Goal: Complete application form: Complete application form

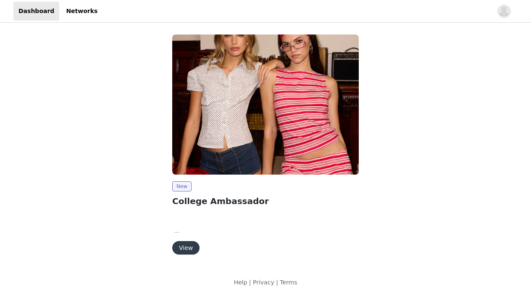
click at [191, 249] on button "View" at bounding box center [185, 247] width 27 height 13
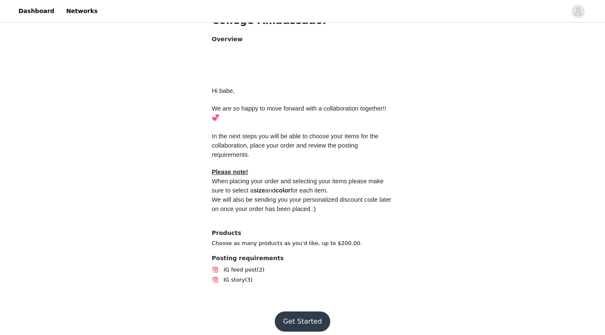
click at [304, 291] on button "Get Started" at bounding box center [303, 321] width 56 height 20
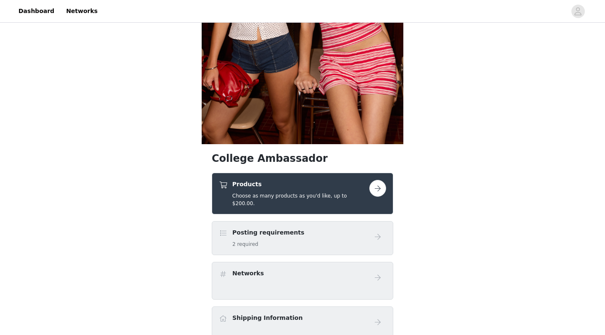
scroll to position [184, 0]
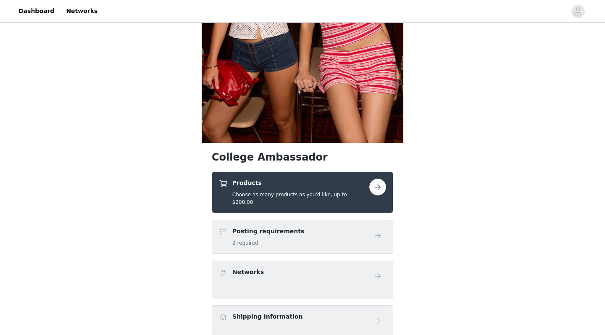
click at [379, 189] on button "button" at bounding box center [377, 187] width 17 height 17
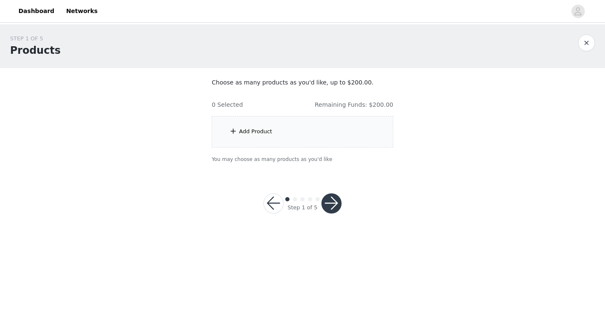
click at [299, 133] on div "Add Product" at bounding box center [303, 132] width 182 height 32
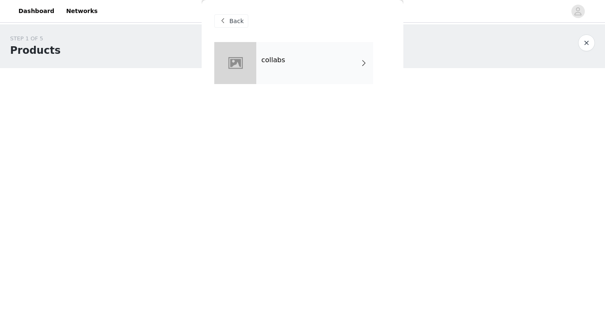
click at [307, 71] on div "collabs" at bounding box center [314, 63] width 117 height 42
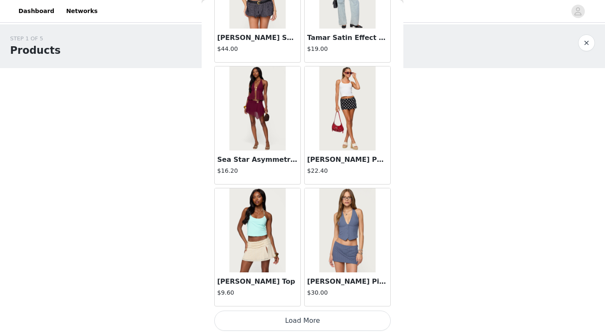
scroll to position [951, 0]
click at [339, 114] on img at bounding box center [347, 108] width 56 height 84
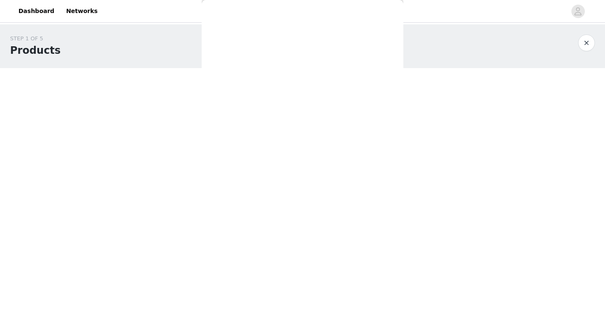
scroll to position [0, 0]
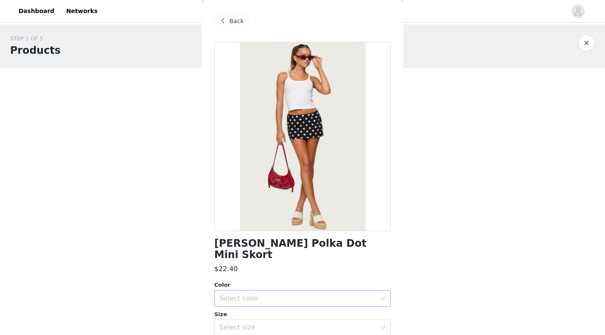
click at [254, 291] on div "Select color" at bounding box center [297, 298] width 157 height 8
click at [251, 291] on li "BLACK AND WHITE" at bounding box center [302, 304] width 176 height 13
click at [251, 291] on div "Select size" at bounding box center [297, 327] width 157 height 8
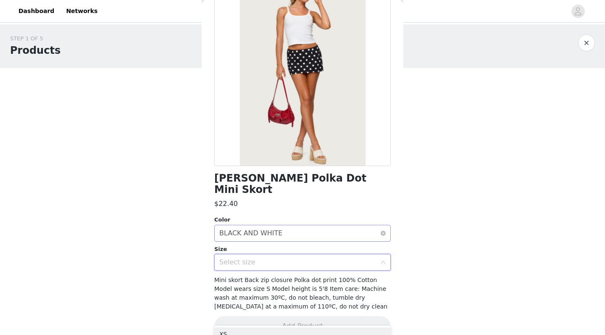
scroll to position [65, 0]
click at [248, 258] on div "Select size" at bounding box center [297, 262] width 157 height 8
click at [309, 255] on div "Select size" at bounding box center [299, 263] width 161 height 16
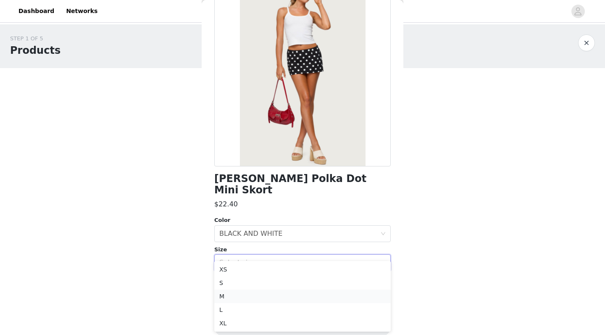
click at [263, 291] on li "M" at bounding box center [302, 295] width 176 height 13
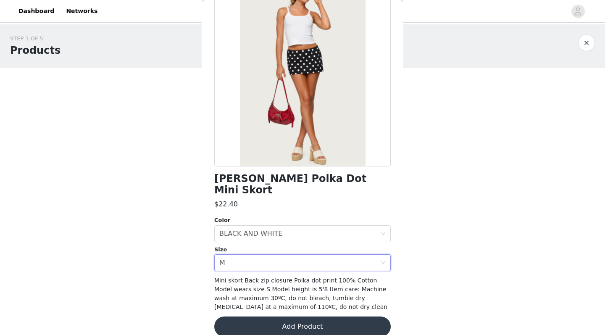
click at [272, 291] on button "Add Product" at bounding box center [302, 326] width 176 height 20
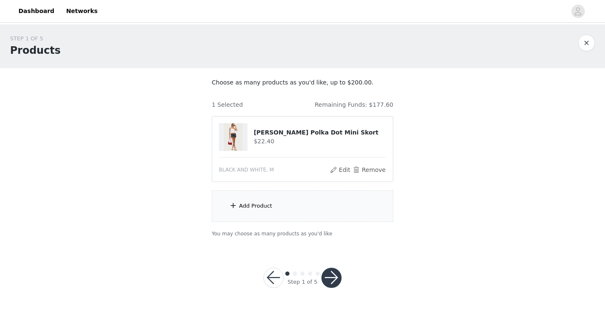
click at [300, 216] on div "Add Product" at bounding box center [303, 206] width 182 height 32
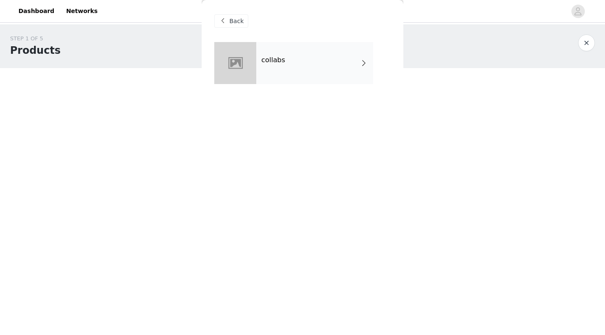
click at [289, 60] on div "collabs" at bounding box center [314, 63] width 117 height 42
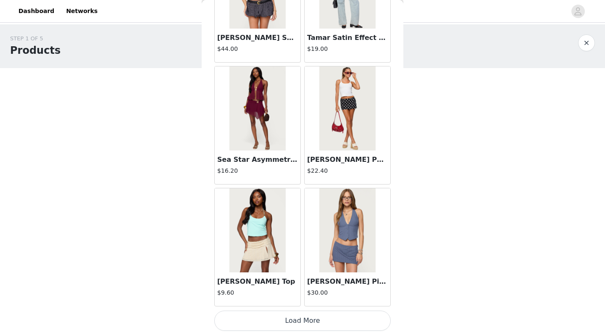
scroll to position [0, 0]
click at [295, 291] on button "Load More" at bounding box center [302, 320] width 176 height 20
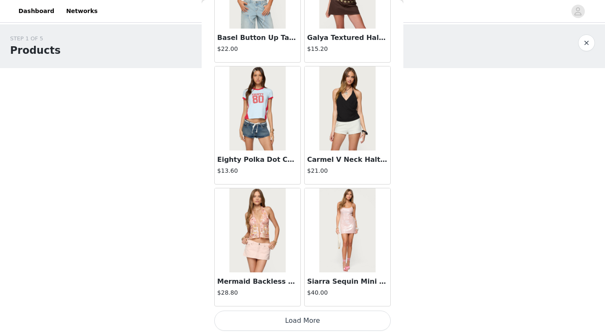
click at [306, 291] on button "Load More" at bounding box center [302, 320] width 176 height 20
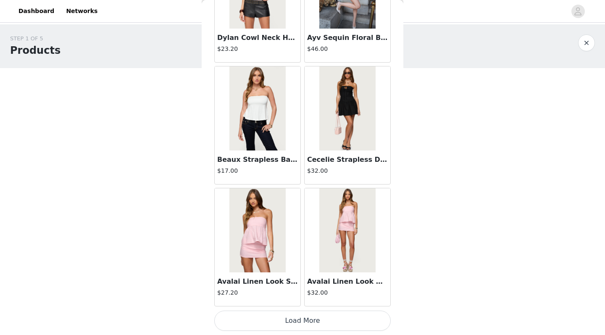
click at [299, 291] on button "Load More" at bounding box center [302, 320] width 176 height 20
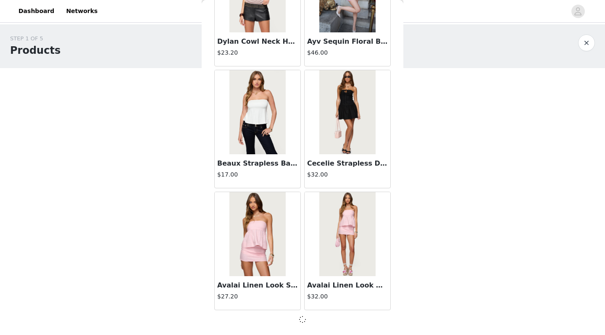
scroll to position [3384, 0]
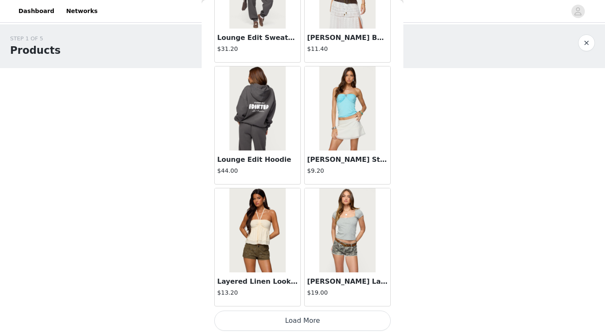
click at [293, 291] on button "Load More" at bounding box center [302, 320] width 176 height 20
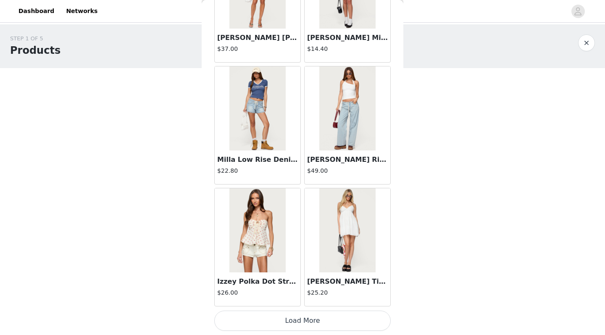
click at [305, 291] on button "Load More" at bounding box center [302, 320] width 176 height 20
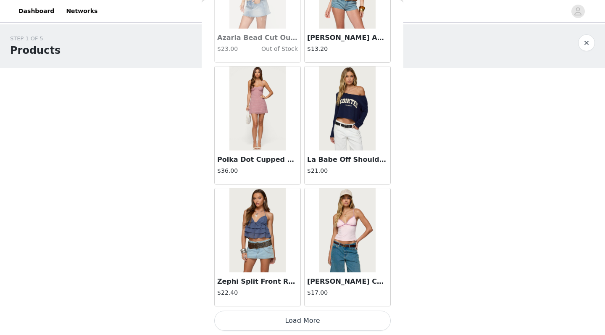
scroll to position [7043, 0]
click at [292, 291] on button "Load More" at bounding box center [302, 320] width 176 height 20
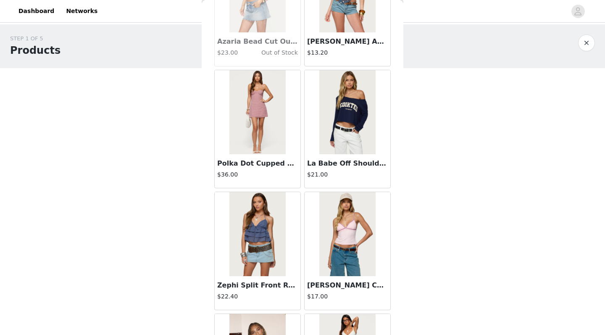
scroll to position [0, 0]
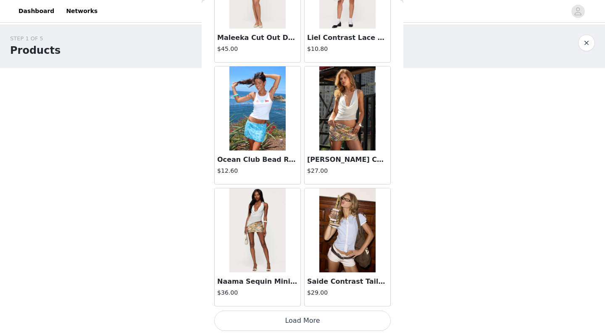
click at [304, 291] on button "Load More" at bounding box center [302, 320] width 176 height 20
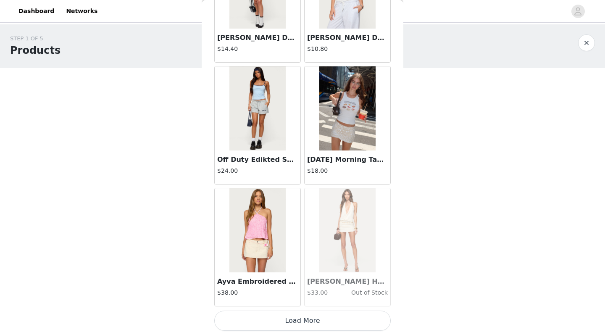
click at [303, 291] on button "Load More" at bounding box center [302, 320] width 176 height 20
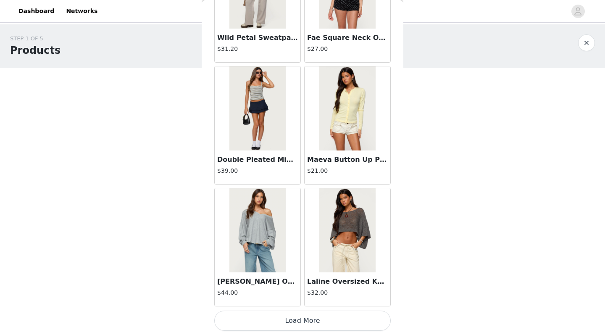
scroll to position [10698, 0]
click at [305, 291] on button "Load More" at bounding box center [302, 320] width 176 height 20
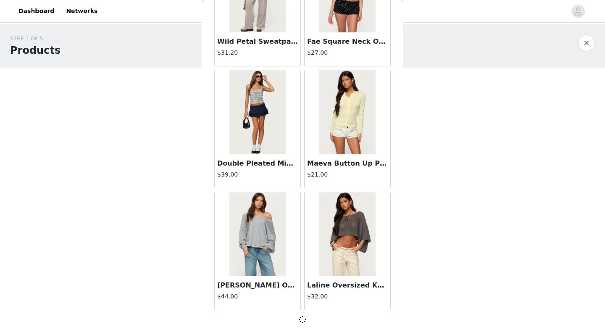
scroll to position [10694, 0]
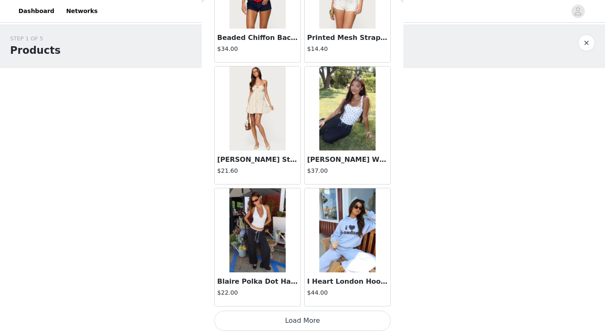
click at [304, 291] on button "Load More" at bounding box center [302, 320] width 176 height 20
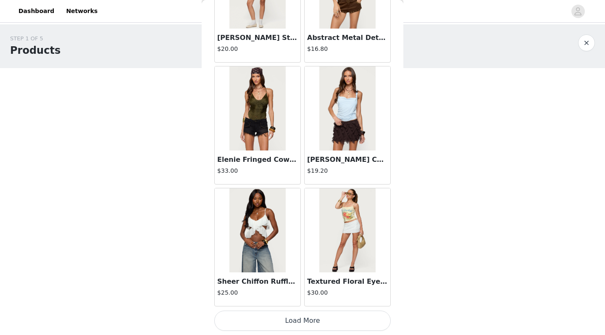
scroll to position [0, 0]
click at [322, 291] on button "Load More" at bounding box center [302, 320] width 176 height 20
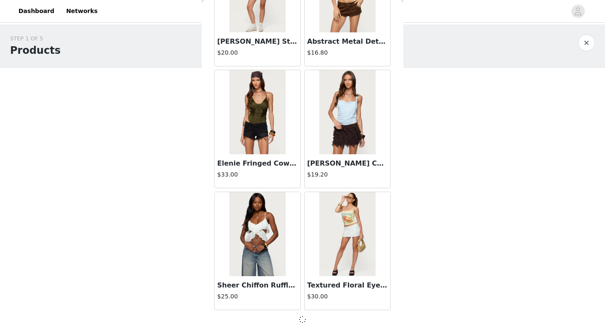
scroll to position [13131, 0]
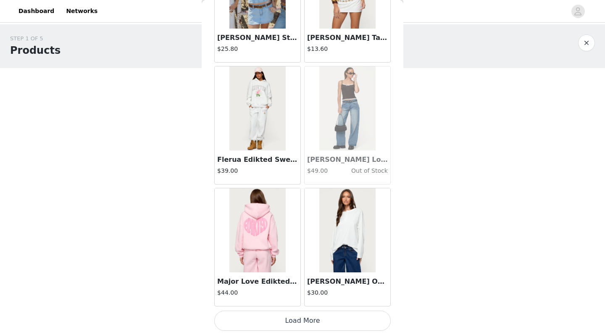
click at [295, 291] on button "Load More" at bounding box center [302, 320] width 176 height 20
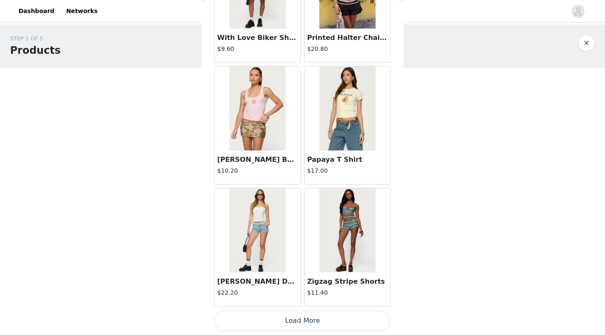
click at [298, 291] on button "Load More" at bounding box center [302, 320] width 176 height 20
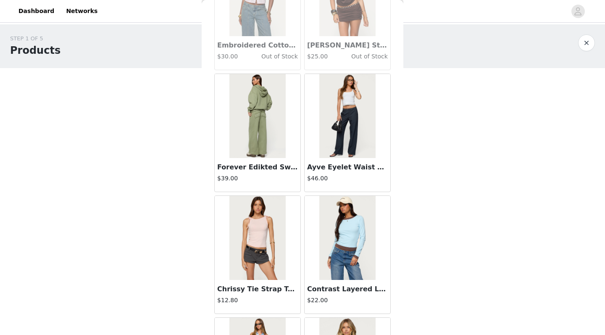
scroll to position [16299, 0]
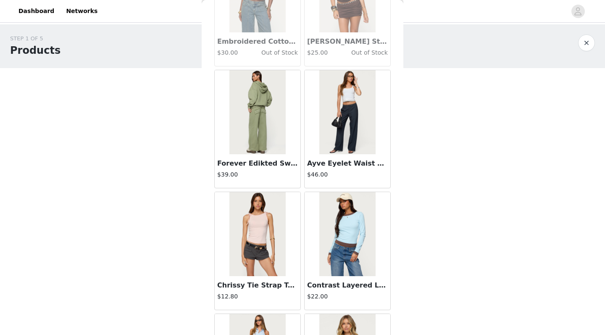
click at [258, 155] on div "Forever Edikted Sweatpants $39.00" at bounding box center [258, 171] width 86 height 34
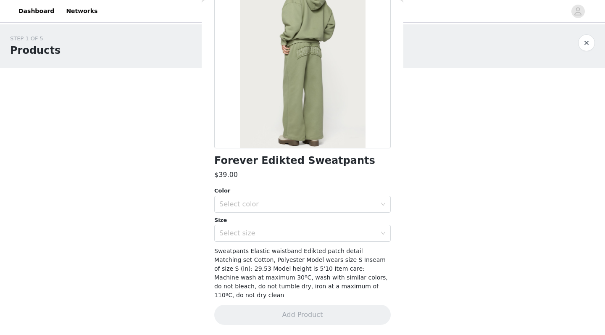
scroll to position [74, 0]
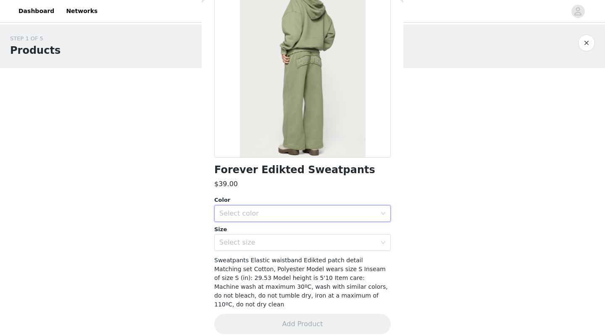
click at [276, 205] on div "Select color" at bounding box center [299, 213] width 161 height 16
click at [271, 234] on li "OLIVE" at bounding box center [302, 231] width 176 height 13
click at [271, 241] on div "Select size" at bounding box center [297, 242] width 157 height 8
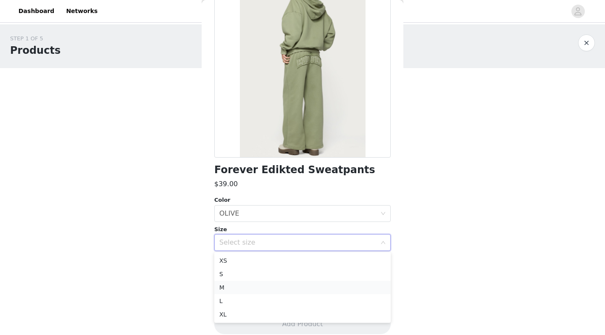
click at [269, 290] on li "M" at bounding box center [302, 287] width 176 height 13
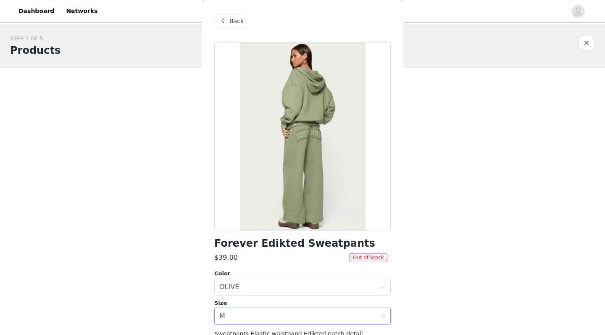
scroll to position [0, 0]
click at [234, 22] on span "Back" at bounding box center [236, 21] width 14 height 9
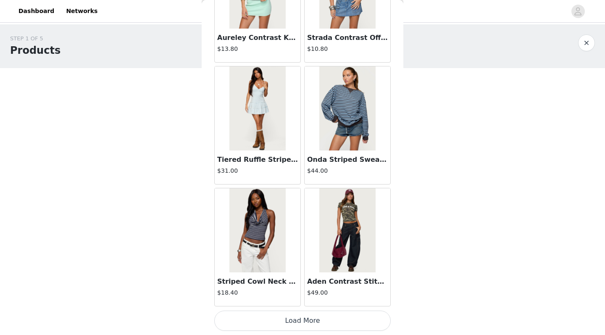
scroll to position [16790, 0]
click at [307, 291] on button "Load More" at bounding box center [302, 320] width 176 height 20
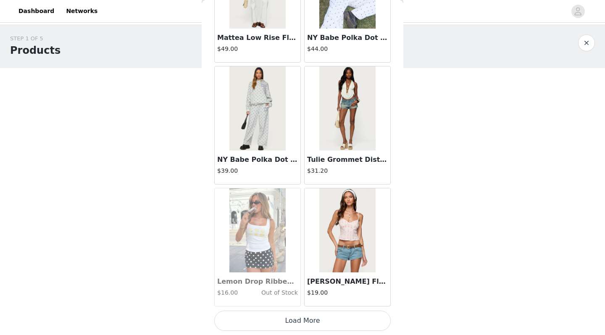
scroll to position [18009, 0]
click at [300, 291] on button "Load More" at bounding box center [302, 320] width 176 height 20
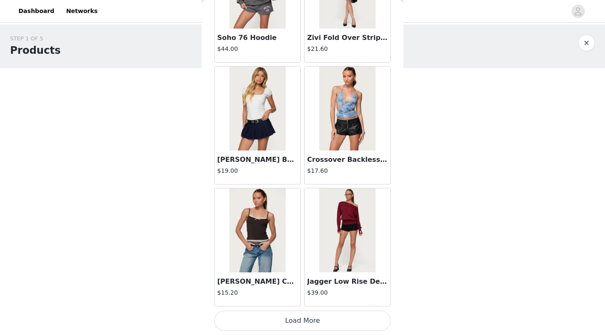
scroll to position [0, 0]
click at [310, 291] on button "Load More" at bounding box center [302, 320] width 176 height 20
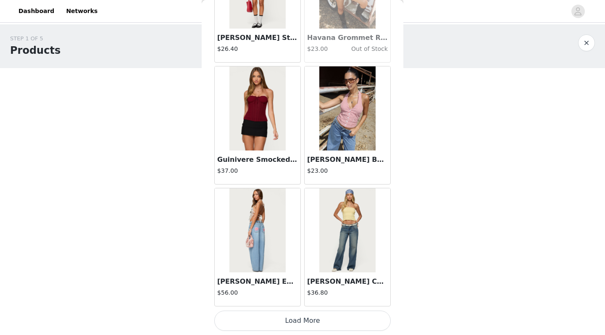
click at [304, 291] on button "Load More" at bounding box center [302, 320] width 176 height 20
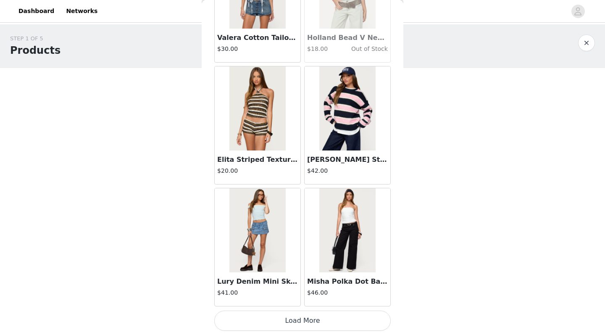
scroll to position [21664, 0]
click at [302, 291] on button "Load More" at bounding box center [302, 320] width 176 height 20
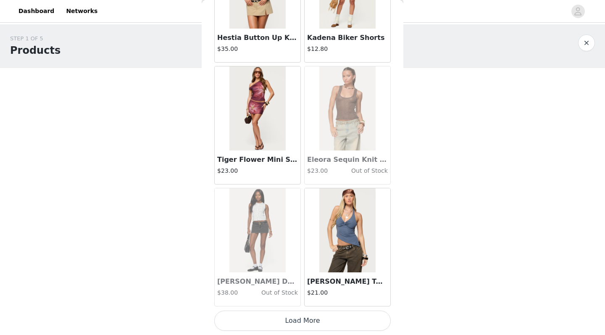
scroll to position [0, 0]
click at [312, 291] on button "Load More" at bounding box center [302, 320] width 176 height 20
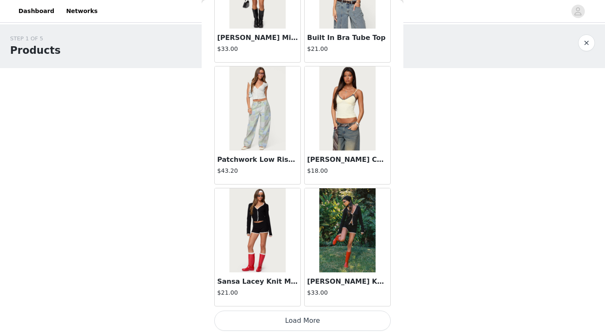
click at [303, 291] on button "Load More" at bounding box center [302, 320] width 176 height 20
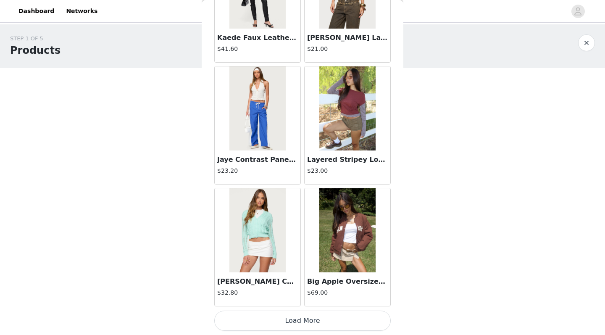
scroll to position [25319, 0]
click at [302, 291] on button "Load More" at bounding box center [302, 320] width 176 height 20
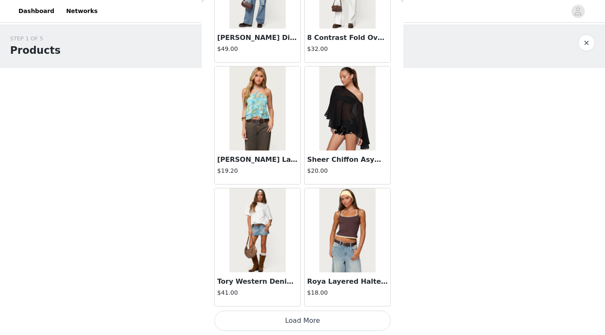
scroll to position [26538, 0]
click at [304, 291] on button "Load More" at bounding box center [302, 320] width 176 height 20
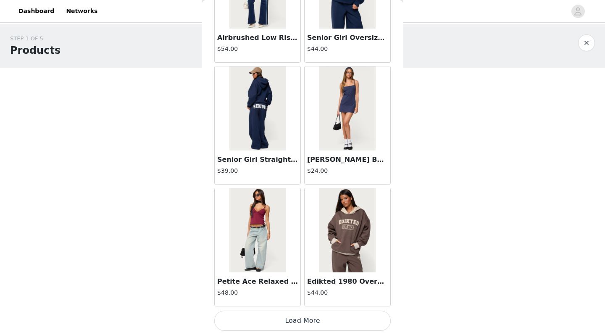
scroll to position [0, 0]
click at [308, 291] on button "Load More" at bounding box center [302, 320] width 176 height 20
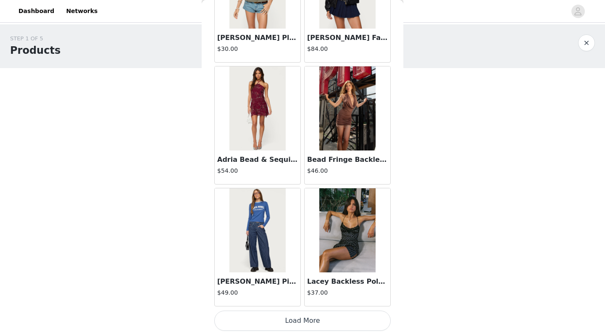
scroll to position [28974, 0]
click at [305, 291] on button "Load More" at bounding box center [302, 320] width 176 height 20
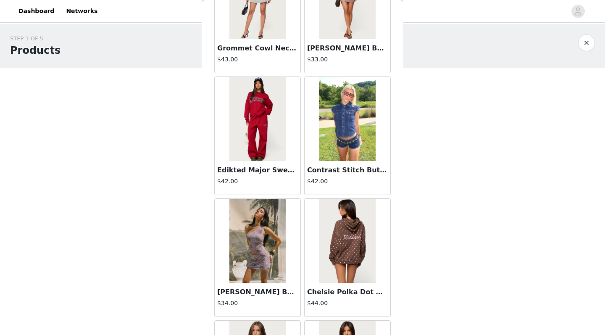
scroll to position [29448, 0]
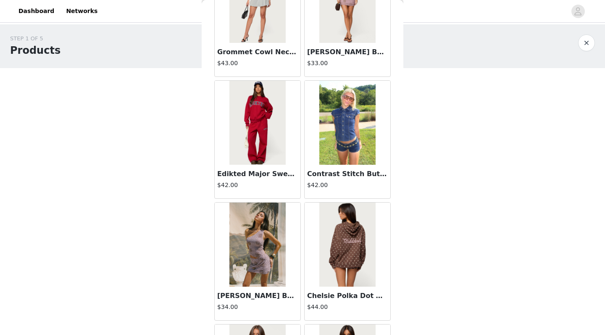
click at [252, 137] on img at bounding box center [257, 123] width 56 height 84
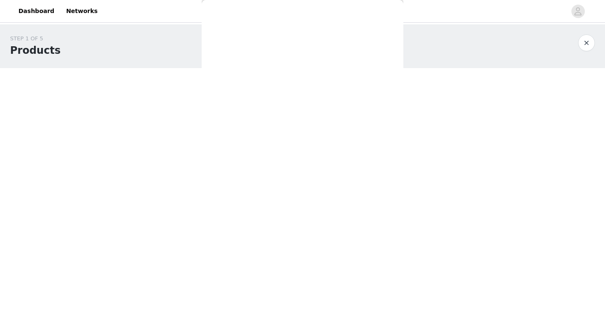
scroll to position [0, 0]
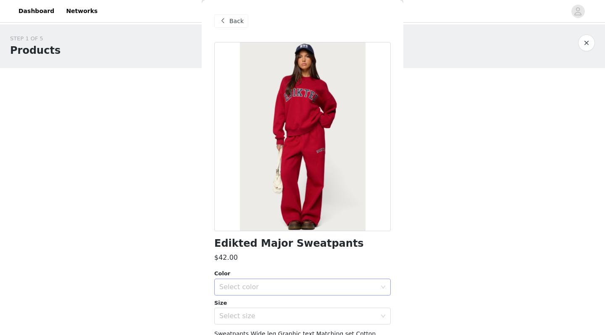
click at [263, 287] on div "Select color" at bounding box center [297, 287] width 157 height 8
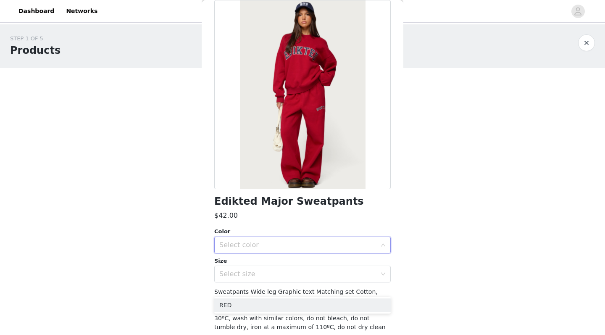
scroll to position [47, 0]
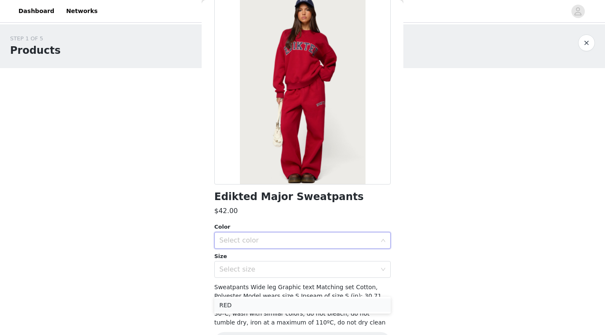
click at [258, 291] on li "RED" at bounding box center [302, 304] width 176 height 13
click at [276, 273] on div "Select size" at bounding box center [297, 269] width 157 height 8
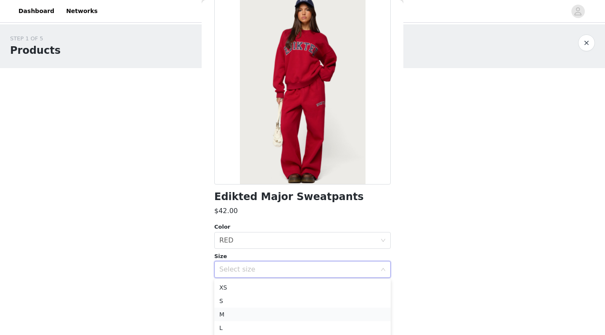
click at [261, 291] on li "M" at bounding box center [302, 314] width 176 height 13
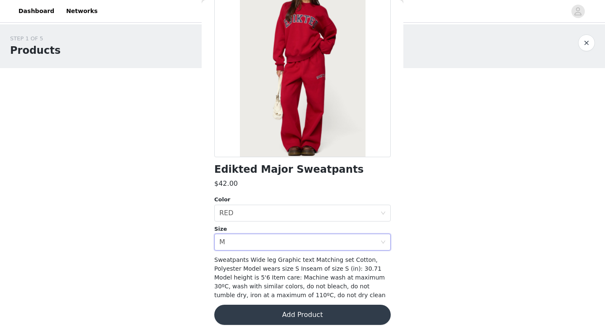
scroll to position [74, 0]
click at [264, 291] on button "Add Product" at bounding box center [302, 315] width 176 height 20
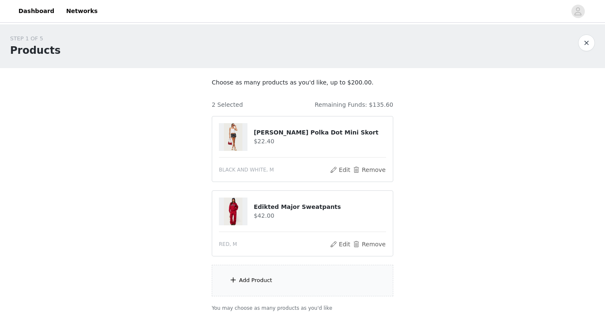
click at [281, 281] on div "Add Product" at bounding box center [303, 281] width 182 height 32
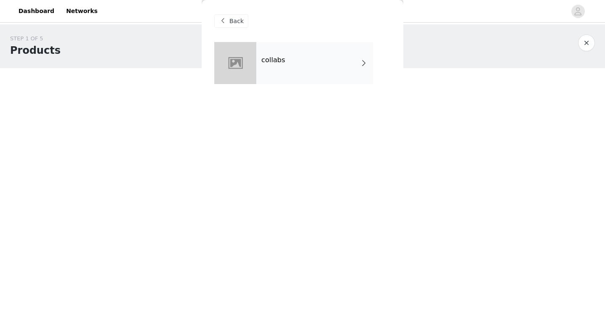
click at [238, 19] on span "Back" at bounding box center [236, 21] width 14 height 9
click at [222, 21] on span at bounding box center [223, 21] width 10 height 10
click at [231, 20] on span "Back" at bounding box center [236, 21] width 14 height 9
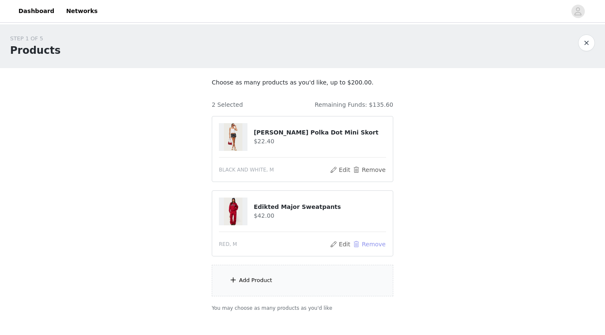
click at [365, 247] on button "Remove" at bounding box center [370, 244] width 34 height 10
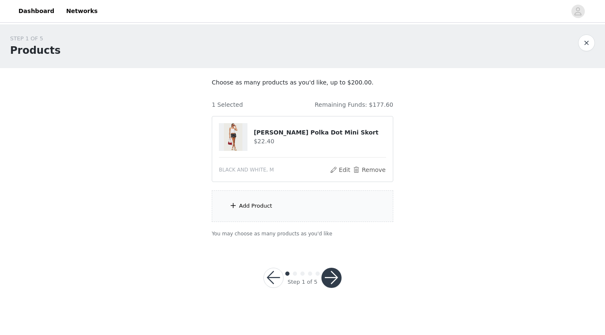
click at [280, 203] on div "Add Product" at bounding box center [303, 206] width 182 height 32
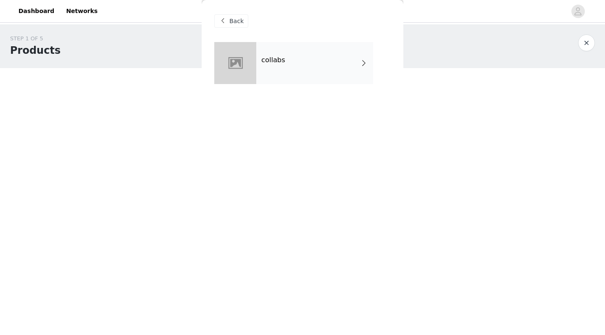
click at [285, 58] on div "collabs" at bounding box center [314, 63] width 117 height 42
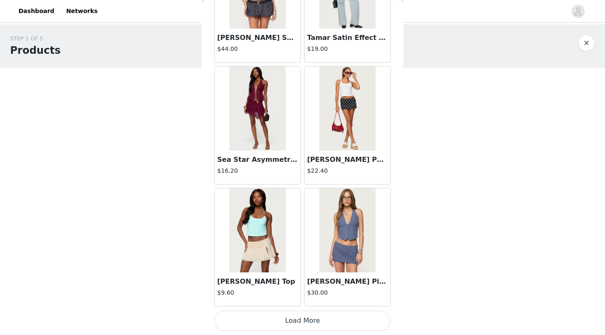
scroll to position [0, 0]
click at [298, 291] on button "Load More" at bounding box center [302, 320] width 176 height 20
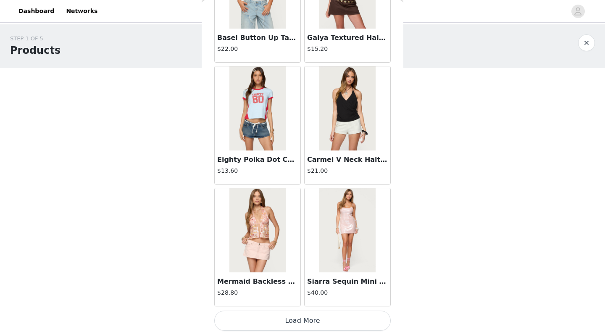
click at [300, 291] on button "Load More" at bounding box center [302, 320] width 176 height 20
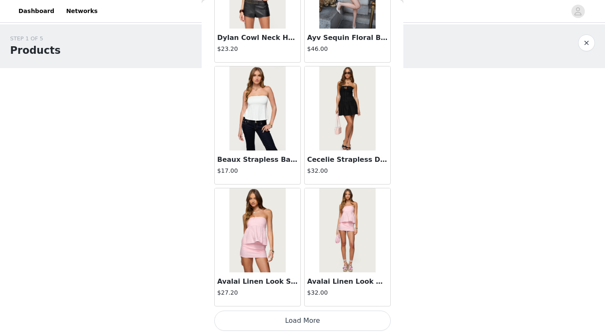
click at [314, 291] on button "Load More" at bounding box center [302, 320] width 176 height 20
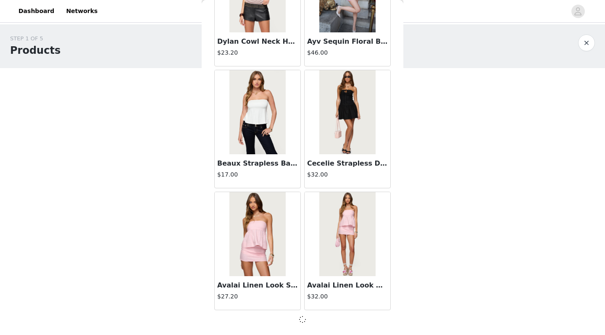
scroll to position [3384, 0]
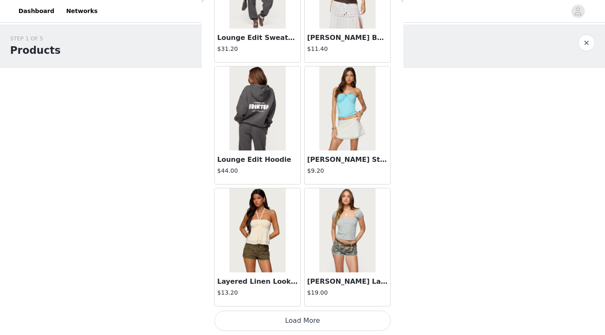
click at [308, 291] on button "Load More" at bounding box center [302, 320] width 176 height 20
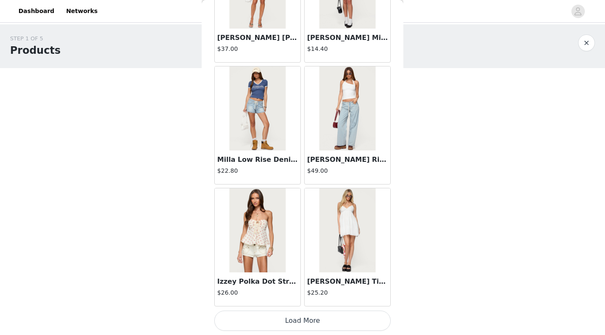
scroll to position [5824, 0]
click at [316, 291] on button "Load More" at bounding box center [302, 320] width 176 height 20
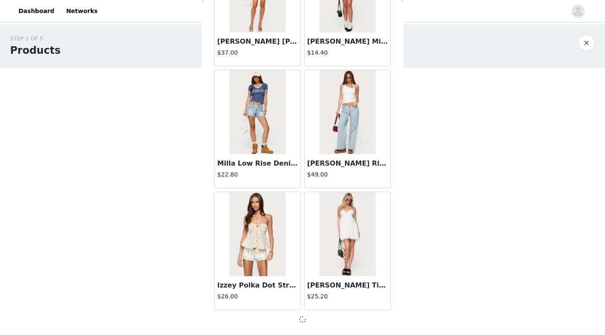
scroll to position [5821, 0]
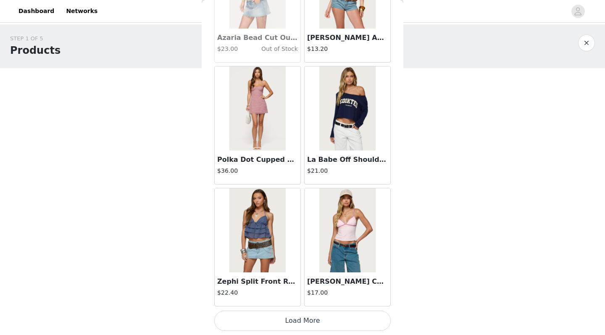
click at [301, 291] on button "Load More" at bounding box center [302, 320] width 176 height 20
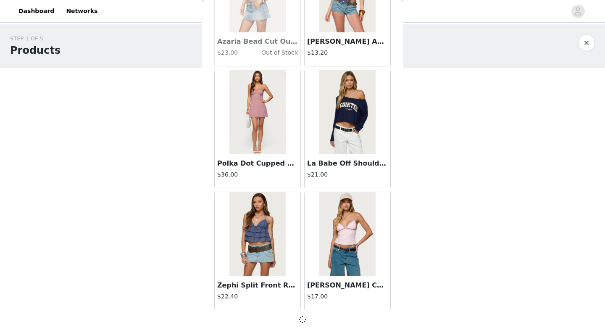
scroll to position [7039, 0]
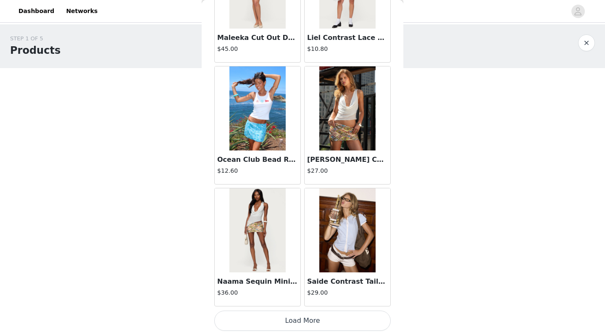
click at [298, 291] on button "Load More" at bounding box center [302, 320] width 176 height 20
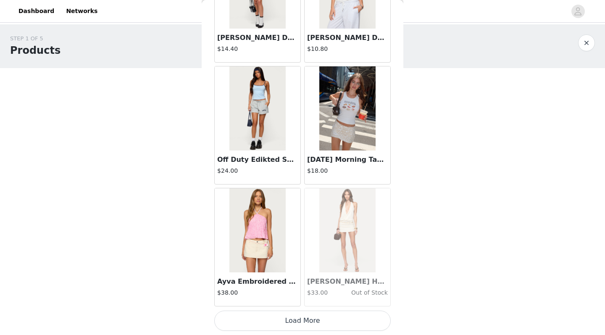
scroll to position [9480, 0]
click at [307, 291] on button "Load More" at bounding box center [302, 320] width 176 height 20
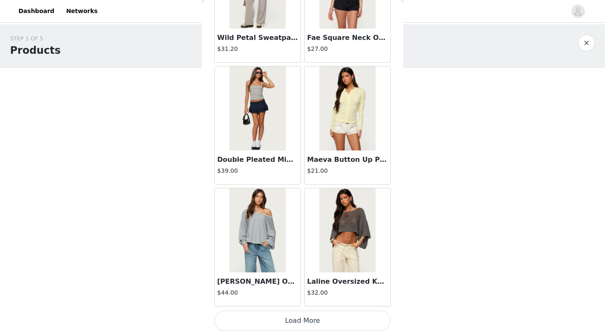
click at [301, 291] on button "Load More" at bounding box center [302, 320] width 176 height 20
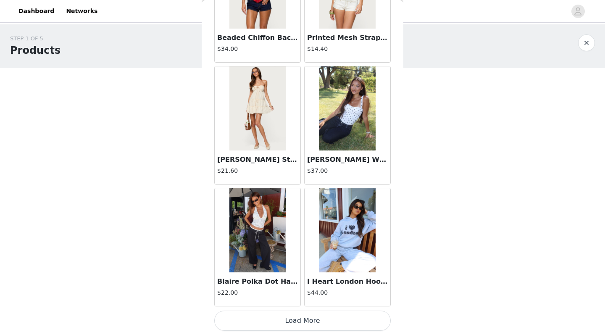
click at [294, 291] on button "Load More" at bounding box center [302, 320] width 176 height 20
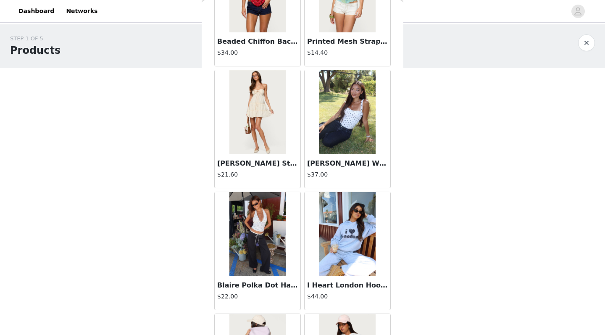
scroll to position [0, 0]
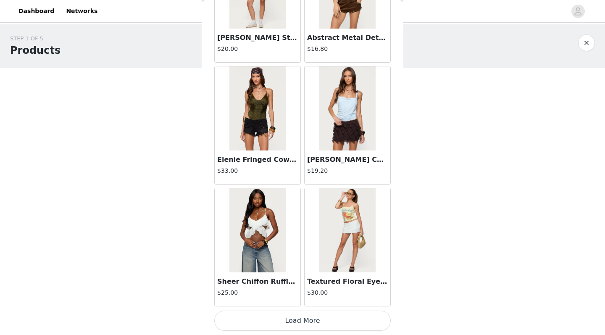
click at [296, 291] on button "Load More" at bounding box center [302, 320] width 176 height 20
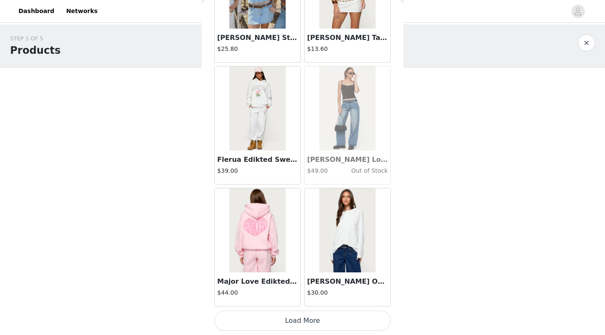
click at [300, 291] on button "Load More" at bounding box center [302, 320] width 176 height 20
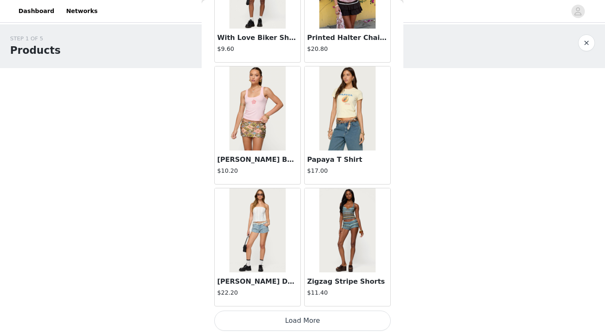
click at [303, 291] on button "Load More" at bounding box center [302, 320] width 176 height 20
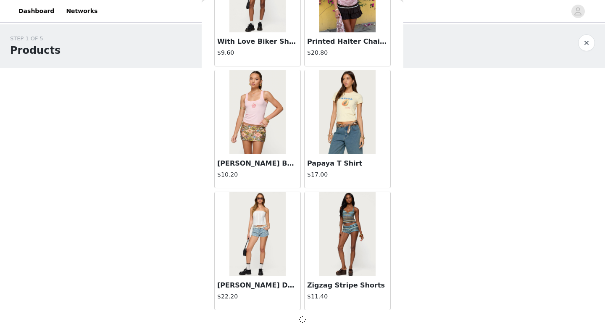
scroll to position [15568, 0]
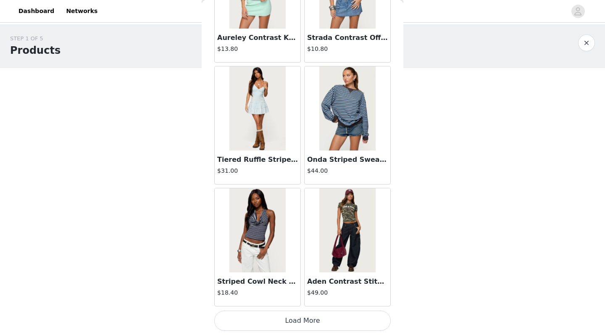
click at [303, 291] on button "Load More" at bounding box center [302, 320] width 176 height 20
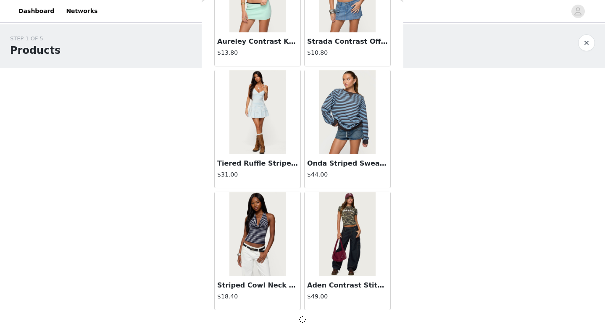
scroll to position [16786, 0]
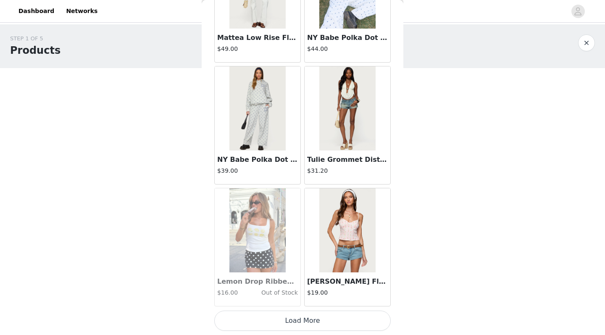
click at [300, 291] on button "Load More" at bounding box center [302, 320] width 176 height 20
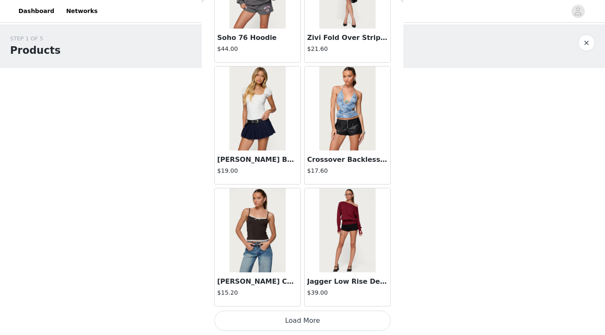
scroll to position [19227, 0]
click at [303, 291] on button "Load More" at bounding box center [302, 320] width 176 height 20
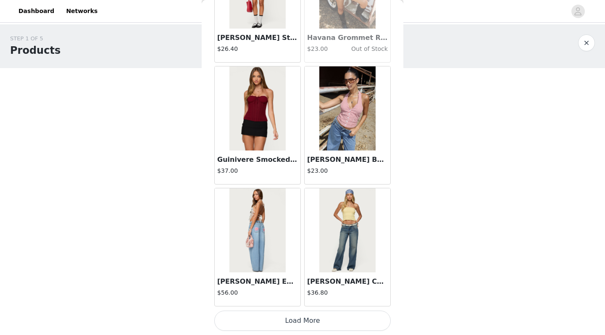
scroll to position [20446, 0]
click at [304, 291] on button "Load More" at bounding box center [302, 320] width 176 height 20
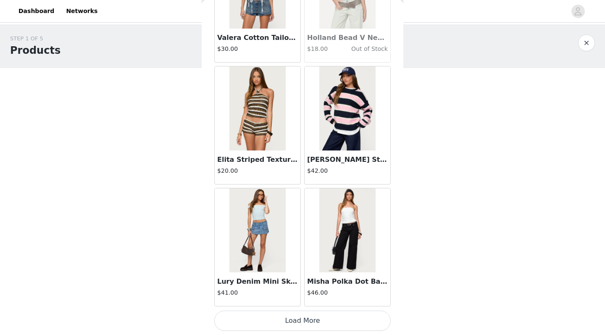
scroll to position [21664, 0]
click at [304, 291] on button "Load More" at bounding box center [302, 320] width 176 height 20
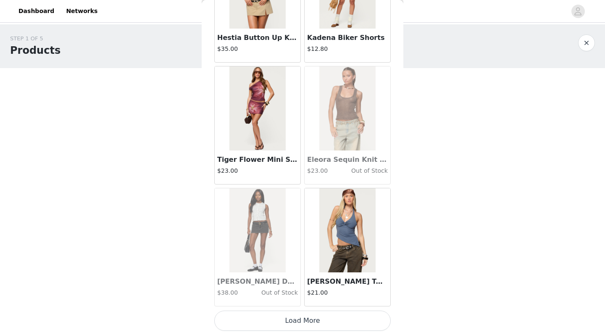
scroll to position [22882, 0]
click at [311, 291] on button "Load More" at bounding box center [302, 320] width 176 height 20
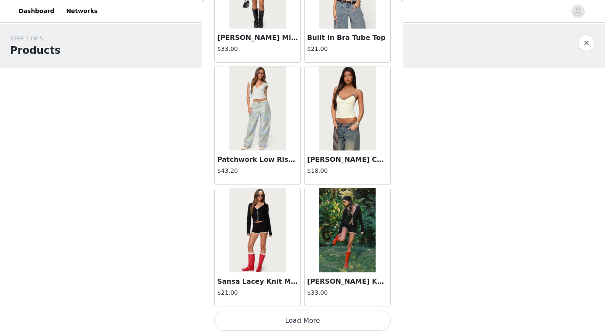
scroll to position [24101, 0]
click at [307, 291] on button "Load More" at bounding box center [302, 320] width 176 height 20
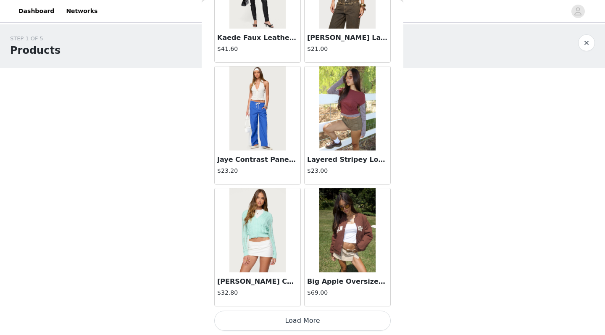
scroll to position [0, 0]
click at [297, 291] on button "Load More" at bounding box center [302, 320] width 176 height 20
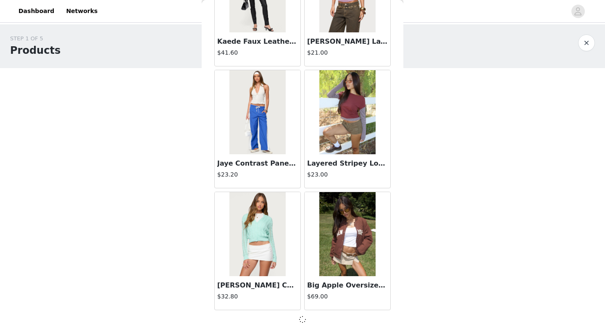
scroll to position [25315, 0]
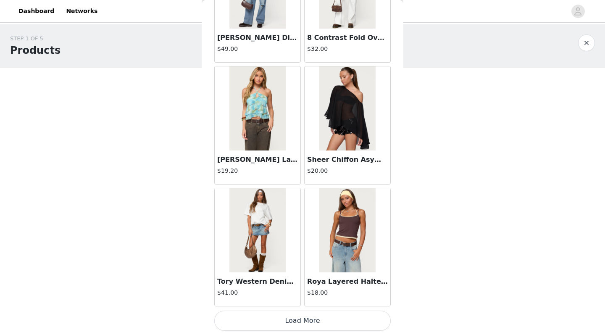
click at [299, 291] on button "Load More" at bounding box center [302, 320] width 176 height 20
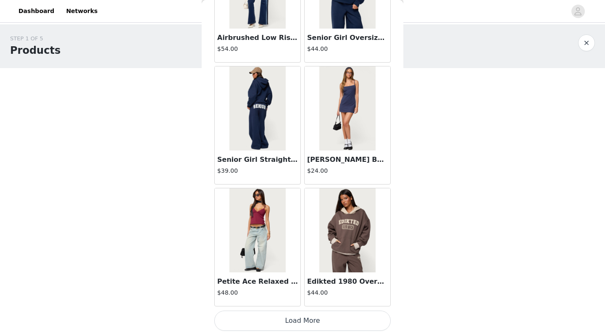
scroll to position [0, 0]
click at [294, 291] on button "Load More" at bounding box center [302, 320] width 176 height 20
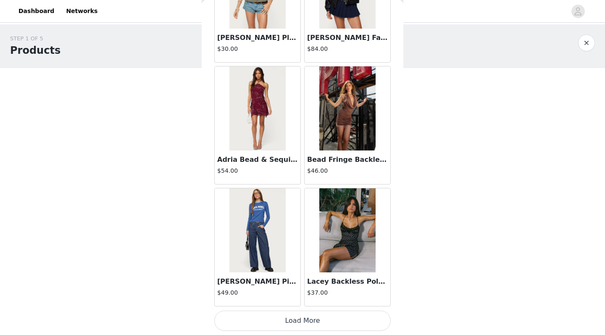
click at [301, 291] on button "Load More" at bounding box center [302, 320] width 176 height 20
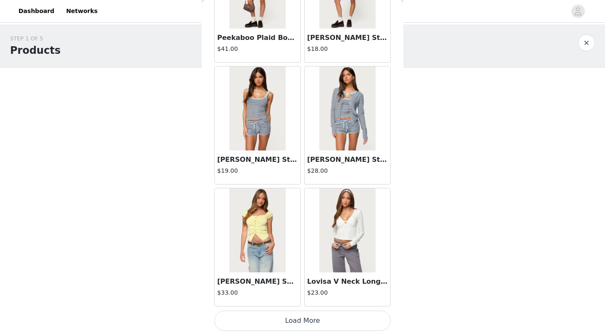
click at [302, 291] on button "Load More" at bounding box center [302, 320] width 176 height 20
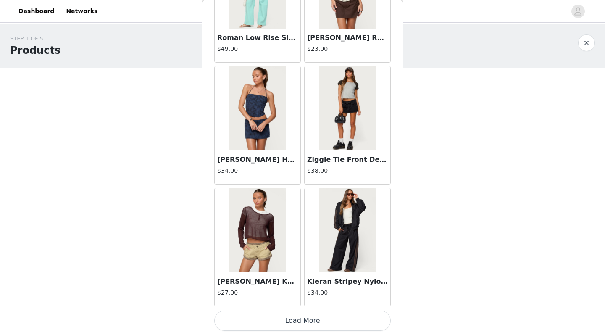
scroll to position [31411, 0]
click at [303, 291] on button "Load More" at bounding box center [302, 320] width 176 height 20
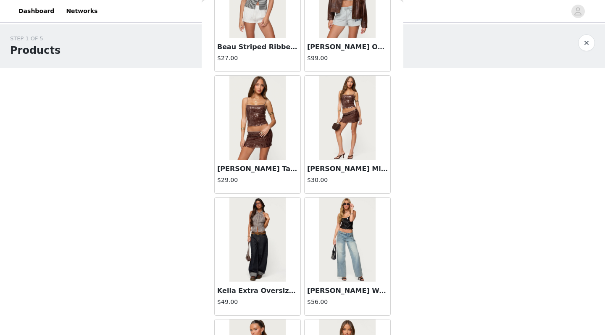
scroll to position [32008, 0]
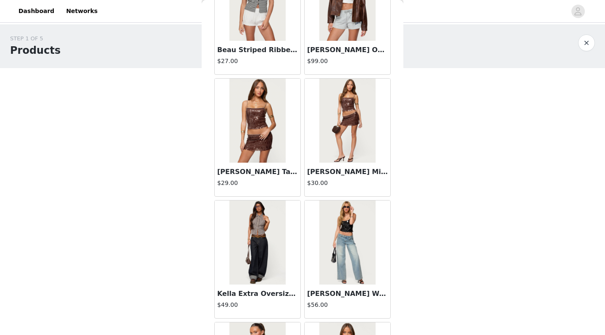
click at [255, 142] on img at bounding box center [257, 121] width 56 height 84
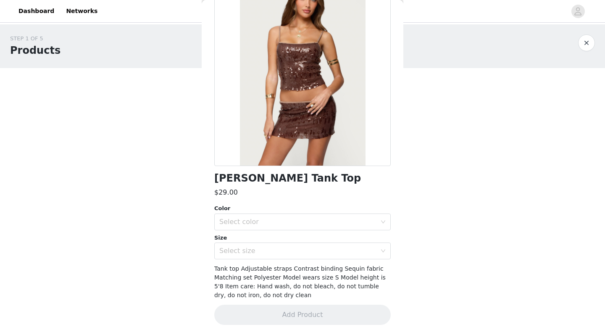
scroll to position [65, 0]
click at [275, 222] on div "Select color" at bounding box center [297, 222] width 157 height 8
click at [274, 244] on li "BROWN" at bounding box center [302, 240] width 176 height 13
click at [274, 253] on div "Select size" at bounding box center [297, 251] width 157 height 8
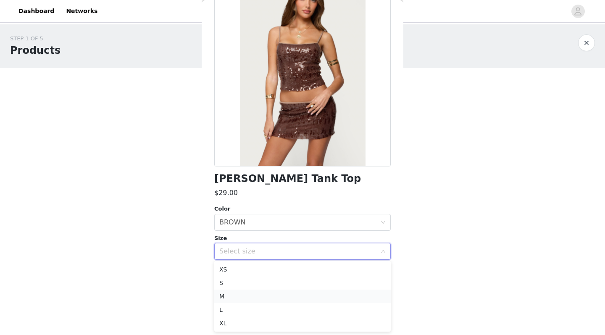
click at [263, 291] on li "M" at bounding box center [302, 295] width 176 height 13
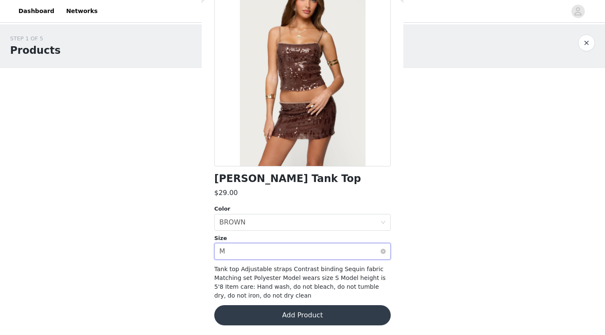
click at [287, 252] on div "Select size M" at bounding box center [299, 251] width 161 height 16
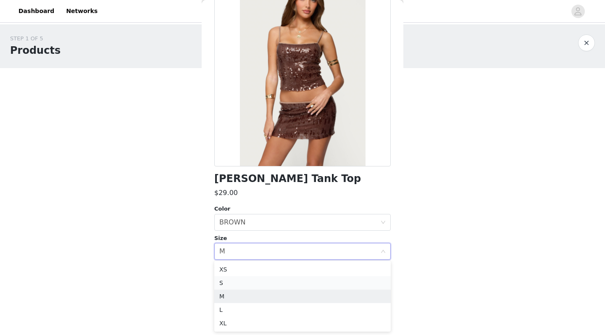
click at [254, 283] on li "S" at bounding box center [302, 282] width 176 height 13
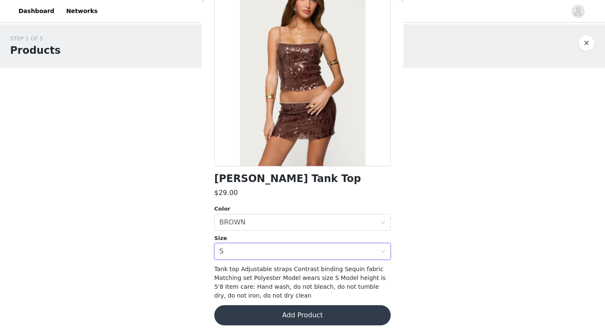
click at [266, 291] on button "Add Product" at bounding box center [302, 315] width 176 height 20
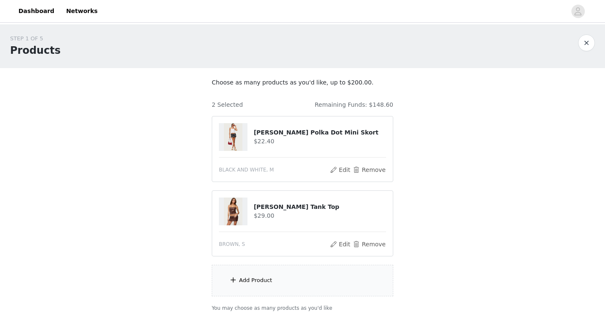
click at [269, 274] on div "Add Product" at bounding box center [303, 281] width 182 height 32
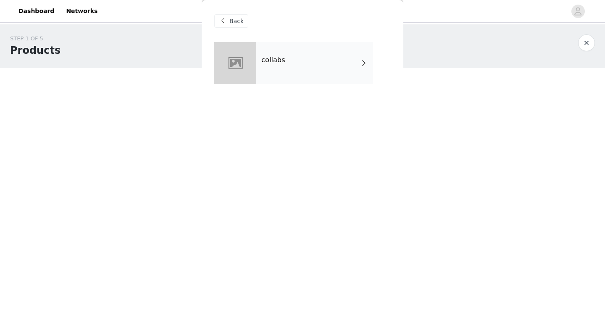
click at [300, 58] on div "collabs" at bounding box center [314, 63] width 117 height 42
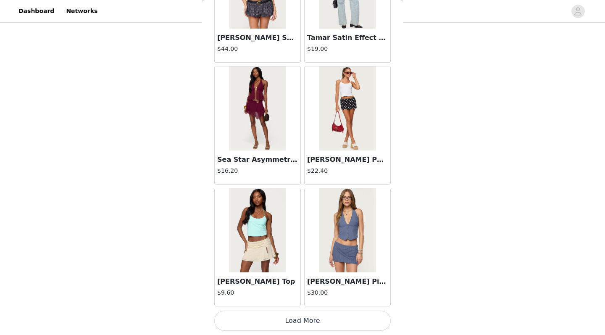
scroll to position [47, 0]
click at [301, 291] on button "Load More" at bounding box center [302, 320] width 176 height 20
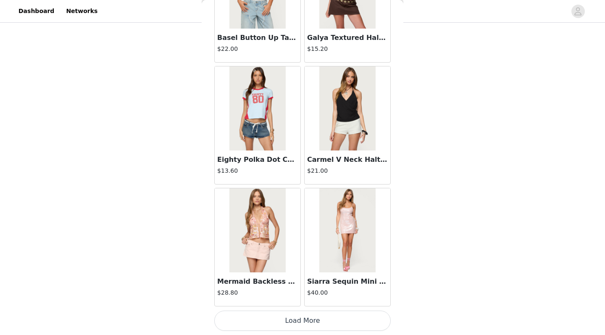
click at [303, 291] on button "Load More" at bounding box center [302, 320] width 176 height 20
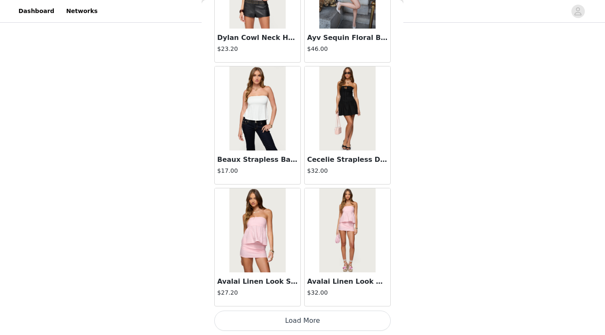
click at [313, 291] on button "Load More" at bounding box center [302, 320] width 176 height 20
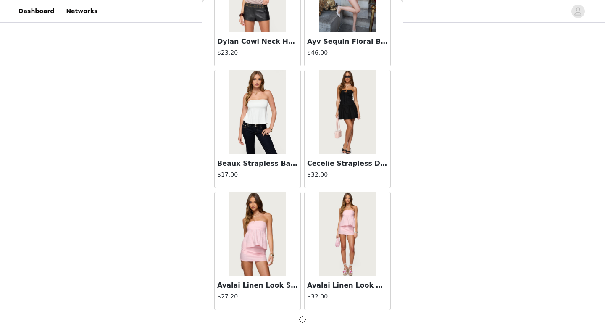
scroll to position [3384, 0]
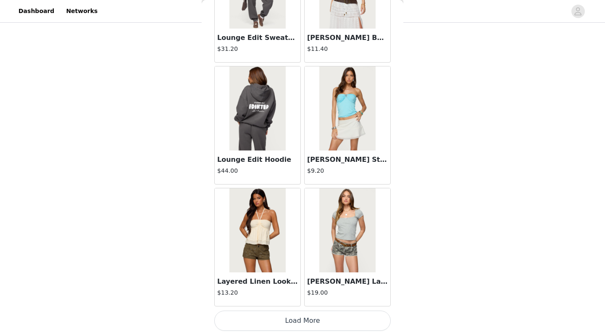
click at [303, 291] on button "Load More" at bounding box center [302, 320] width 176 height 20
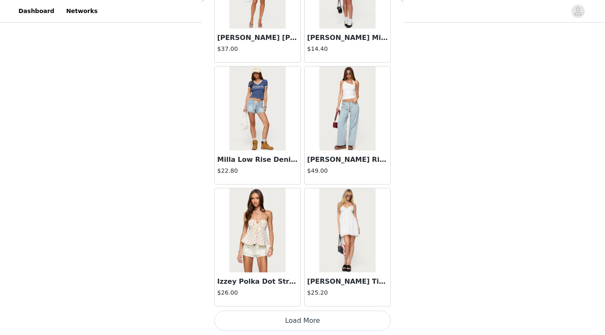
click at [303, 291] on button "Load More" at bounding box center [302, 320] width 176 height 20
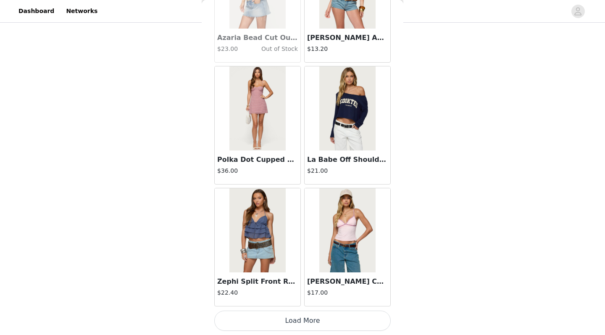
click at [303, 291] on button "Load More" at bounding box center [302, 320] width 176 height 20
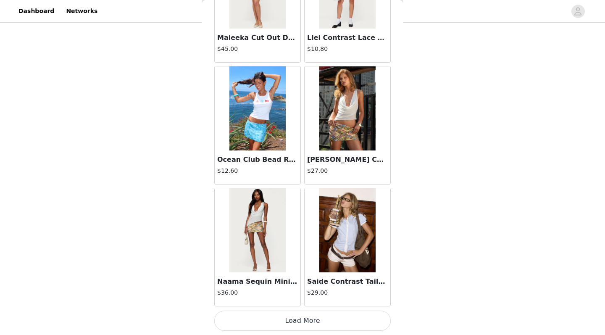
scroll to position [47, 0]
click at [305, 291] on button "Load More" at bounding box center [302, 320] width 176 height 20
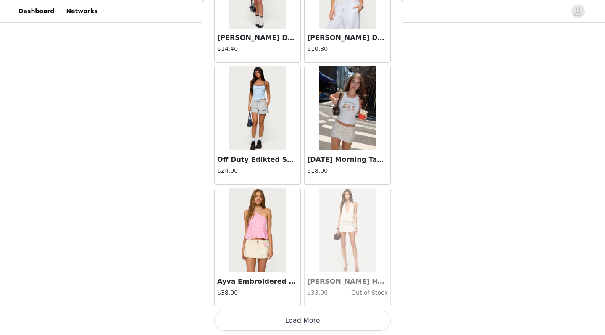
click at [310, 291] on button "Load More" at bounding box center [302, 320] width 176 height 20
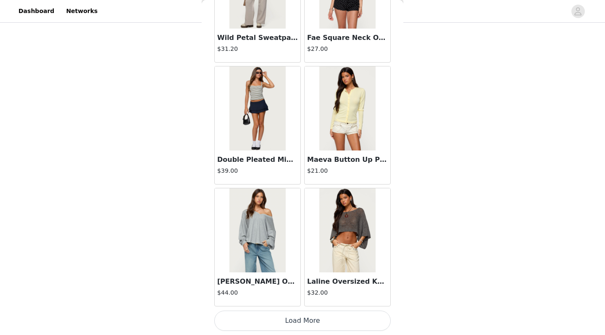
click at [307, 291] on button "Load More" at bounding box center [302, 320] width 176 height 20
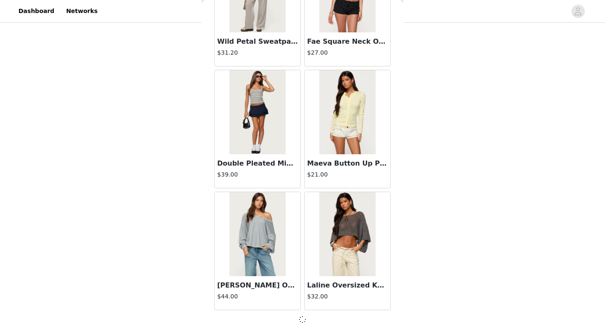
scroll to position [10694, 0]
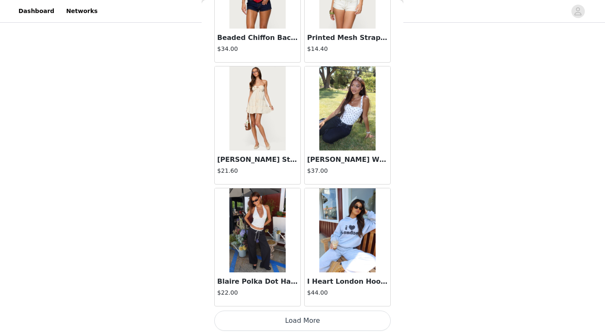
click at [309, 291] on button "Load More" at bounding box center [302, 320] width 176 height 20
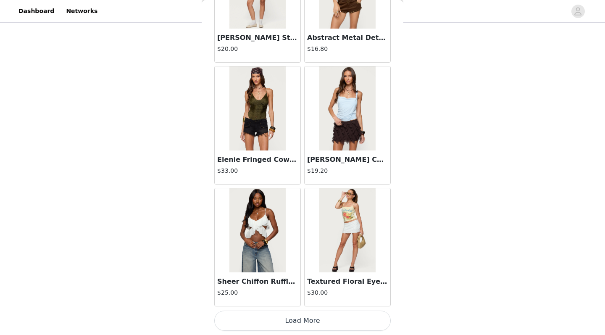
scroll to position [13135, 0]
click at [304, 291] on button "Load More" at bounding box center [302, 320] width 176 height 20
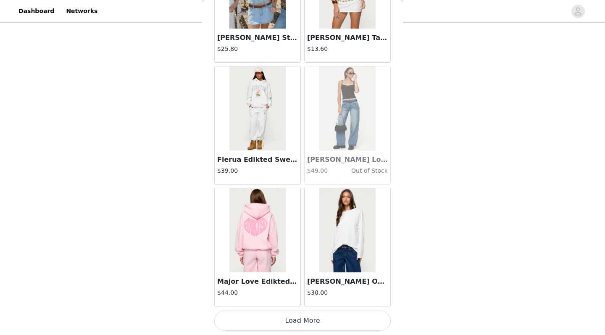
scroll to position [14353, 0]
click at [304, 291] on button "Load More" at bounding box center [302, 320] width 176 height 20
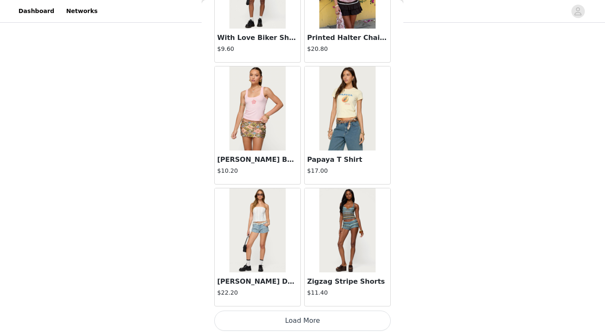
scroll to position [15572, 0]
click at [307, 291] on button "Load More" at bounding box center [302, 320] width 176 height 20
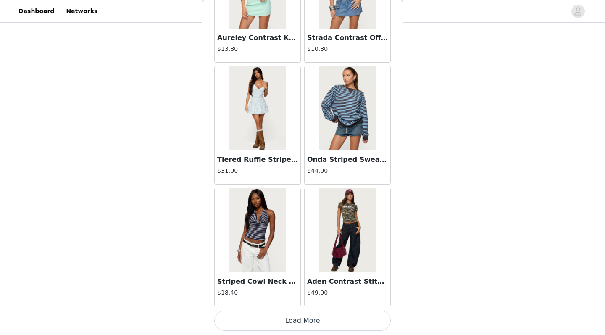
click at [307, 291] on button "Load More" at bounding box center [302, 320] width 176 height 20
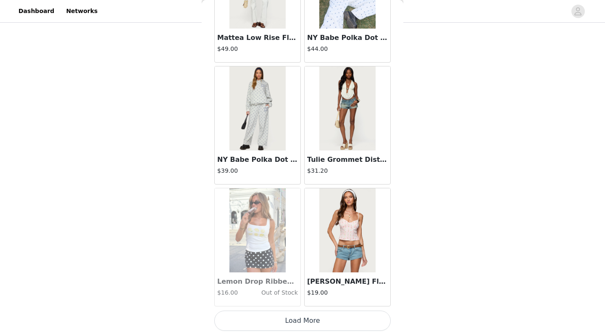
scroll to position [18009, 0]
click at [308, 291] on button "Load More" at bounding box center [302, 320] width 176 height 20
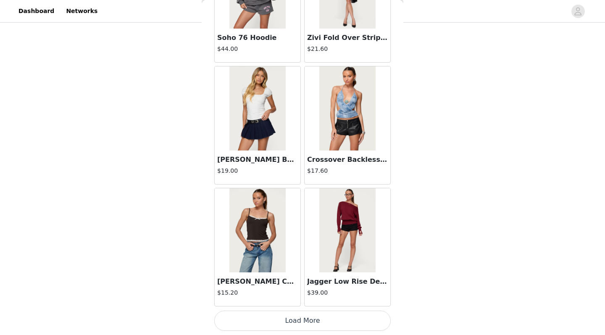
scroll to position [19227, 0]
click at [308, 291] on button "Load More" at bounding box center [302, 320] width 176 height 20
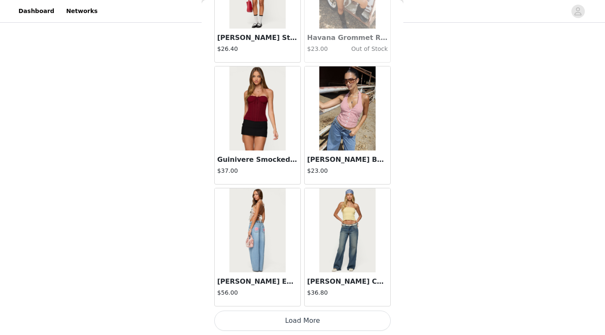
scroll to position [47, 0]
click at [305, 291] on button "Load More" at bounding box center [302, 320] width 176 height 20
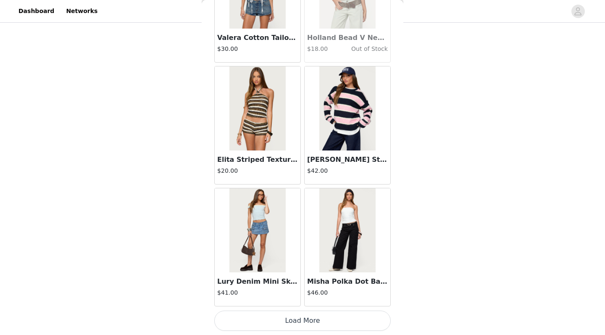
click at [303, 291] on button "Load More" at bounding box center [302, 320] width 176 height 20
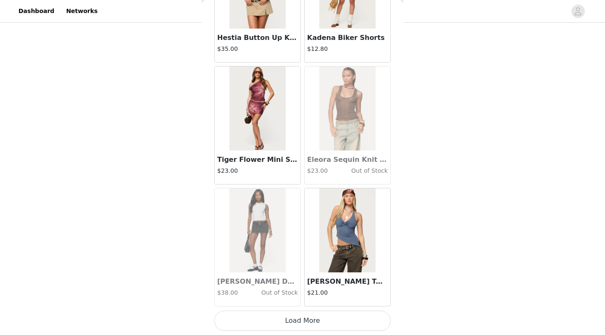
click at [303, 291] on button "Load More" at bounding box center [302, 320] width 176 height 20
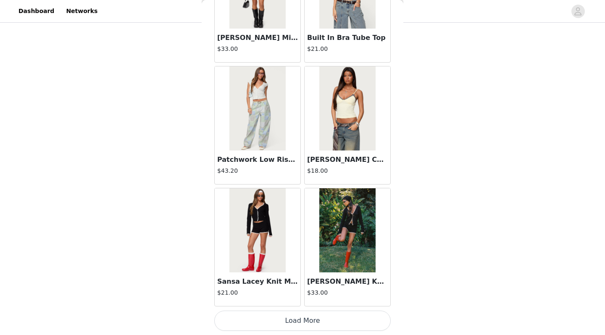
click at [306, 291] on button "Load More" at bounding box center [302, 320] width 176 height 20
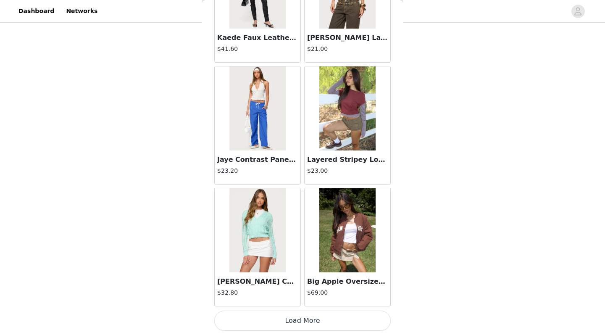
click at [305, 291] on button "Load More" at bounding box center [302, 320] width 176 height 20
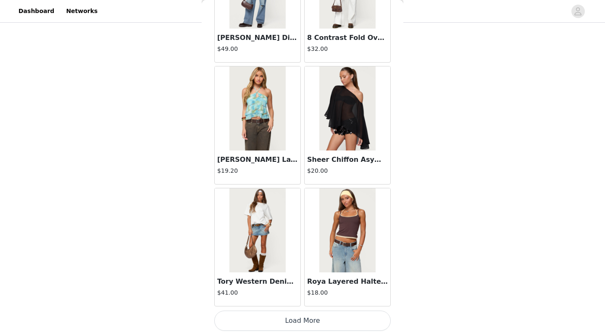
click at [295, 291] on button "Load More" at bounding box center [302, 320] width 176 height 20
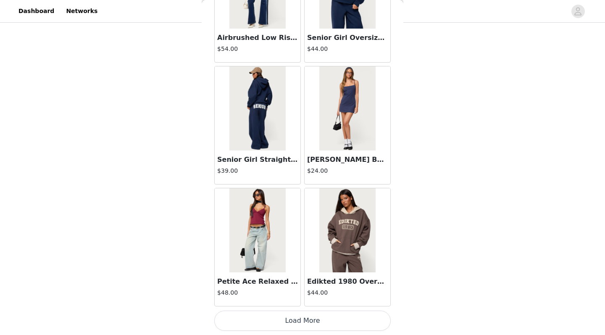
click at [310, 291] on button "Load More" at bounding box center [302, 320] width 176 height 20
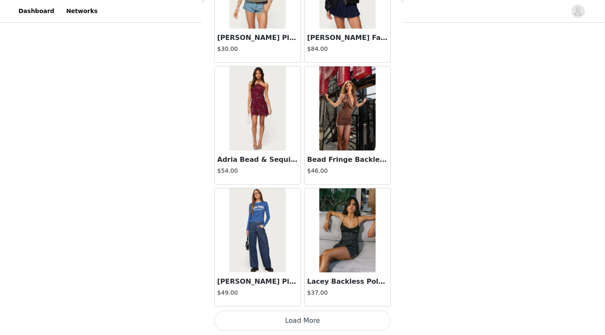
click at [307, 291] on button "Load More" at bounding box center [302, 320] width 176 height 20
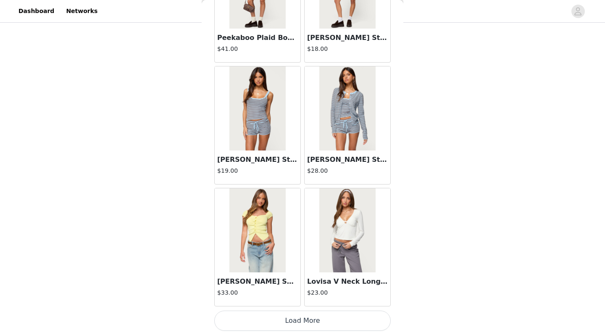
scroll to position [30193, 0]
click at [297, 291] on button "Load More" at bounding box center [302, 320] width 176 height 20
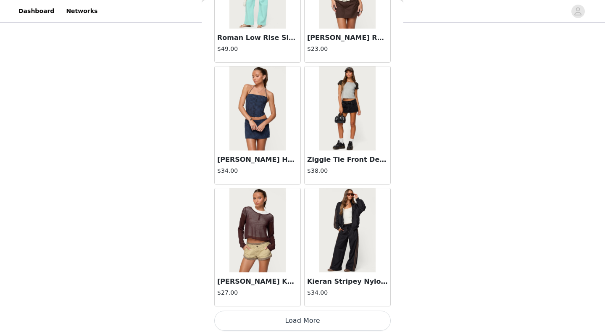
scroll to position [47, 0]
click at [308, 291] on button "Load More" at bounding box center [302, 320] width 176 height 20
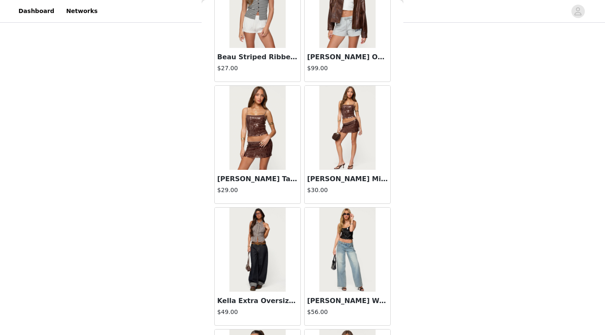
scroll to position [32000, 0]
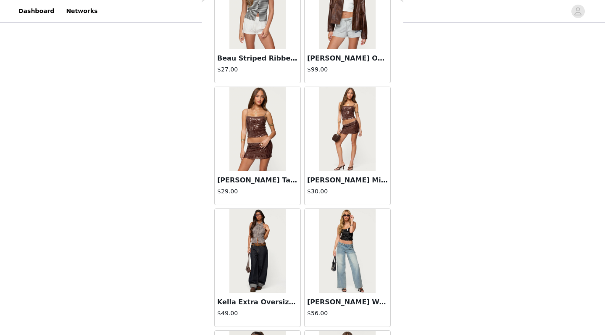
click at [323, 178] on h3 "Kaylee Sequin Mini Skirt" at bounding box center [347, 180] width 81 height 10
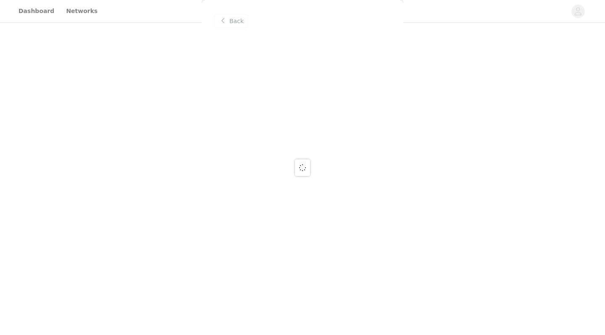
scroll to position [0, 0]
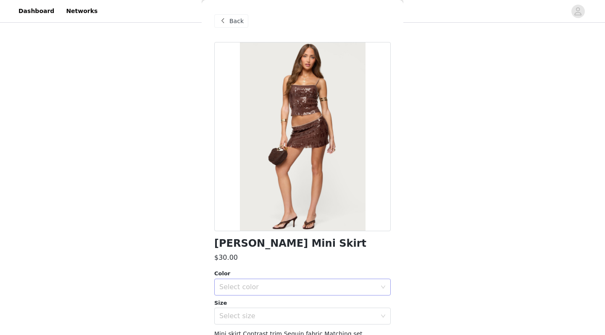
click at [255, 282] on div "Select color" at bounding box center [299, 287] width 161 height 16
click at [252, 291] on li "BROWN" at bounding box center [302, 304] width 176 height 13
click at [252, 291] on div "Select size" at bounding box center [299, 316] width 161 height 16
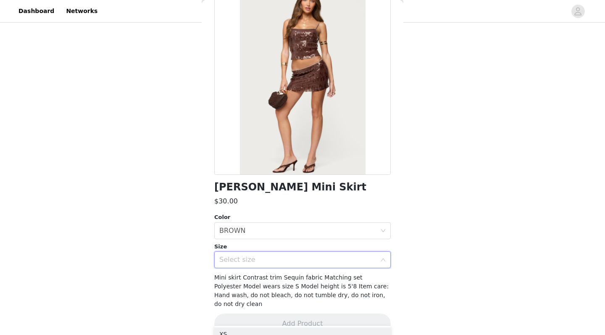
scroll to position [56, 0]
click at [256, 258] on div "Select size" at bounding box center [297, 260] width 157 height 8
click at [381, 258] on icon "icon: down" at bounding box center [383, 260] width 5 height 5
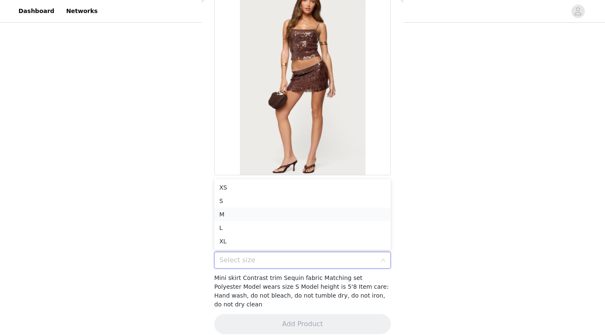
click at [344, 213] on li "M" at bounding box center [302, 214] width 176 height 13
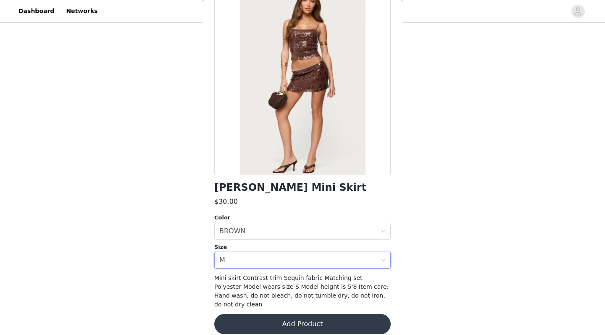
click at [315, 291] on button "Add Product" at bounding box center [302, 324] width 176 height 20
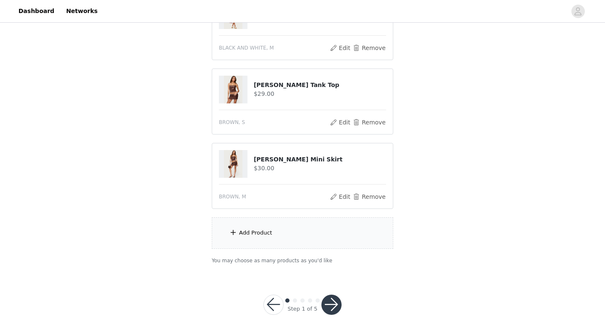
scroll to position [121, 0]
click at [259, 232] on div "Add Product" at bounding box center [255, 233] width 33 height 8
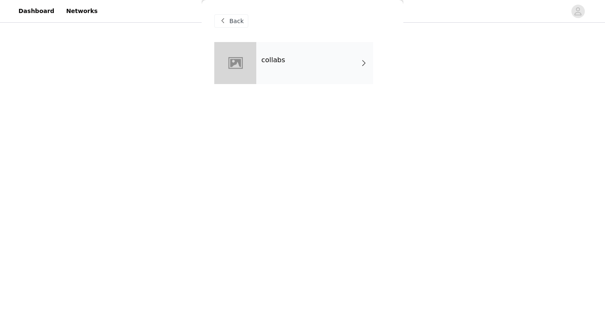
click at [223, 22] on span at bounding box center [223, 21] width 10 height 10
click at [234, 21] on span "Back" at bounding box center [236, 21] width 14 height 9
click at [222, 19] on span at bounding box center [223, 21] width 10 height 10
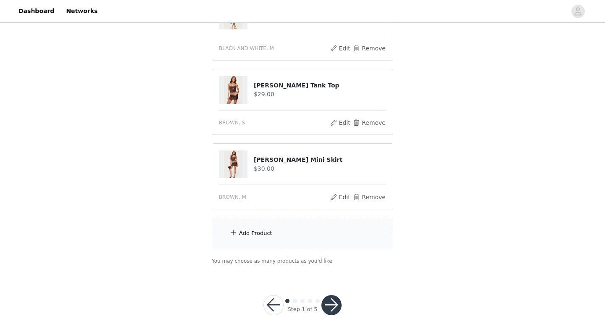
click at [256, 233] on div "Add Product" at bounding box center [255, 233] width 33 height 8
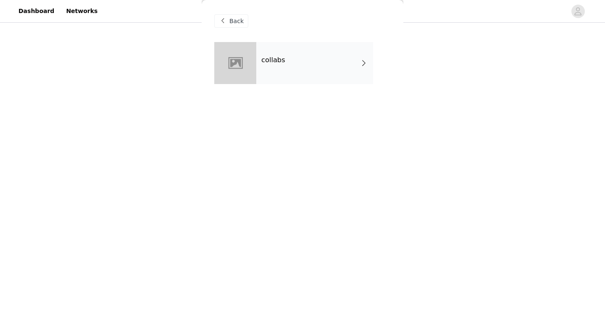
click at [361, 60] on span at bounding box center [364, 63] width 8 height 10
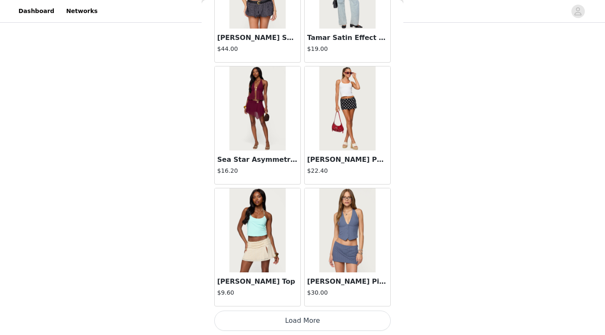
click at [310, 291] on button "Load More" at bounding box center [302, 320] width 176 height 20
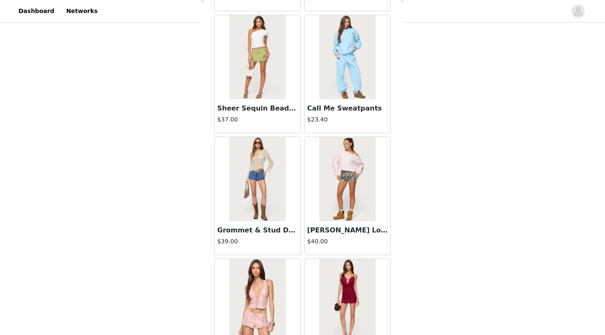
scroll to position [1615, 0]
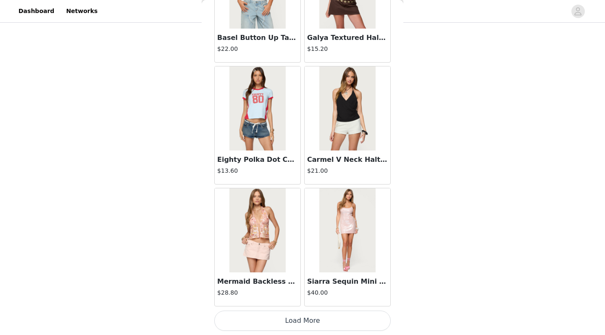
click at [305, 291] on button "Load More" at bounding box center [302, 320] width 176 height 20
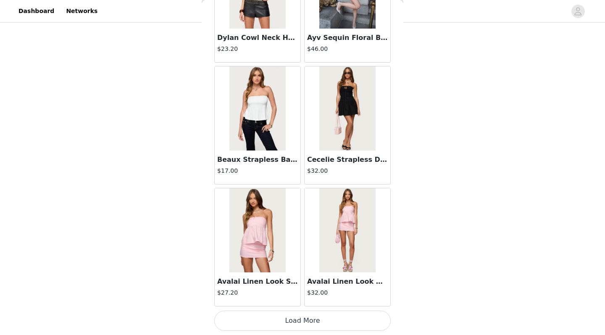
scroll to position [121, 0]
click at [312, 291] on button "Load More" at bounding box center [302, 320] width 176 height 20
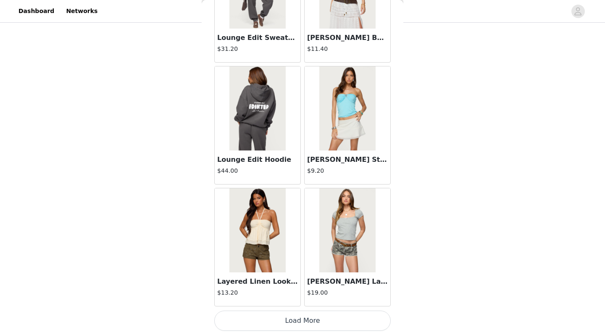
click at [307, 291] on button "Load More" at bounding box center [302, 320] width 176 height 20
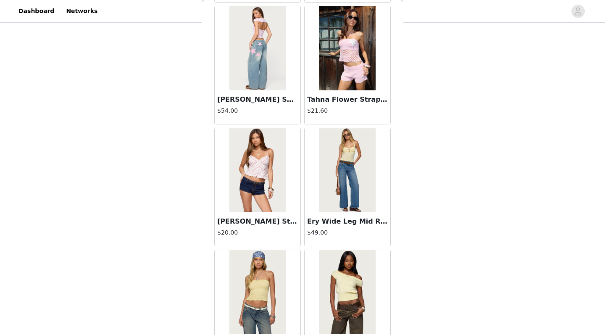
scroll to position [5289, 0]
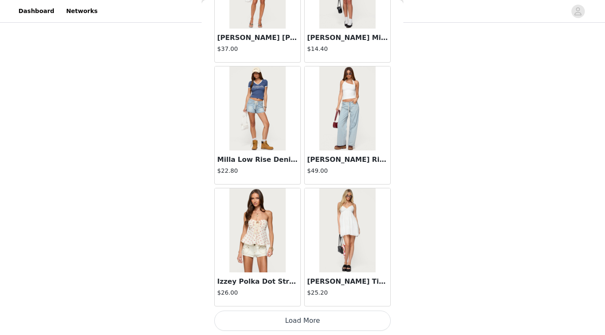
click at [299, 291] on button "Load More" at bounding box center [302, 320] width 176 height 20
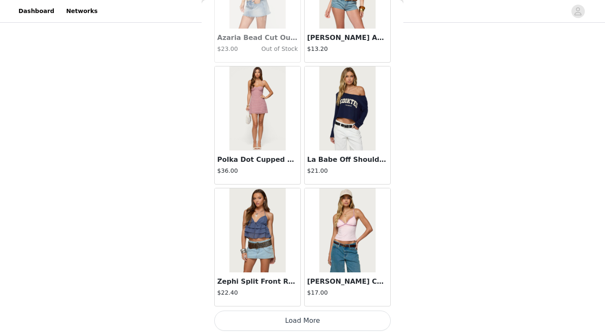
scroll to position [121, 0]
click at [307, 291] on button "Load More" at bounding box center [302, 320] width 176 height 20
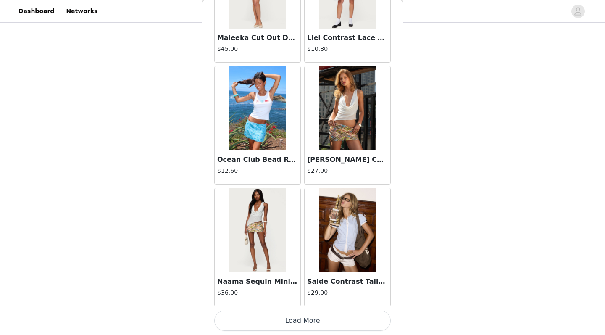
scroll to position [8261, 0]
click at [298, 291] on button "Load More" at bounding box center [302, 320] width 176 height 20
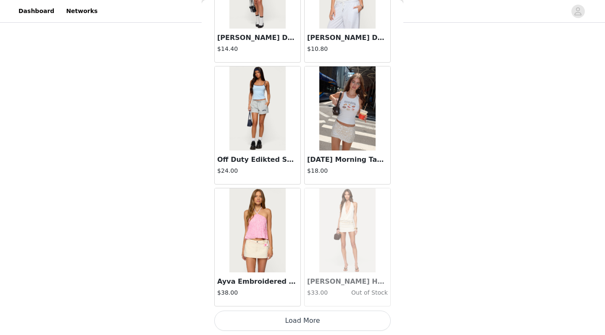
scroll to position [121, 0]
click at [298, 291] on button "Load More" at bounding box center [302, 320] width 176 height 20
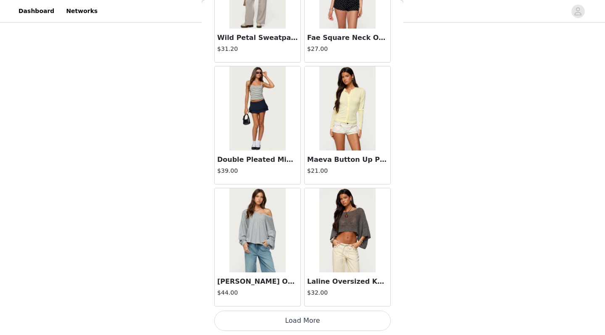
click at [310, 291] on button "Load More" at bounding box center [302, 320] width 176 height 20
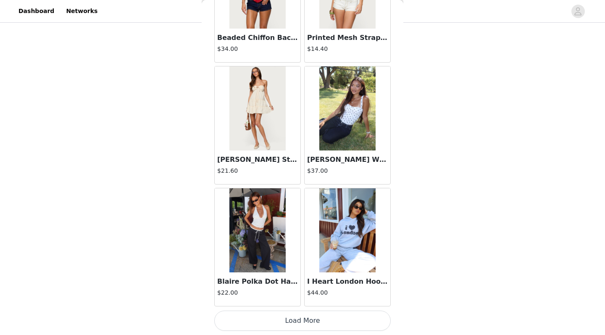
scroll to position [11917, 0]
click at [305, 291] on button "Load More" at bounding box center [302, 320] width 176 height 20
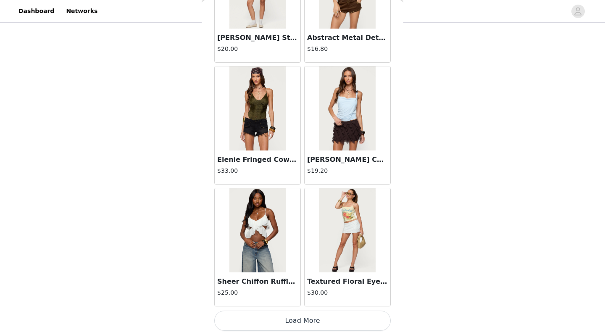
scroll to position [121, 0]
click at [308, 291] on button "Load More" at bounding box center [302, 320] width 176 height 20
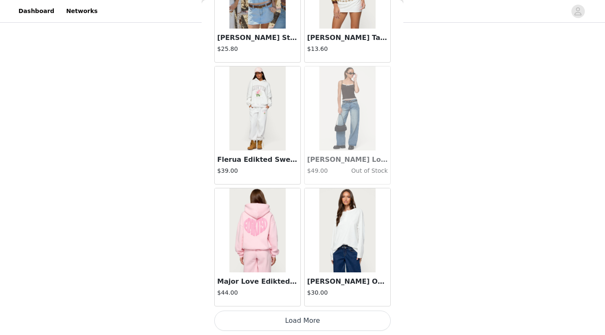
click at [305, 291] on button "Load More" at bounding box center [302, 320] width 176 height 20
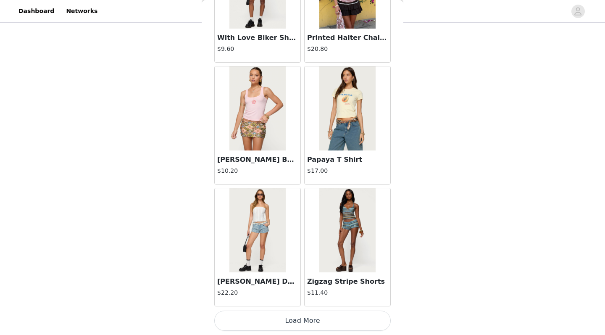
click at [307, 291] on button "Load More" at bounding box center [302, 320] width 176 height 20
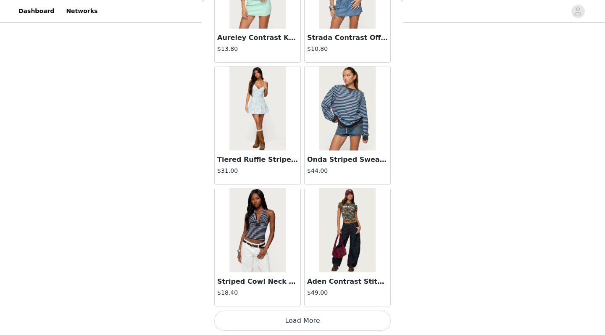
scroll to position [16790, 0]
click at [312, 291] on button "Load More" at bounding box center [302, 320] width 176 height 20
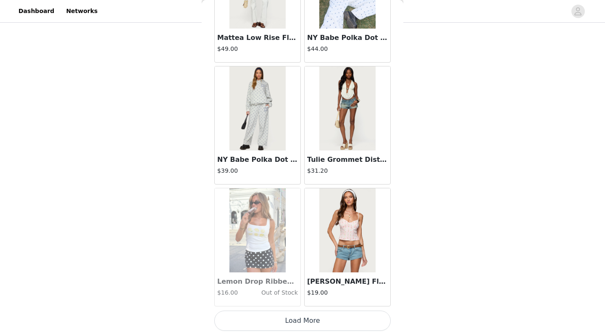
scroll to position [121, 0]
click at [324, 291] on button "Load More" at bounding box center [302, 320] width 176 height 20
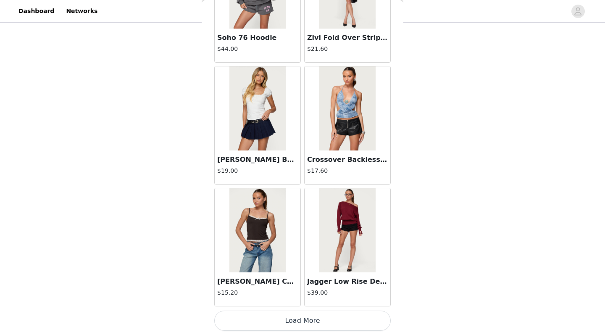
scroll to position [19227, 0]
click at [311, 291] on button "Load More" at bounding box center [302, 320] width 176 height 20
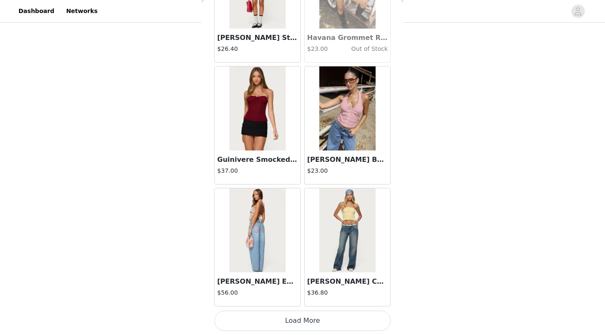
scroll to position [121, 0]
click at [310, 291] on button "Load More" at bounding box center [302, 320] width 176 height 20
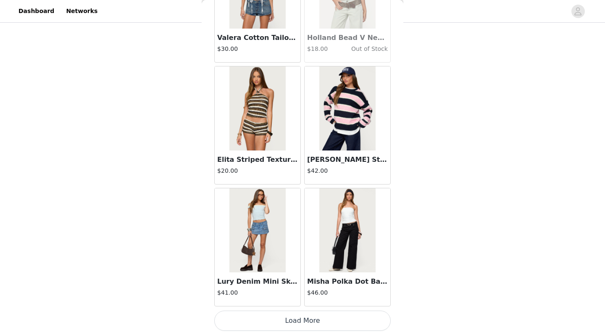
click at [299, 291] on button "Load More" at bounding box center [302, 320] width 176 height 20
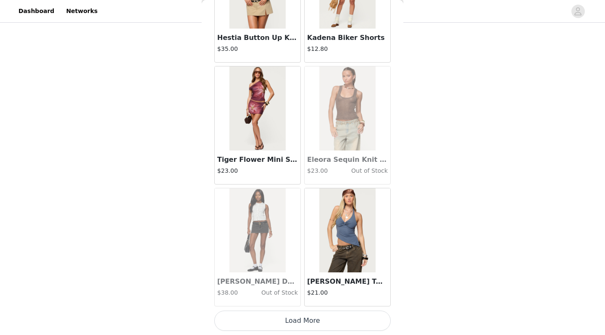
click at [297, 291] on button "Load More" at bounding box center [302, 320] width 176 height 20
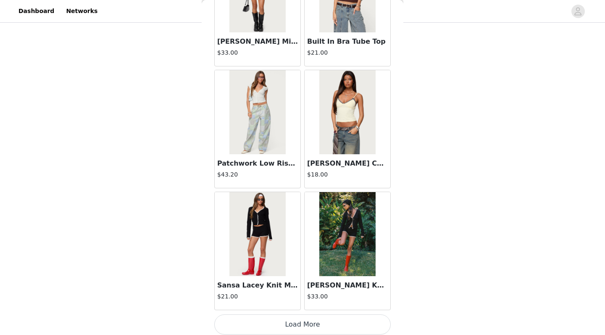
scroll to position [24101, 0]
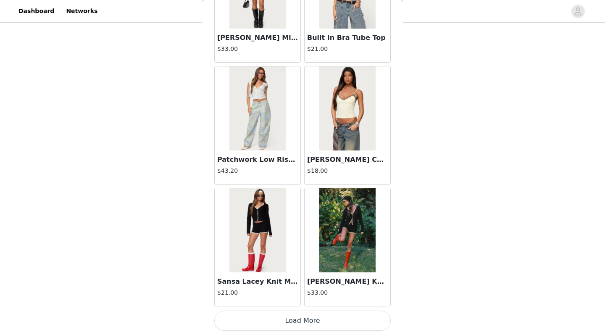
click at [306, 291] on button "Load More" at bounding box center [302, 320] width 176 height 20
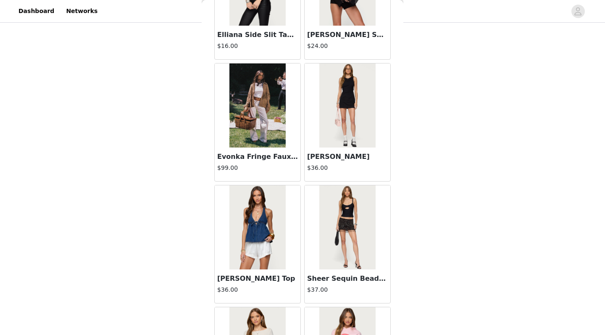
scroll to position [24578, 0]
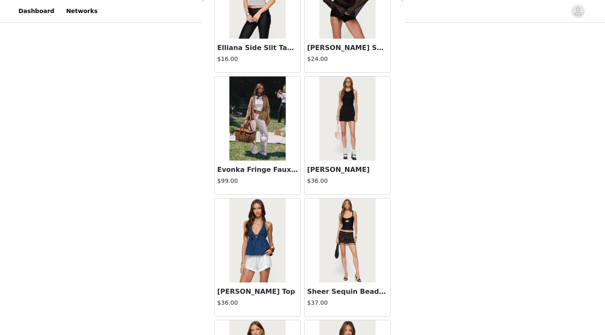
click at [340, 170] on h3 "Raphaella Romper" at bounding box center [347, 170] width 81 height 10
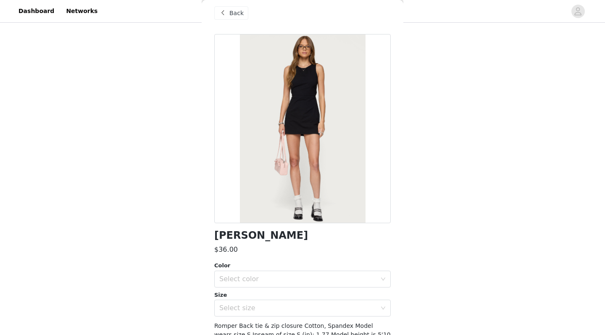
scroll to position [8, 0]
click at [233, 13] on span "Back" at bounding box center [236, 13] width 14 height 9
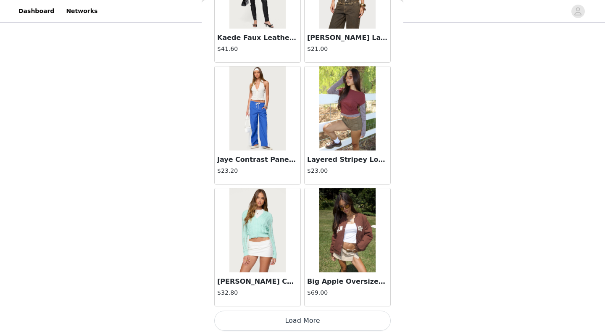
scroll to position [25319, 0]
click at [296, 291] on button "Load More" at bounding box center [302, 320] width 176 height 20
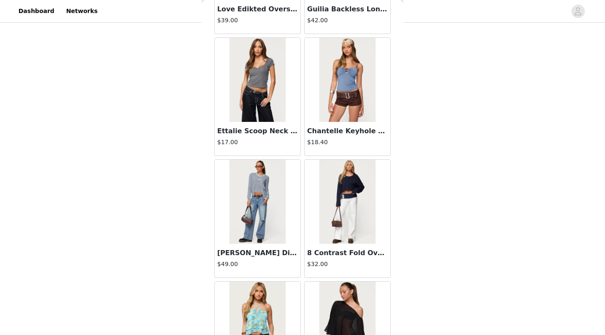
scroll to position [26332, 0]
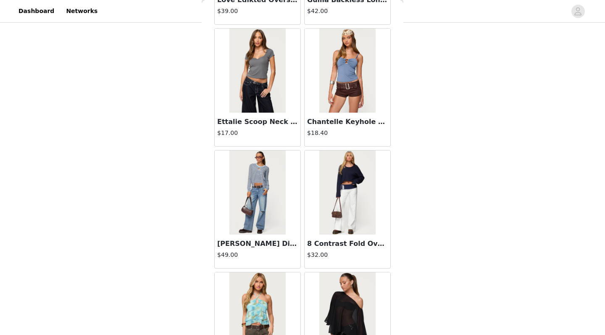
click at [328, 206] on img at bounding box center [347, 192] width 56 height 84
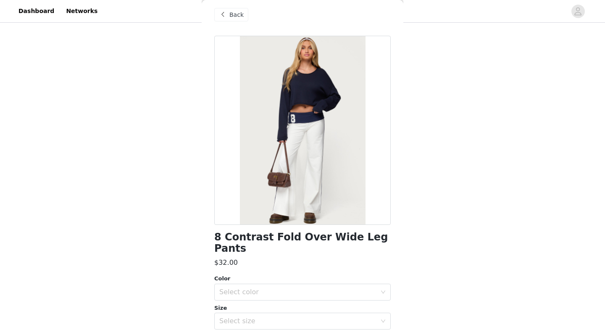
scroll to position [0, 0]
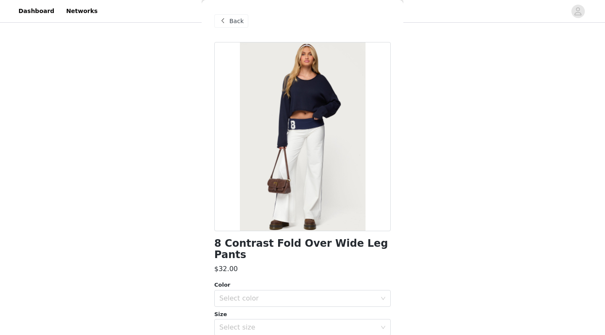
click at [234, 23] on span "Back" at bounding box center [236, 21] width 14 height 9
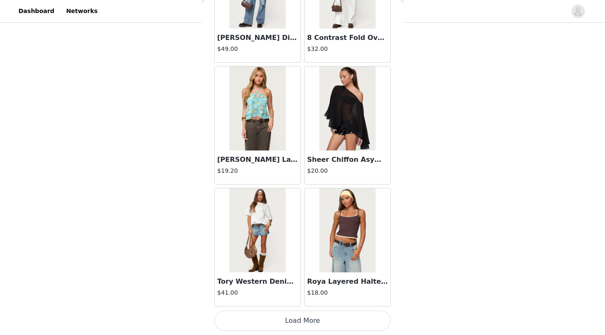
scroll to position [26538, 0]
click at [303, 291] on button "Load More" at bounding box center [302, 320] width 176 height 20
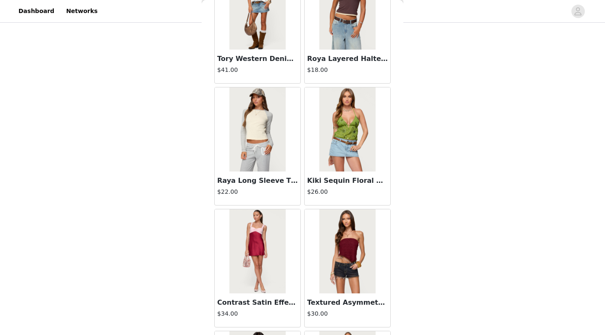
scroll to position [26759, 0]
click at [271, 172] on img at bounding box center [257, 130] width 56 height 84
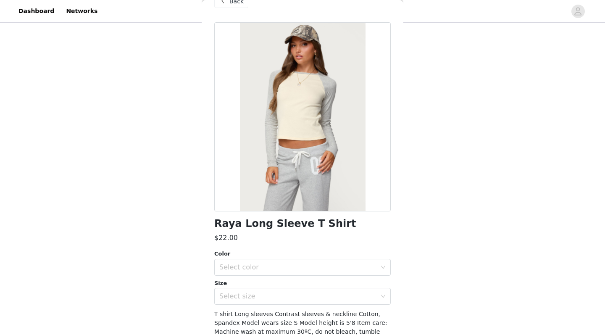
scroll to position [2, 0]
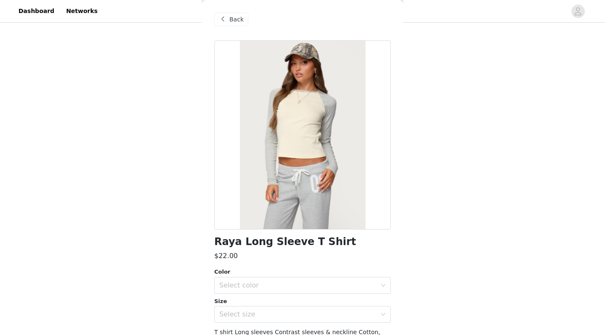
click at [232, 16] on span "Back" at bounding box center [236, 19] width 14 height 9
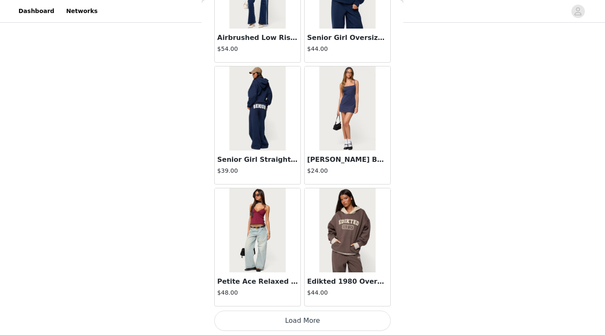
scroll to position [27756, 0]
click at [308, 291] on button "Load More" at bounding box center [302, 320] width 176 height 20
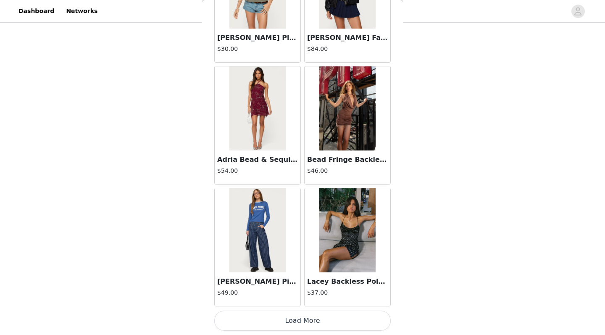
scroll to position [28974, 0]
click at [305, 291] on button "Load More" at bounding box center [302, 320] width 176 height 20
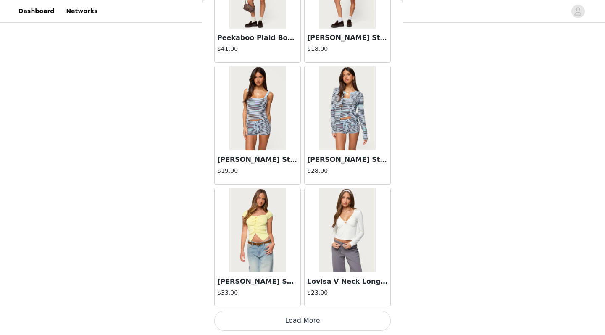
scroll to position [30193, 0]
click at [303, 291] on button "Load More" at bounding box center [302, 320] width 176 height 20
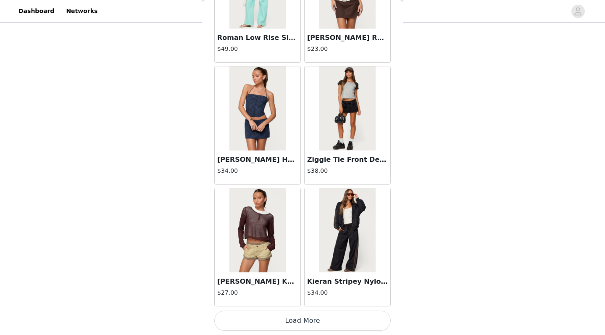
scroll to position [31411, 0]
click at [308, 291] on button "Load More" at bounding box center [302, 320] width 176 height 20
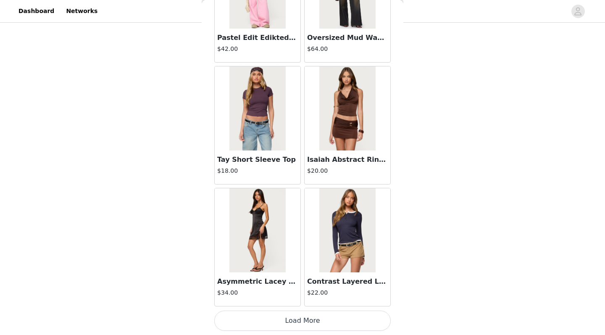
scroll to position [32630, 0]
click at [303, 291] on button "Load More" at bounding box center [302, 320] width 176 height 20
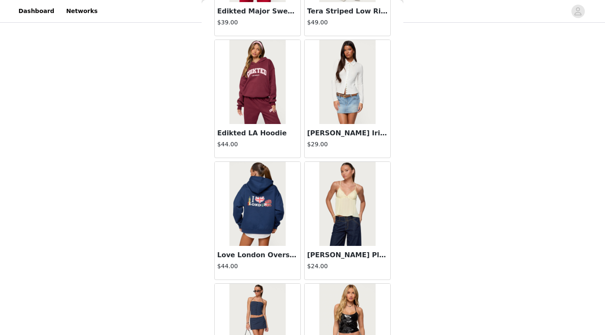
scroll to position [33265, 0]
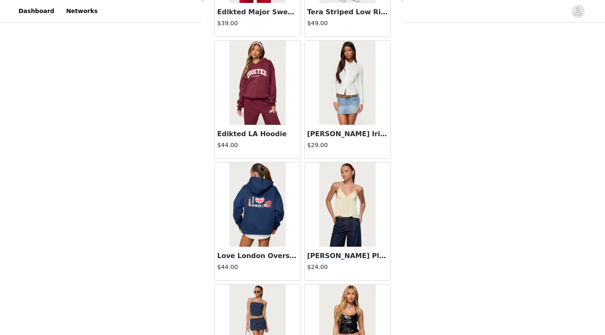
click at [255, 84] on img at bounding box center [257, 83] width 56 height 84
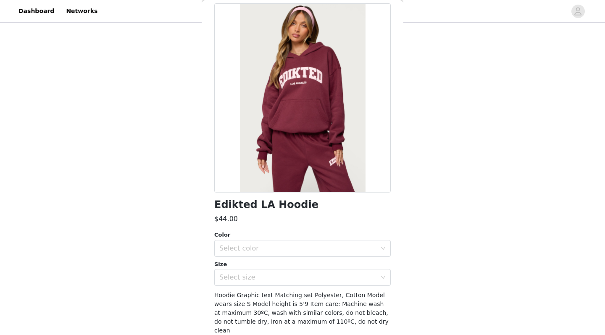
scroll to position [49, 0]
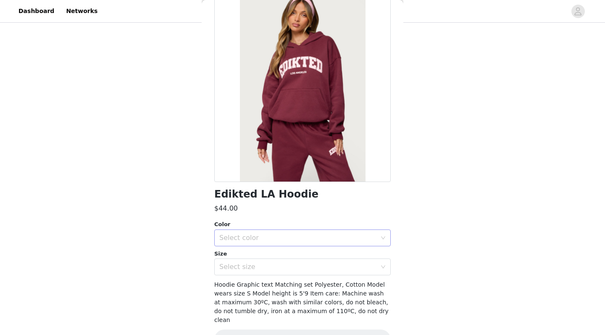
click at [268, 237] on div "Select color" at bounding box center [297, 238] width 157 height 8
click at [263, 252] on li "BURGUNDY" at bounding box center [302, 255] width 176 height 13
click at [258, 264] on div "Select size" at bounding box center [297, 267] width 157 height 8
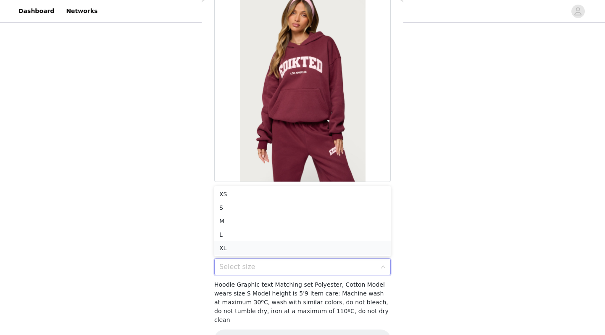
click at [256, 247] on li "XL" at bounding box center [302, 247] width 176 height 13
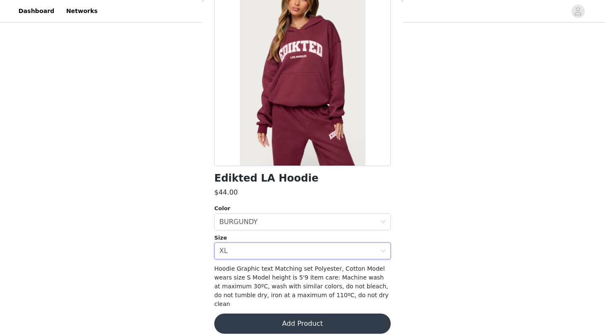
scroll to position [65, 0]
click at [269, 291] on button "Add Product" at bounding box center [302, 324] width 176 height 20
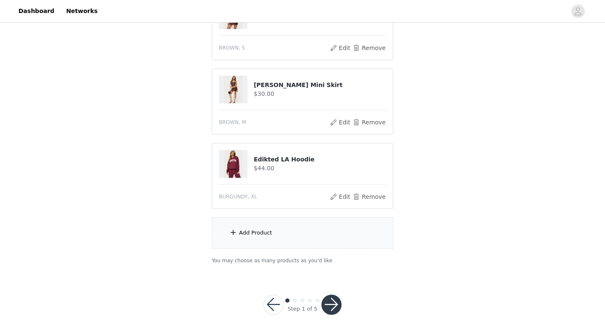
scroll to position [196, 0]
click at [262, 234] on div "Add Product" at bounding box center [255, 233] width 33 height 8
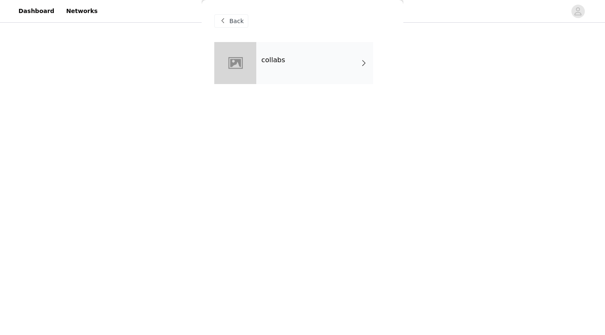
click at [305, 65] on div "collabs" at bounding box center [314, 63] width 117 height 42
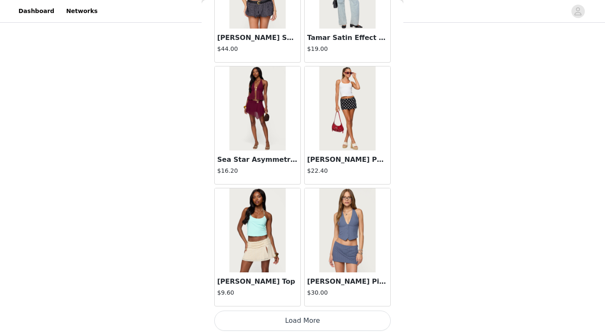
click at [302, 291] on button "Load More" at bounding box center [302, 320] width 176 height 20
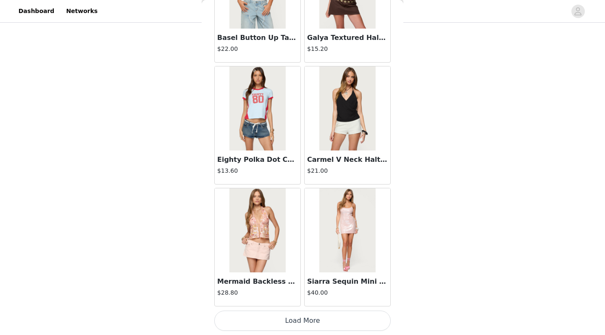
click at [302, 291] on button "Load More" at bounding box center [302, 320] width 176 height 20
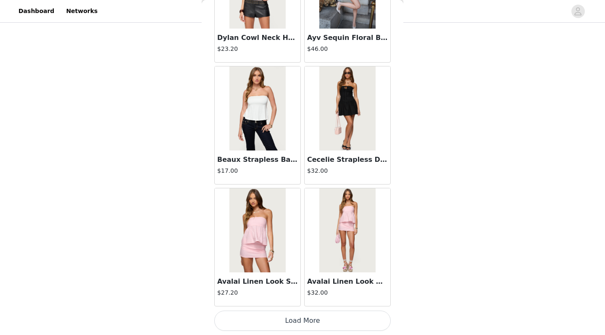
scroll to position [3388, 0]
click at [296, 291] on button "Load More" at bounding box center [302, 320] width 176 height 20
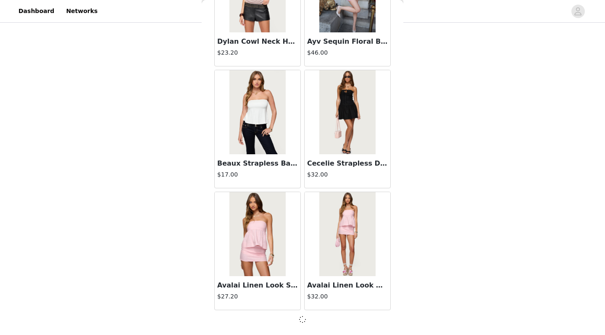
scroll to position [3384, 0]
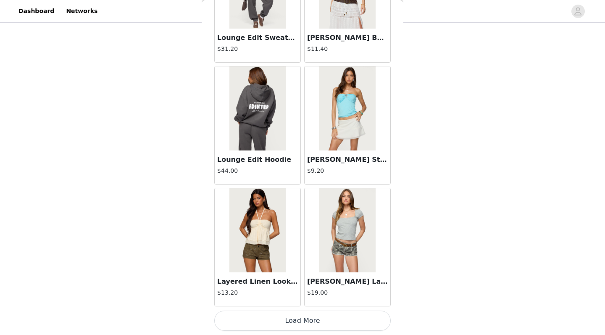
click at [305, 291] on button "Load More" at bounding box center [302, 320] width 176 height 20
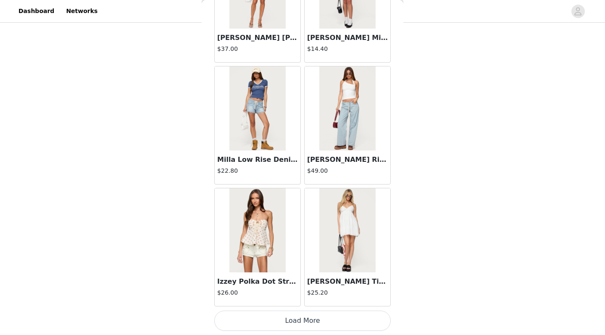
scroll to position [196, 0]
click at [295, 291] on button "Load More" at bounding box center [302, 320] width 176 height 20
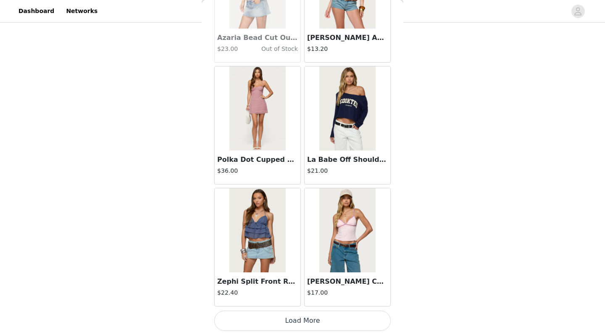
click at [304, 291] on button "Load More" at bounding box center [302, 320] width 176 height 20
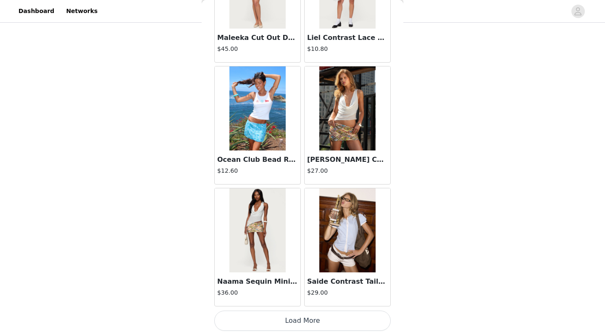
scroll to position [8261, 0]
click at [305, 291] on button "Load More" at bounding box center [302, 320] width 176 height 20
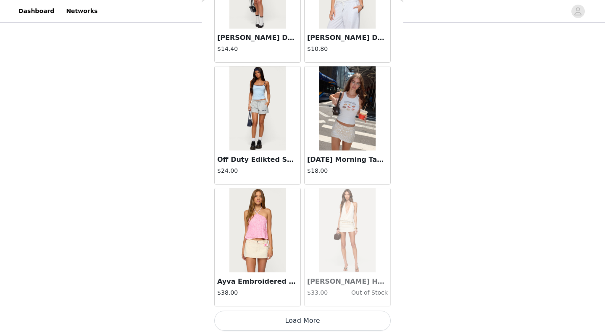
scroll to position [196, 0]
click at [317, 291] on button "Load More" at bounding box center [302, 320] width 176 height 20
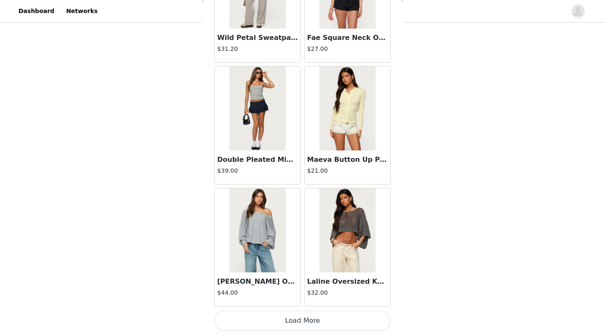
click at [300, 291] on button "Load More" at bounding box center [302, 320] width 176 height 20
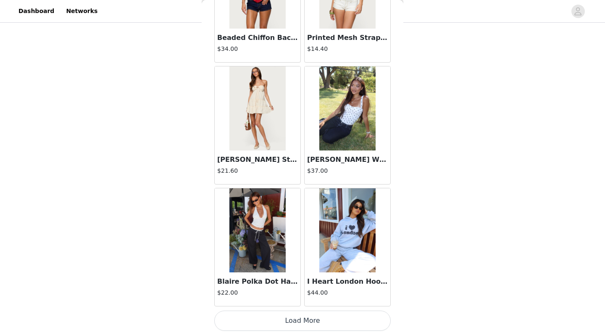
click at [303, 291] on button "Load More" at bounding box center [302, 320] width 176 height 20
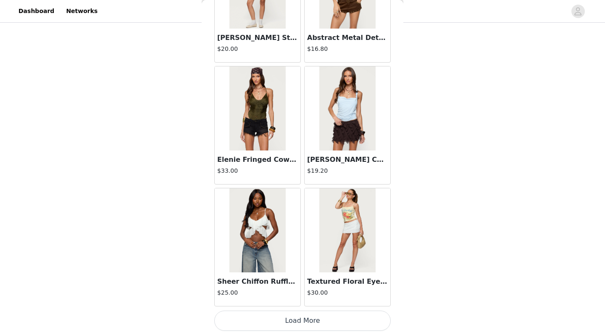
click at [302, 291] on button "Load More" at bounding box center [302, 320] width 176 height 20
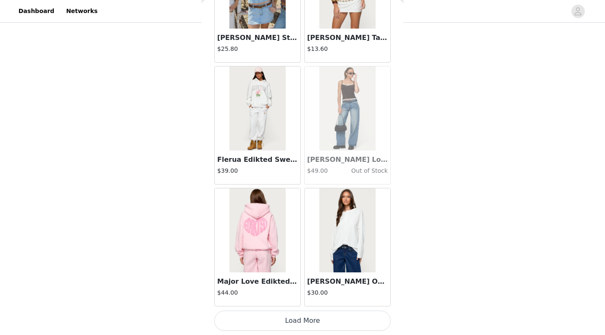
click at [300, 291] on button "Load More" at bounding box center [302, 320] width 176 height 20
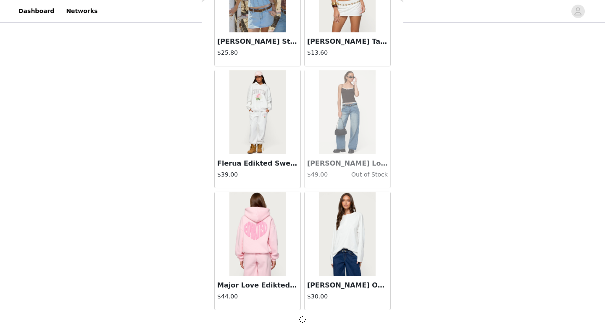
scroll to position [14350, 0]
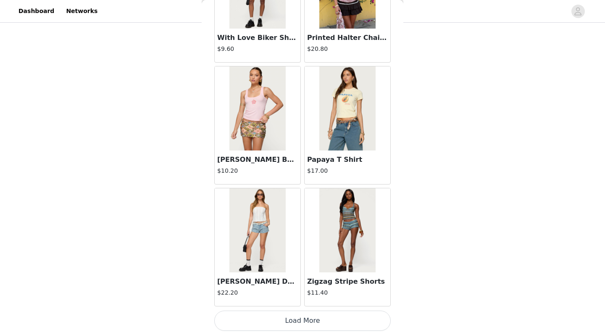
click at [298, 291] on button "Load More" at bounding box center [302, 320] width 176 height 20
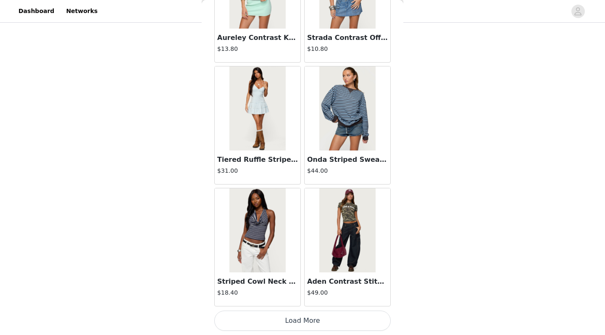
scroll to position [196, 0]
click at [298, 291] on button "Load More" at bounding box center [302, 320] width 176 height 20
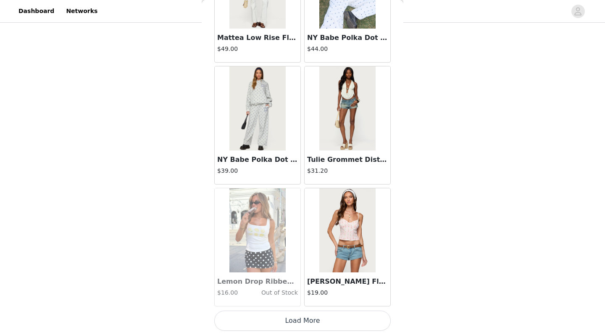
click at [289, 291] on button "Load More" at bounding box center [302, 320] width 176 height 20
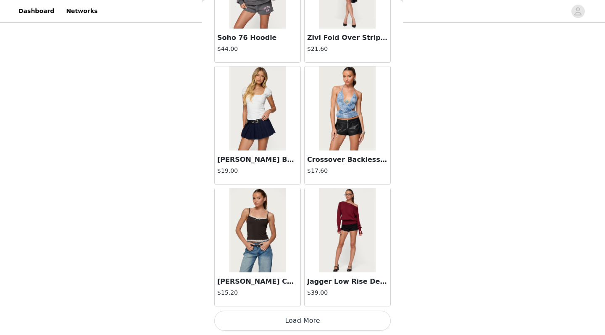
scroll to position [19227, 0]
click at [298, 291] on button "Load More" at bounding box center [302, 320] width 176 height 20
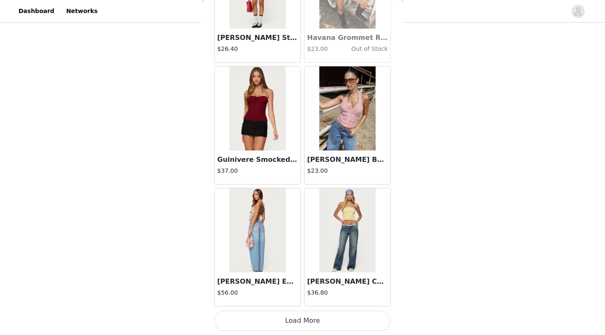
scroll to position [20446, 0]
click at [302, 291] on button "Load More" at bounding box center [302, 320] width 176 height 20
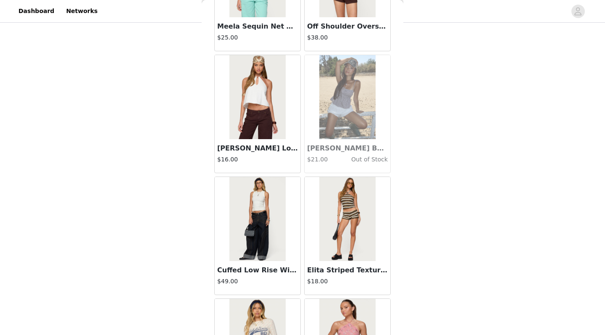
scroll to position [196, 0]
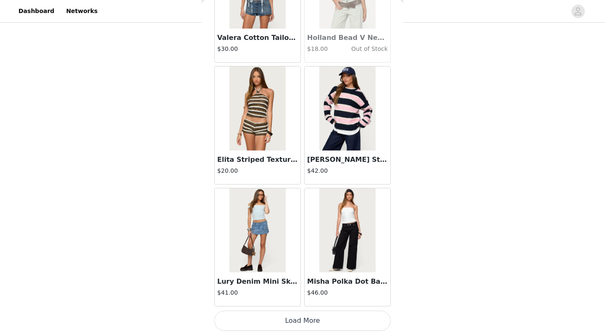
click at [299, 291] on button "Load More" at bounding box center [302, 320] width 176 height 20
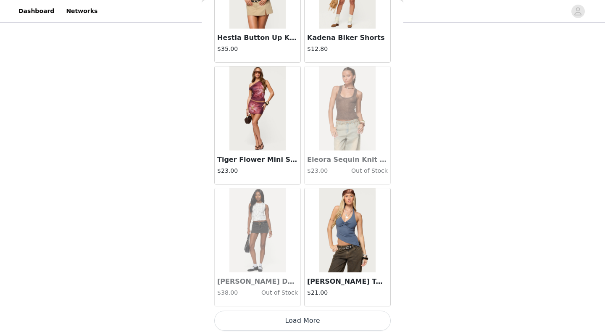
scroll to position [22882, 0]
click at [292, 291] on button "Load More" at bounding box center [302, 320] width 176 height 20
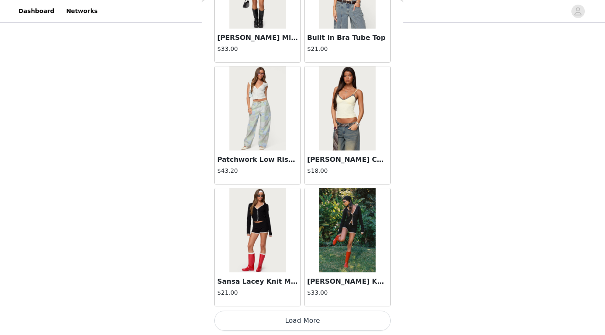
click at [301, 291] on button "Load More" at bounding box center [302, 320] width 176 height 20
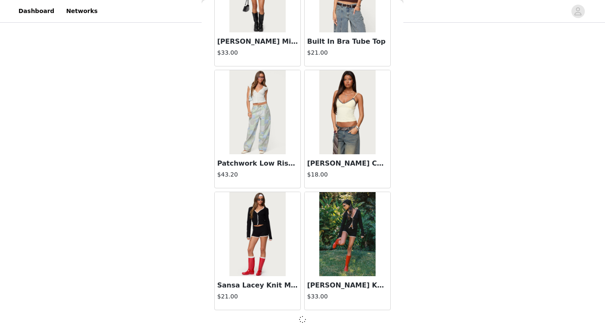
scroll to position [24097, 0]
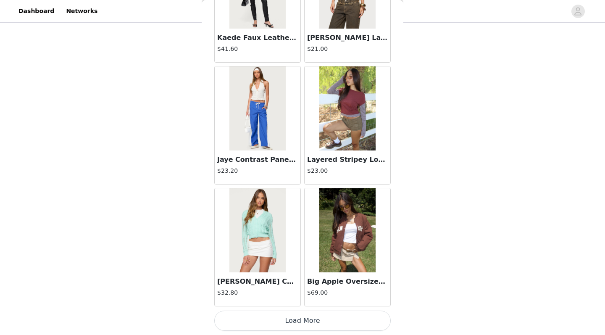
click at [302, 291] on button "Load More" at bounding box center [302, 320] width 176 height 20
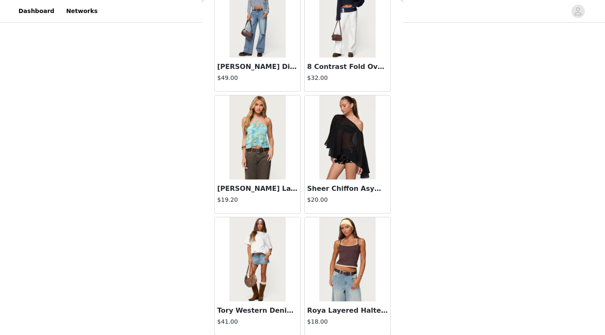
scroll to position [196, 0]
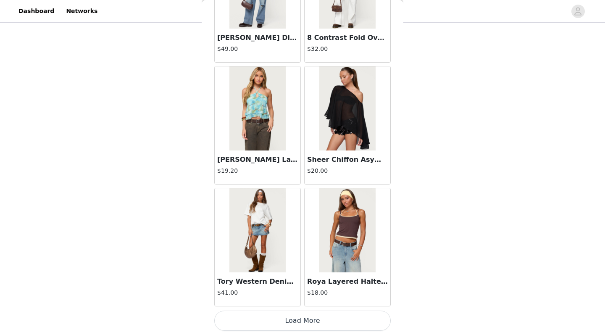
click at [303, 291] on button "Load More" at bounding box center [302, 320] width 176 height 20
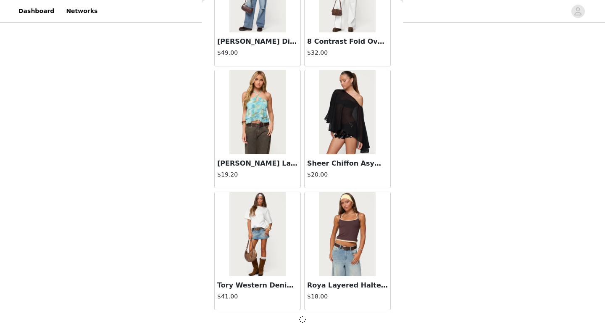
scroll to position [26534, 0]
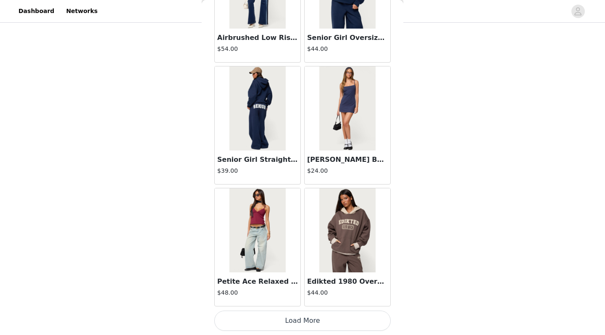
click at [296, 291] on button "Load More" at bounding box center [302, 320] width 176 height 20
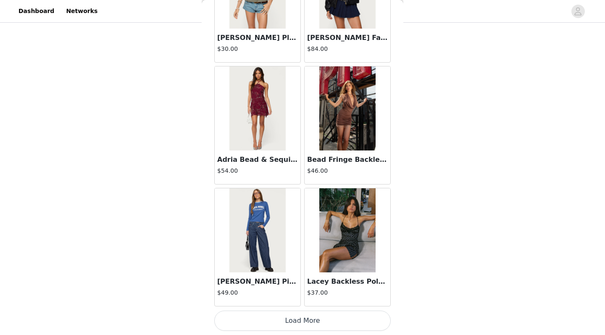
scroll to position [28974, 0]
click at [298, 291] on button "Load More" at bounding box center [302, 320] width 176 height 20
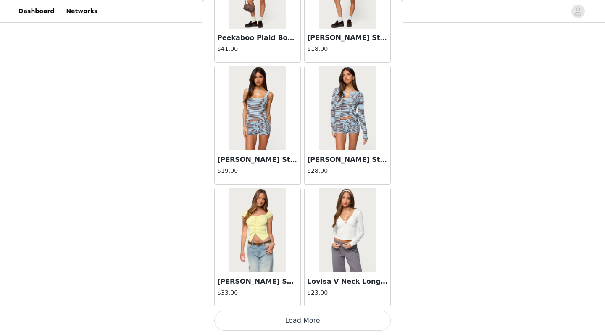
scroll to position [196, 0]
click at [300, 291] on button "Load More" at bounding box center [302, 320] width 176 height 20
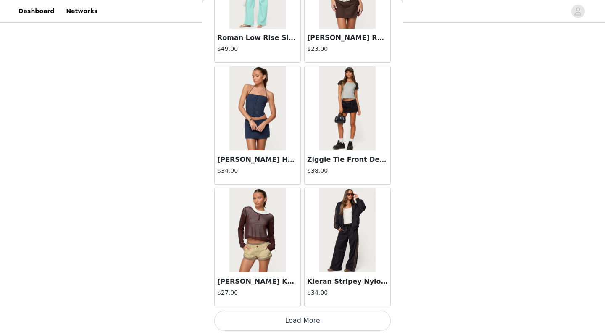
click at [299, 291] on button "Load More" at bounding box center [302, 320] width 176 height 20
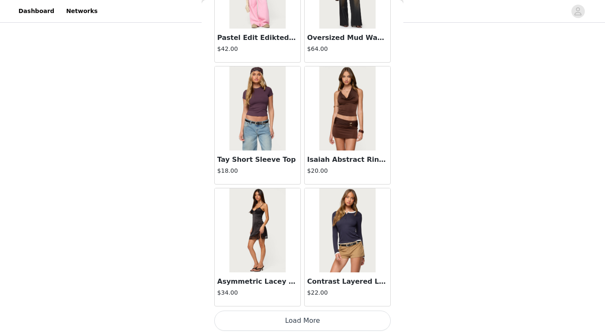
click at [303, 291] on button "Load More" at bounding box center [302, 320] width 176 height 20
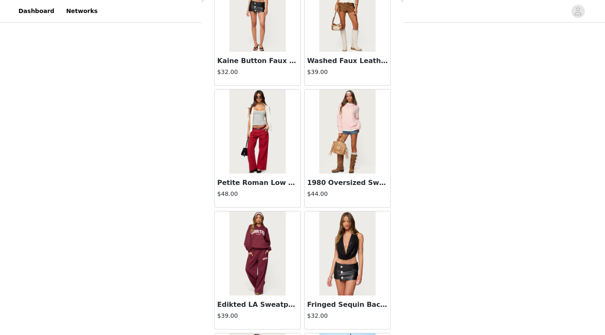
scroll to position [33707, 0]
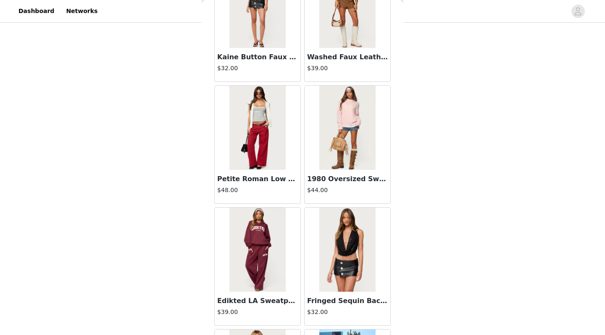
click at [258, 269] on img at bounding box center [257, 250] width 56 height 84
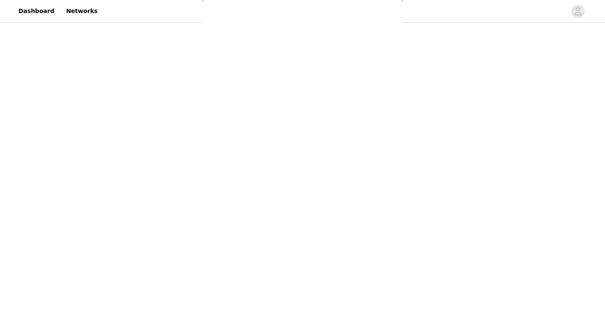
scroll to position [74, 0]
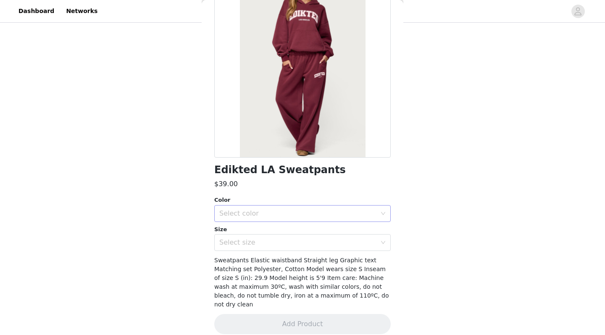
click at [266, 216] on div "Select color" at bounding box center [297, 213] width 157 height 8
click at [266, 228] on li "BURGUNDY" at bounding box center [302, 231] width 176 height 13
click at [263, 245] on div "Select size" at bounding box center [297, 242] width 157 height 8
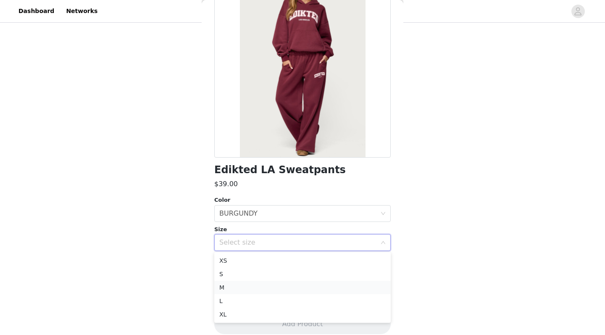
click at [249, 288] on li "M" at bounding box center [302, 287] width 176 height 13
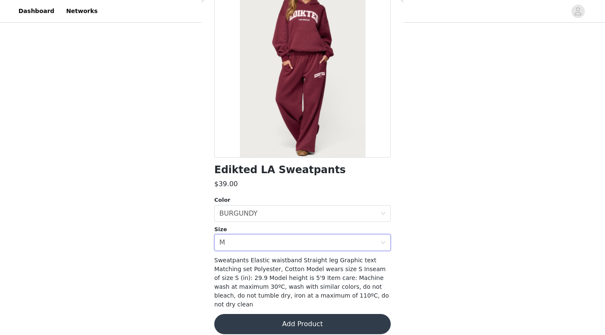
click at [277, 291] on button "Add Product" at bounding box center [302, 324] width 176 height 20
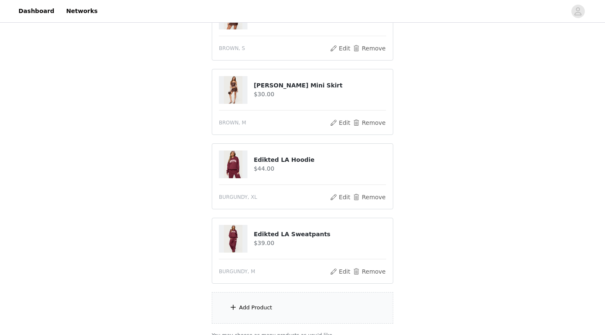
click at [264, 291] on div "Add Product" at bounding box center [303, 308] width 182 height 32
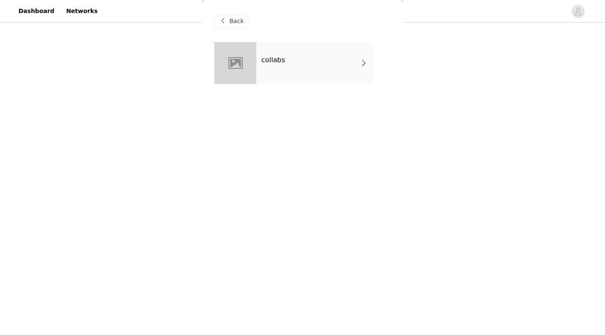
click at [324, 61] on div "collabs" at bounding box center [314, 63] width 117 height 42
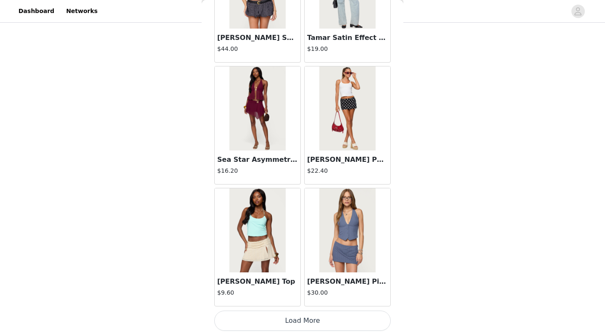
scroll to position [270, 0]
click at [303, 291] on button "Load More" at bounding box center [302, 320] width 176 height 20
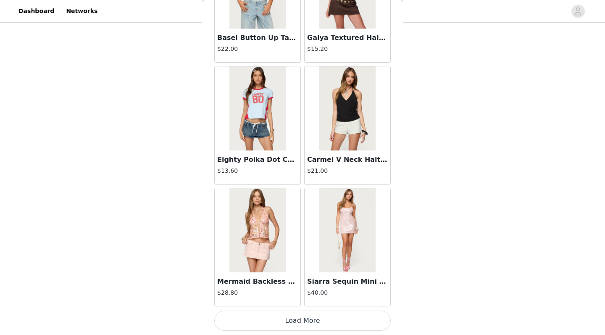
click at [304, 291] on button "Load More" at bounding box center [302, 320] width 176 height 20
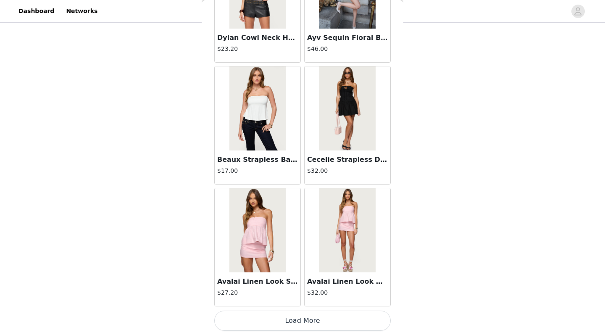
click at [297, 291] on button "Load More" at bounding box center [302, 320] width 176 height 20
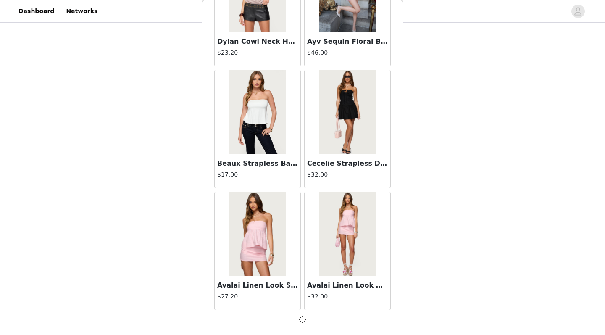
scroll to position [3384, 0]
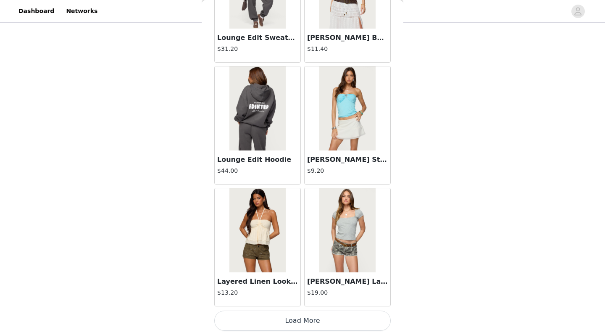
click at [305, 291] on button "Load More" at bounding box center [302, 320] width 176 height 20
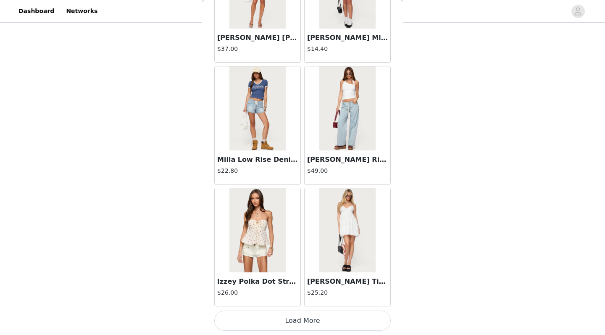
scroll to position [270, 0]
click at [295, 291] on button "Load More" at bounding box center [302, 320] width 176 height 20
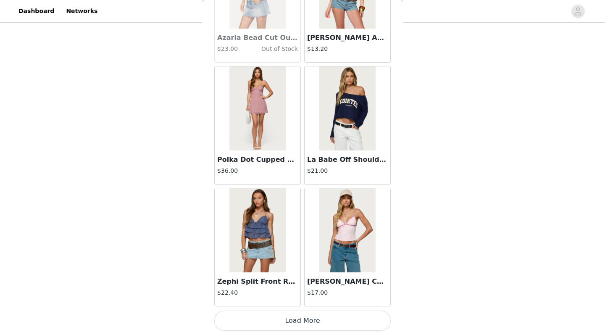
click at [303, 291] on button "Load More" at bounding box center [302, 320] width 176 height 20
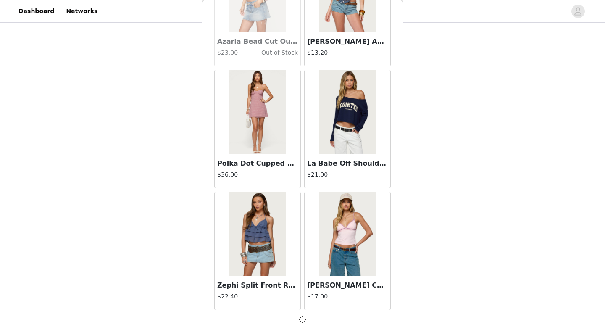
scroll to position [7039, 0]
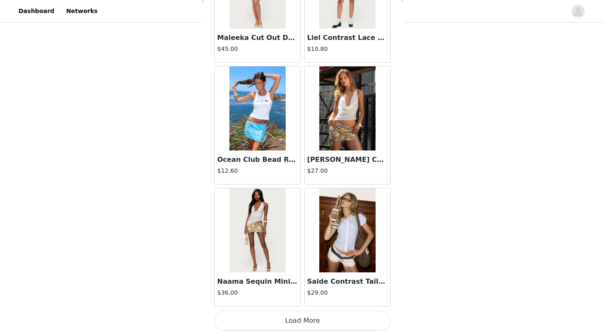
click at [300, 291] on button "Load More" at bounding box center [302, 320] width 176 height 20
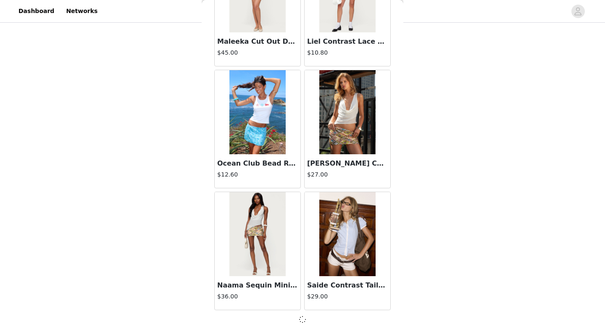
scroll to position [8258, 0]
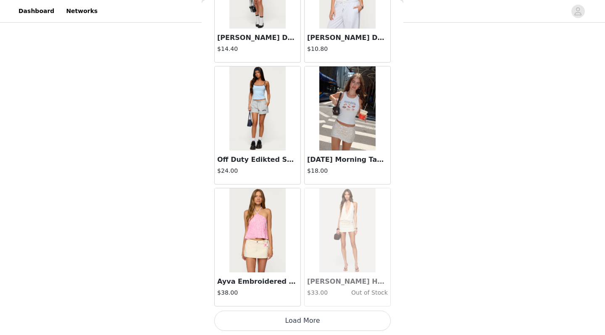
click at [300, 291] on button "Load More" at bounding box center [302, 320] width 176 height 20
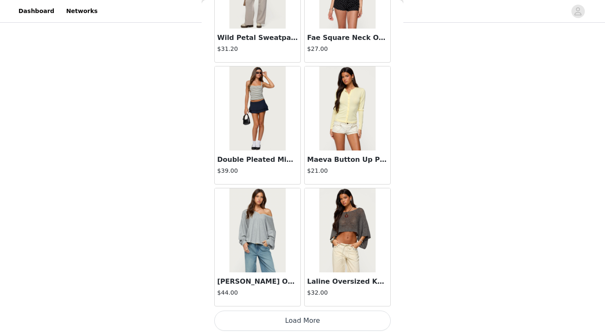
scroll to position [10698, 0]
click at [303, 291] on button "Load More" at bounding box center [302, 320] width 176 height 20
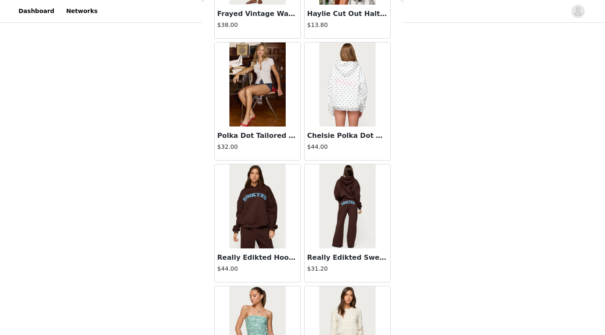
scroll to position [11453, 0]
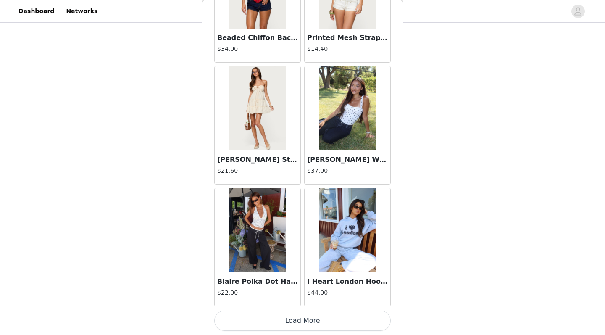
click at [307, 291] on button "Load More" at bounding box center [302, 320] width 176 height 20
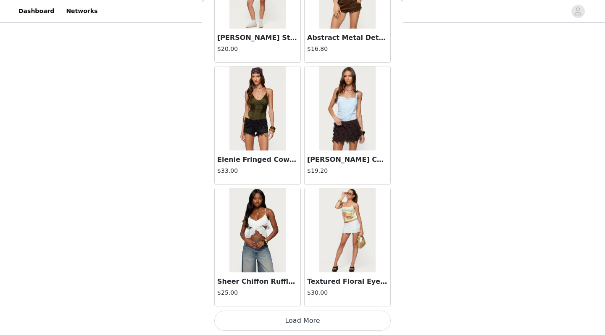
scroll to position [270, 0]
click at [303, 291] on button "Load More" at bounding box center [302, 320] width 176 height 20
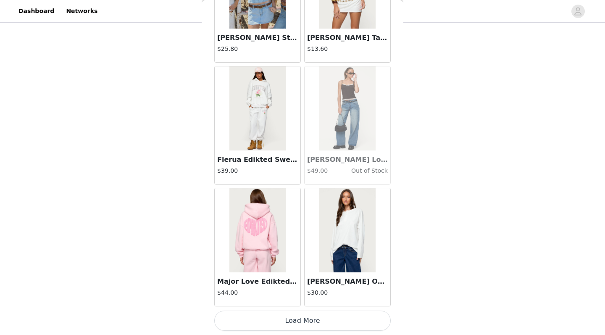
scroll to position [14353, 0]
click at [336, 286] on h3 "Cyrus Henley Oversized Top" at bounding box center [347, 281] width 81 height 10
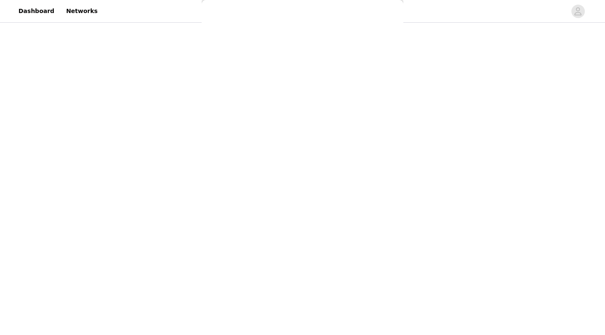
scroll to position [65, 0]
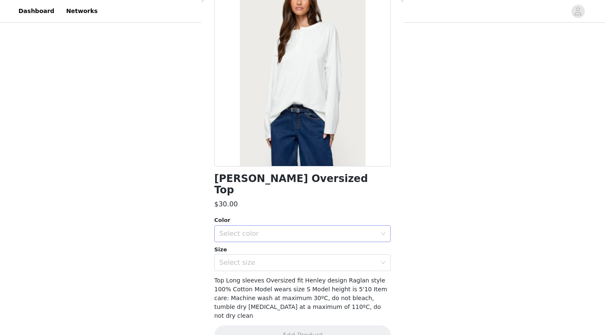
click at [268, 229] on div "Select color" at bounding box center [297, 233] width 157 height 8
click at [267, 239] on li "WHITE" at bounding box center [302, 240] width 176 height 13
click at [262, 258] on div "Select size" at bounding box center [297, 262] width 157 height 8
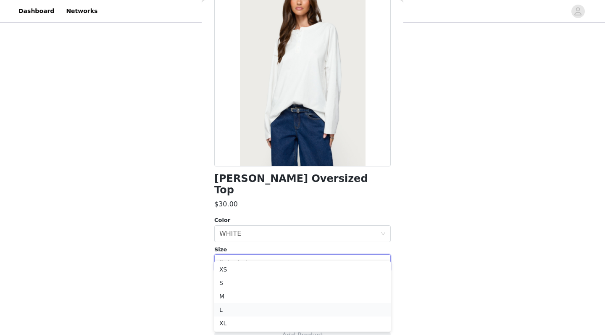
click at [242, 291] on li "L" at bounding box center [302, 309] width 176 height 13
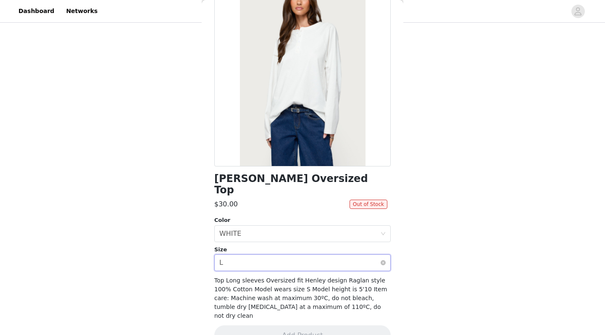
click at [276, 255] on div "Select size L" at bounding box center [299, 263] width 161 height 16
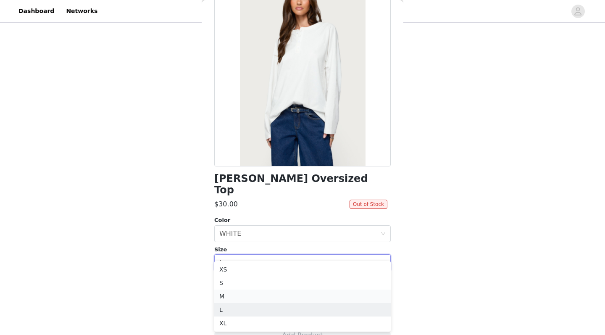
click at [251, 291] on li "M" at bounding box center [302, 295] width 176 height 13
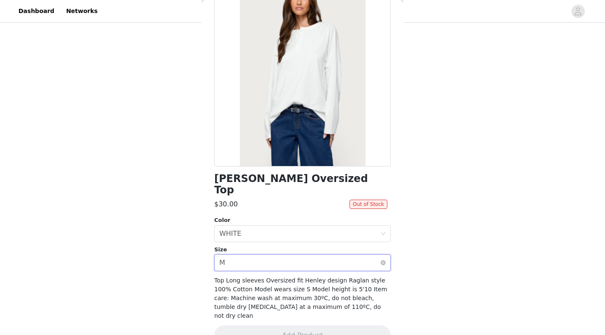
click at [276, 255] on div "Select size M" at bounding box center [299, 263] width 161 height 16
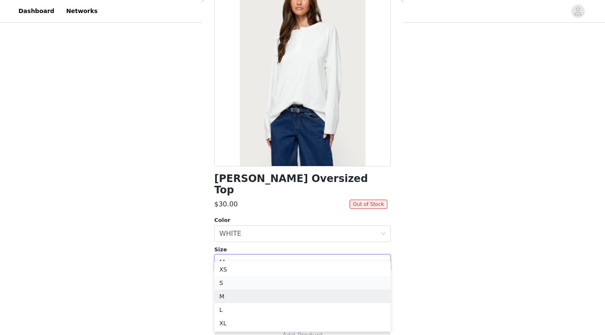
click at [258, 285] on li "S" at bounding box center [302, 282] width 176 height 13
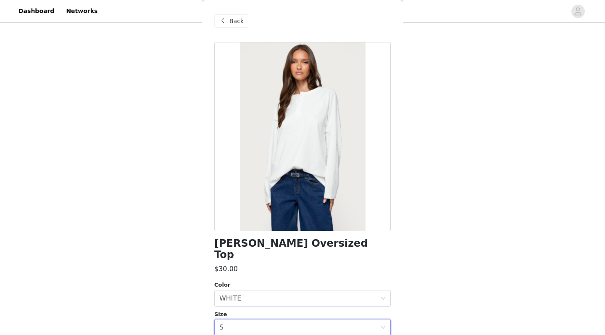
scroll to position [0, 0]
click at [230, 22] on span "Back" at bounding box center [236, 21] width 14 height 9
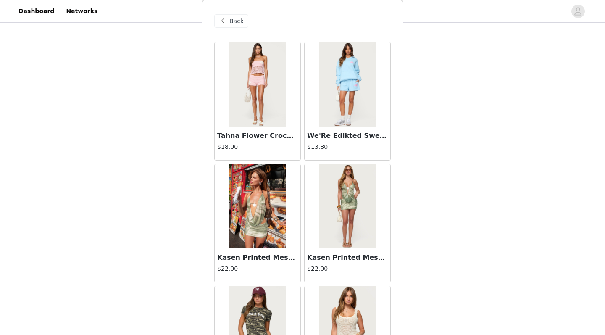
click at [226, 21] on span at bounding box center [223, 21] width 10 height 10
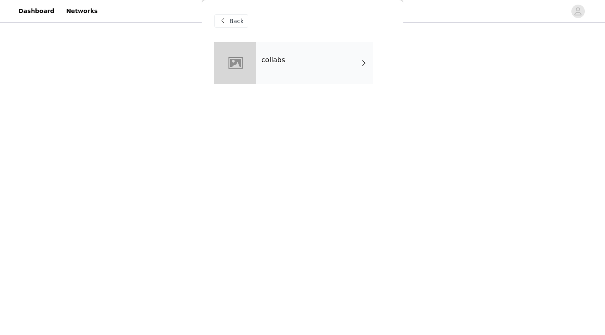
click at [223, 17] on span at bounding box center [223, 21] width 10 height 10
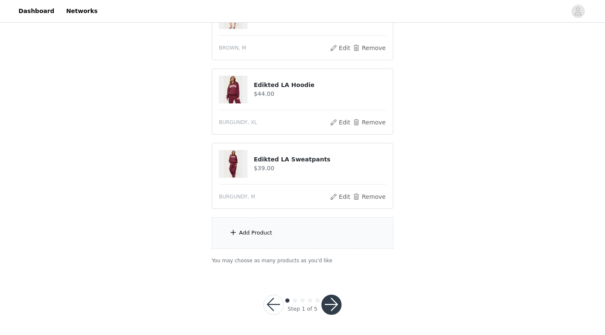
scroll to position [270, 0]
click at [253, 228] on div "Add Product" at bounding box center [303, 234] width 182 height 32
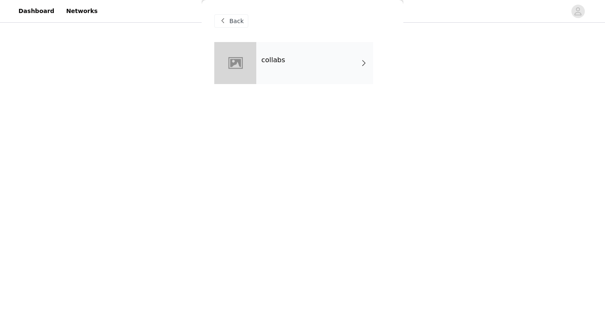
click at [301, 61] on div "collabs" at bounding box center [314, 63] width 117 height 42
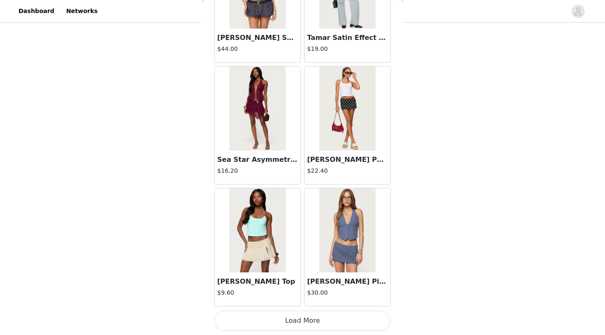
click at [309, 291] on button "Load More" at bounding box center [302, 320] width 176 height 20
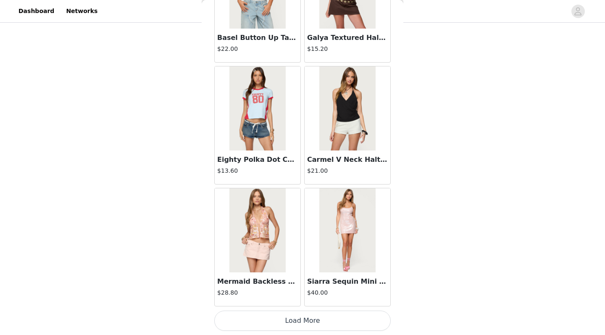
click at [307, 291] on button "Load More" at bounding box center [302, 320] width 176 height 20
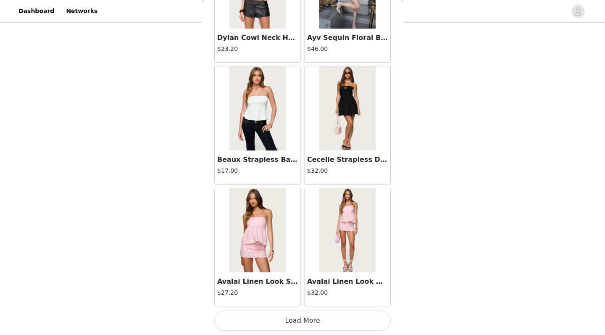
click at [318, 291] on button "Load More" at bounding box center [302, 320] width 176 height 20
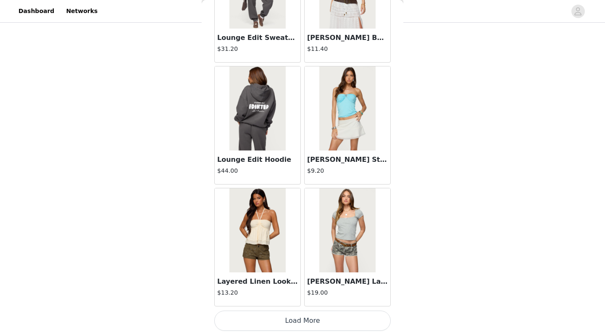
click at [314, 291] on button "Load More" at bounding box center [302, 320] width 176 height 20
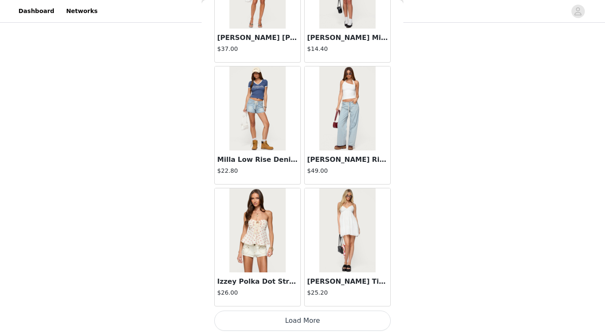
click at [298, 291] on button "Load More" at bounding box center [302, 320] width 176 height 20
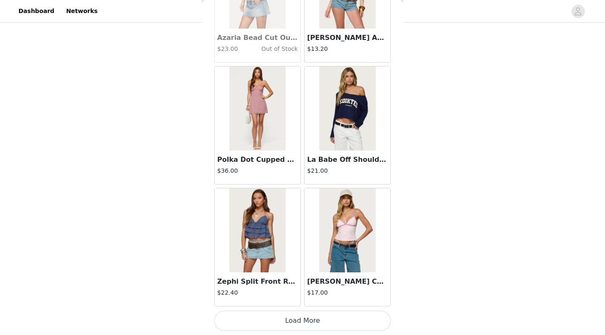
scroll to position [7043, 0]
click at [301, 291] on button "Load More" at bounding box center [302, 320] width 176 height 20
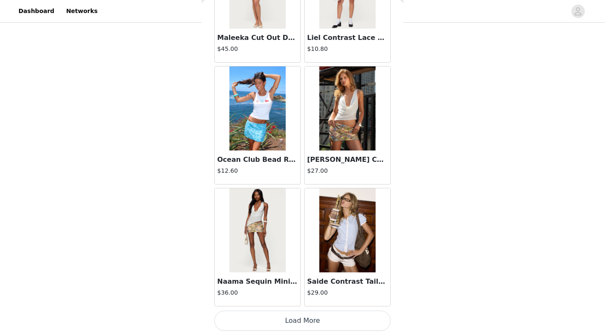
scroll to position [270, 0]
click at [301, 291] on button "Load More" at bounding box center [302, 320] width 176 height 20
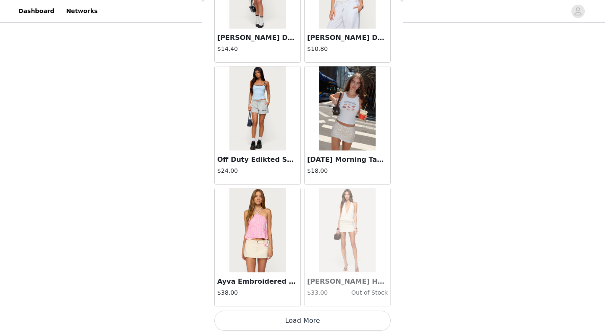
click at [312, 291] on button "Load More" at bounding box center [302, 320] width 176 height 20
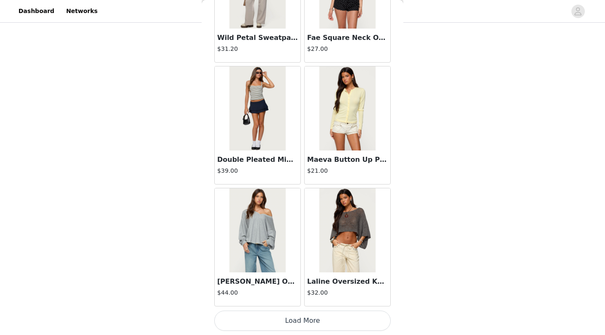
scroll to position [10698, 0]
click at [297, 291] on button "Load More" at bounding box center [302, 320] width 176 height 20
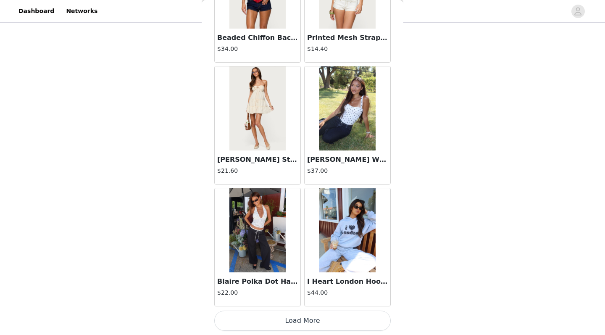
scroll to position [11917, 0]
click at [297, 291] on button "Load More" at bounding box center [302, 320] width 176 height 20
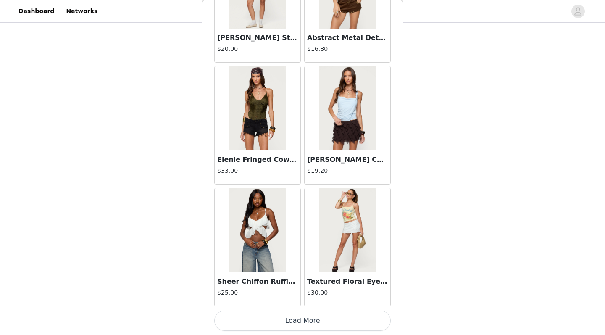
scroll to position [13135, 0]
click at [303, 291] on button "Load More" at bounding box center [302, 320] width 176 height 20
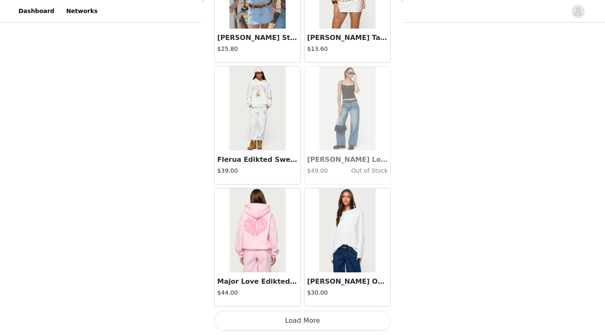
scroll to position [14353, 0]
click at [303, 291] on button "Load More" at bounding box center [302, 320] width 176 height 20
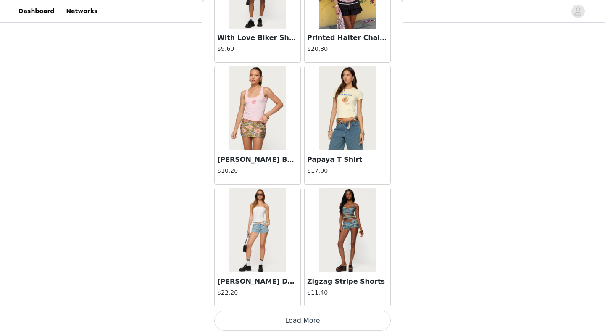
scroll to position [270, 0]
click at [301, 291] on button "Load More" at bounding box center [302, 320] width 176 height 20
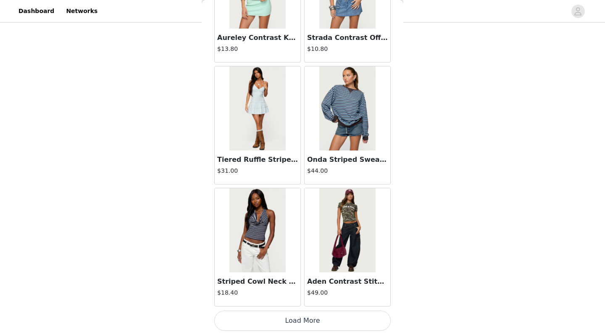
scroll to position [16790, 0]
click at [301, 291] on button "Load More" at bounding box center [302, 320] width 176 height 20
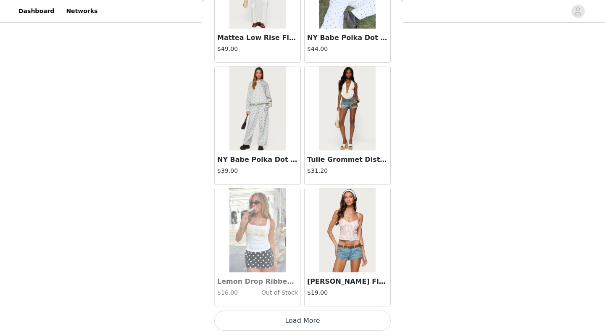
scroll to position [270, 0]
click at [305, 291] on button "Load More" at bounding box center [302, 320] width 176 height 20
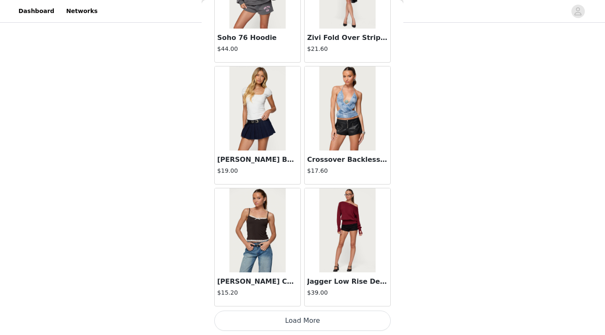
click at [327, 291] on button "Load More" at bounding box center [302, 320] width 176 height 20
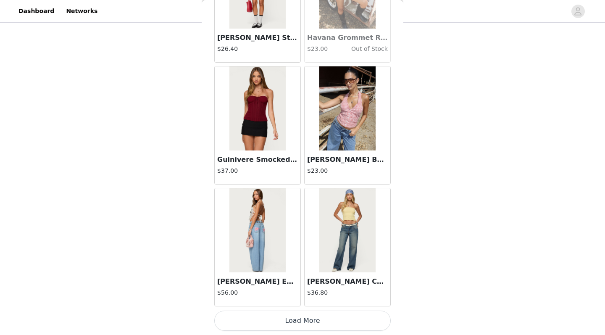
scroll to position [20446, 0]
click at [304, 291] on button "Load More" at bounding box center [302, 320] width 176 height 20
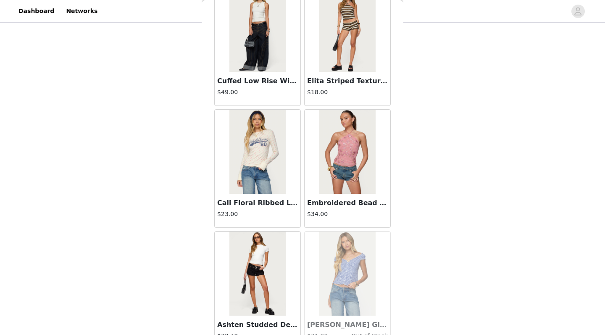
scroll to position [21133, 0]
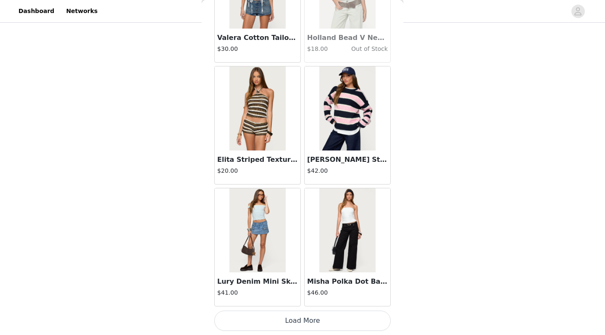
click at [318, 291] on button "Load More" at bounding box center [302, 320] width 176 height 20
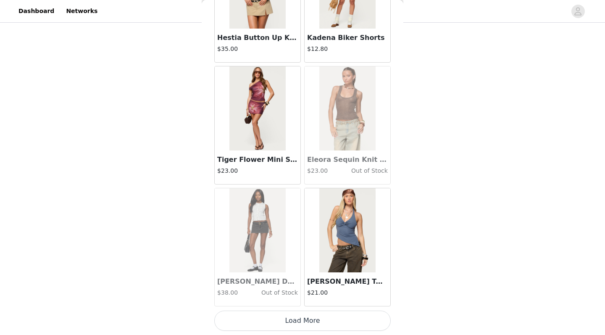
scroll to position [270, 0]
click at [310, 291] on button "Load More" at bounding box center [302, 320] width 176 height 20
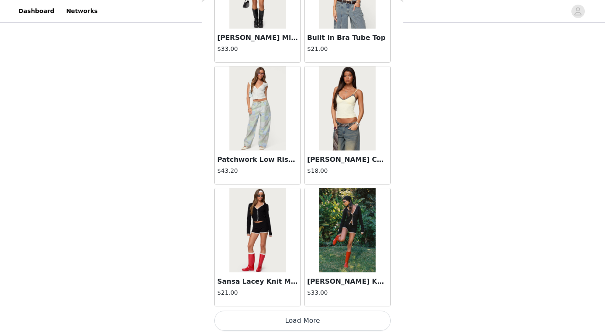
click at [303, 291] on button "Load More" at bounding box center [302, 320] width 176 height 20
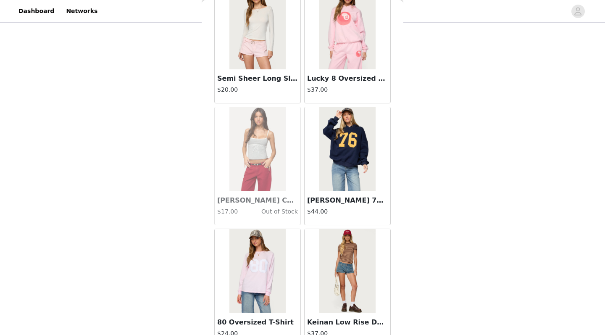
scroll to position [24914, 0]
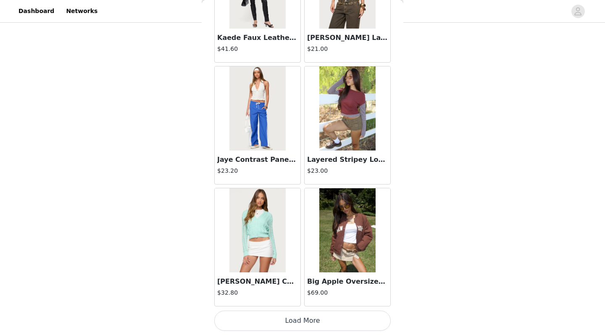
click at [295, 291] on button "Load More" at bounding box center [302, 320] width 176 height 20
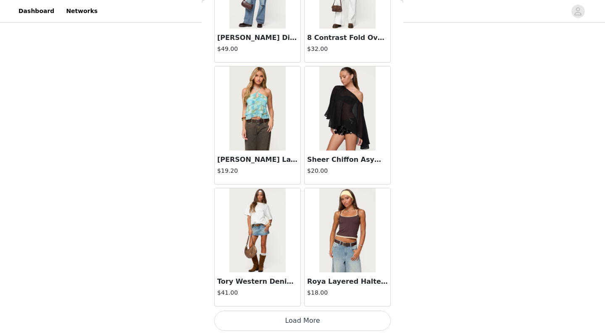
scroll to position [26538, 0]
click at [300, 291] on button "Load More" at bounding box center [302, 320] width 176 height 20
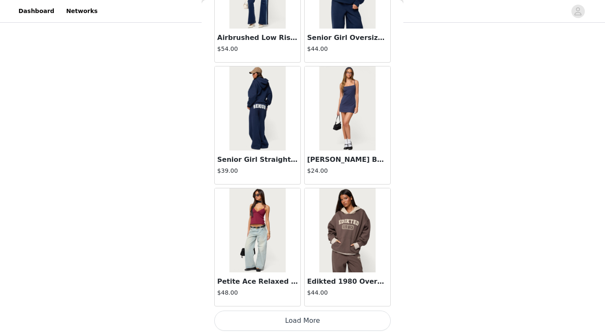
scroll to position [27756, 0]
click at [288, 291] on button "Load More" at bounding box center [302, 320] width 176 height 20
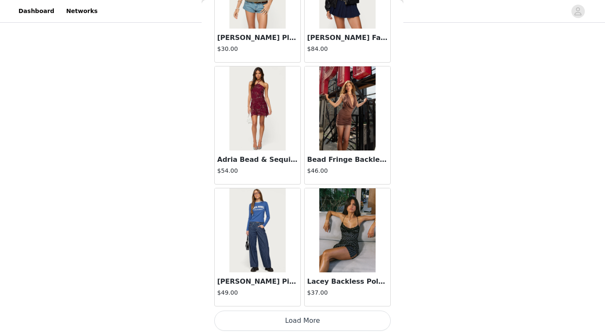
scroll to position [28974, 0]
click at [295, 291] on button "Load More" at bounding box center [302, 320] width 176 height 20
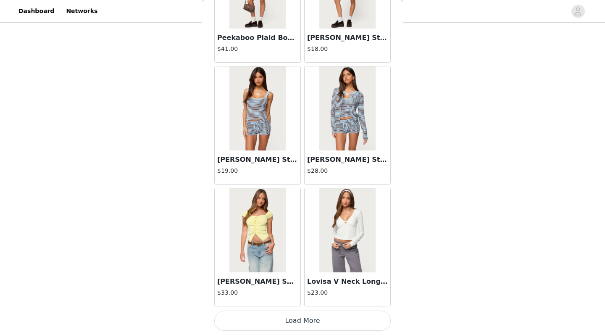
scroll to position [270, 0]
click at [291, 291] on button "Load More" at bounding box center [302, 320] width 176 height 20
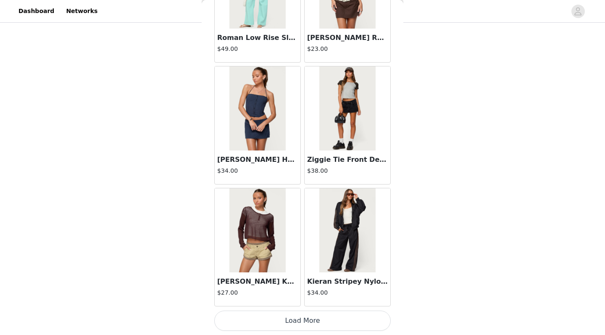
scroll to position [31413, 0]
click at [302, 291] on button "Load More" at bounding box center [302, 320] width 176 height 20
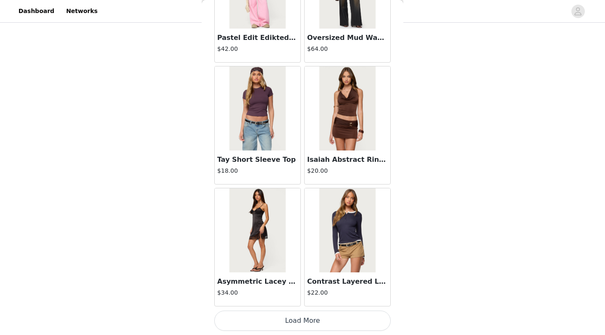
scroll to position [270, 0]
click at [297, 291] on button "Load More" at bounding box center [302, 320] width 176 height 20
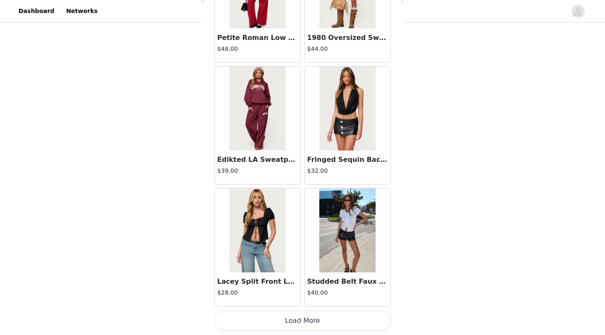
scroll to position [33848, 0]
click at [295, 291] on button "Load More" at bounding box center [302, 320] width 176 height 20
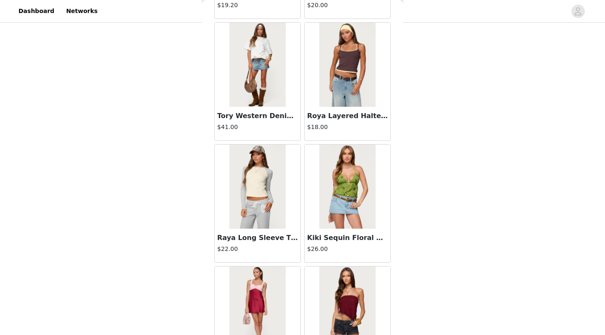
scroll to position [26699, 0]
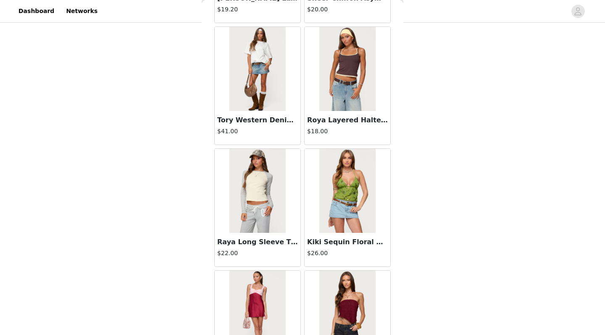
click at [270, 218] on img at bounding box center [257, 191] width 56 height 84
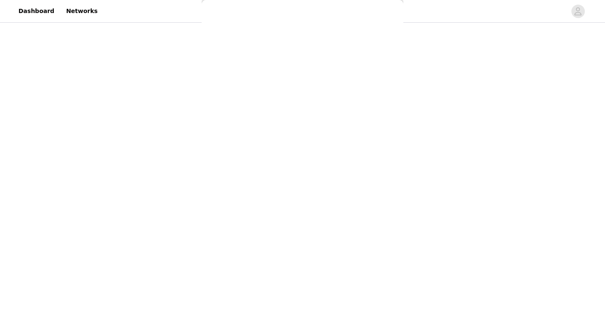
scroll to position [65, 0]
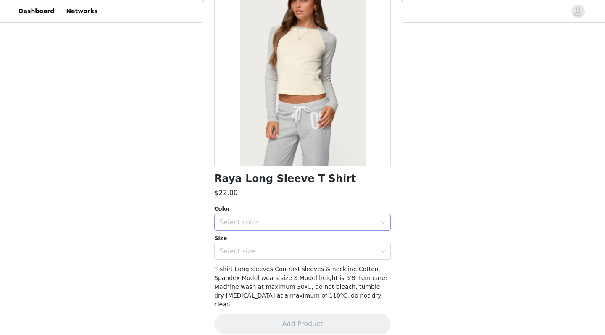
click at [269, 220] on div "Select color" at bounding box center [297, 222] width 157 height 8
click at [266, 237] on li "YELLOW" at bounding box center [302, 240] width 176 height 13
click at [266, 250] on div "Select size" at bounding box center [297, 251] width 157 height 8
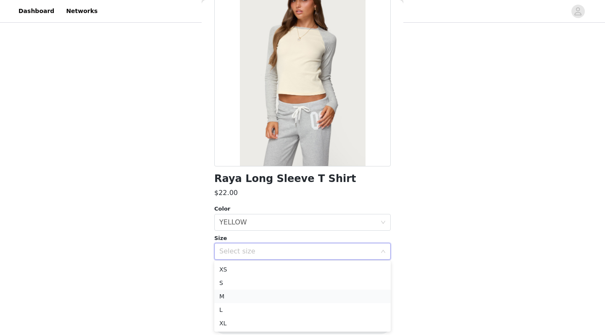
click at [262, 291] on li "M" at bounding box center [302, 295] width 176 height 13
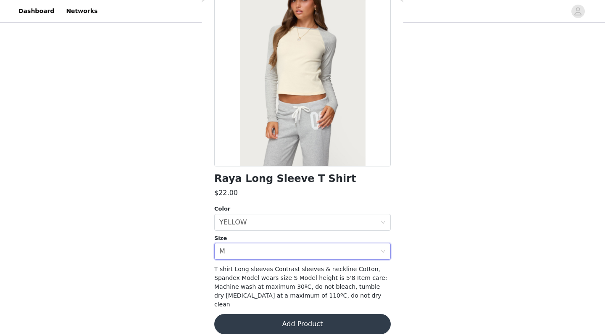
click at [273, 291] on button "Add Product" at bounding box center [302, 324] width 176 height 20
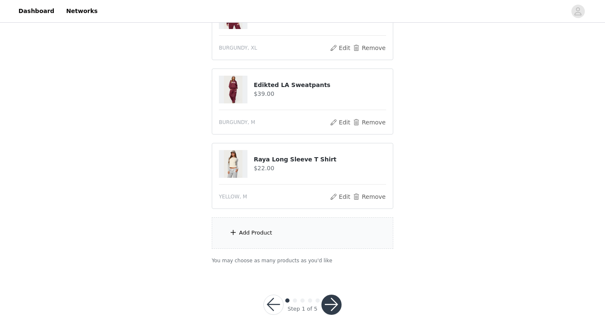
scroll to position [345, 0]
click at [279, 237] on div "Add Product" at bounding box center [303, 234] width 182 height 32
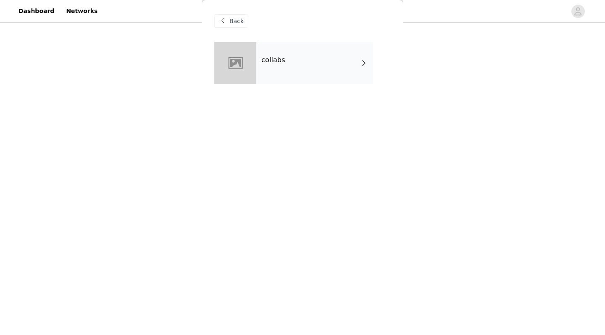
click at [301, 54] on div "collabs" at bounding box center [314, 63] width 117 height 42
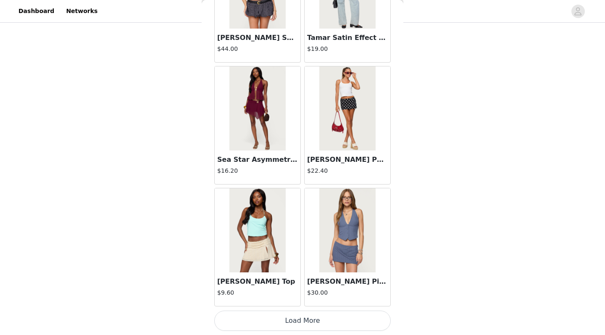
click at [310, 291] on button "Load More" at bounding box center [302, 320] width 176 height 20
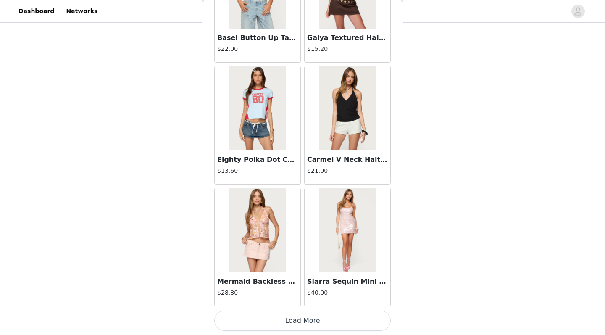
click at [294, 291] on button "Load More" at bounding box center [302, 320] width 176 height 20
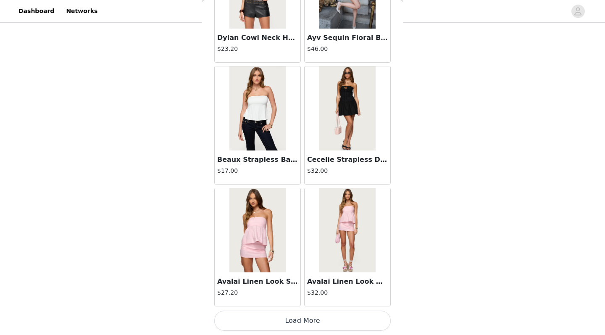
click at [290, 291] on button "Load More" at bounding box center [302, 320] width 176 height 20
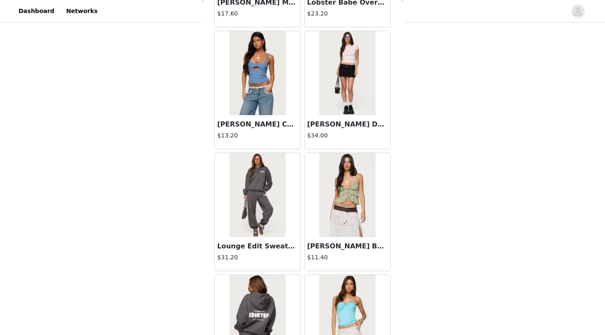
scroll to position [4390, 0]
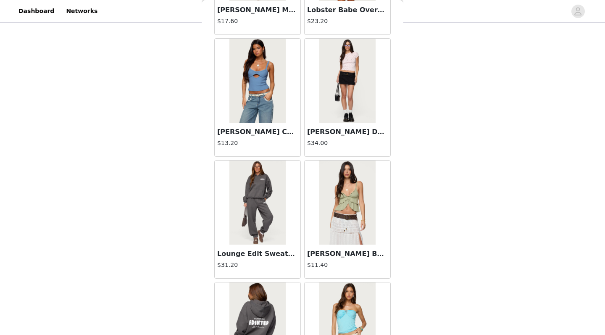
click at [264, 119] on img at bounding box center [257, 81] width 56 height 84
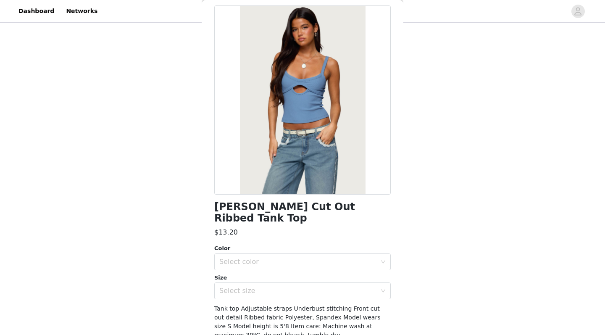
scroll to position [31, 0]
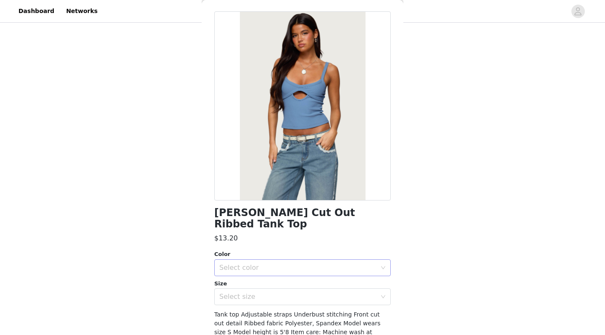
click at [265, 263] on div "Select color" at bounding box center [297, 267] width 157 height 8
click at [264, 274] on li "BLUE" at bounding box center [302, 274] width 176 height 13
click at [264, 291] on div "Select size" at bounding box center [297, 296] width 157 height 8
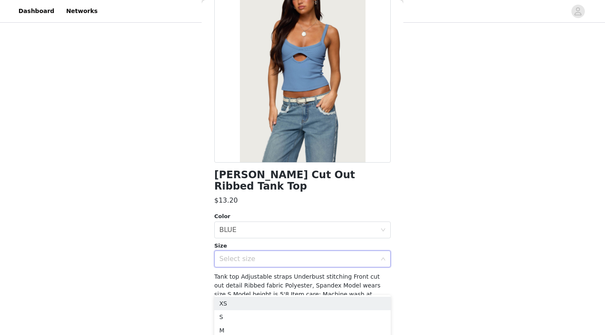
scroll to position [68, 0]
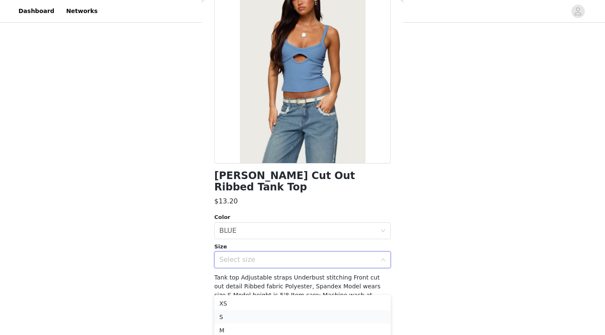
click at [254, 291] on li "S" at bounding box center [302, 316] width 176 height 13
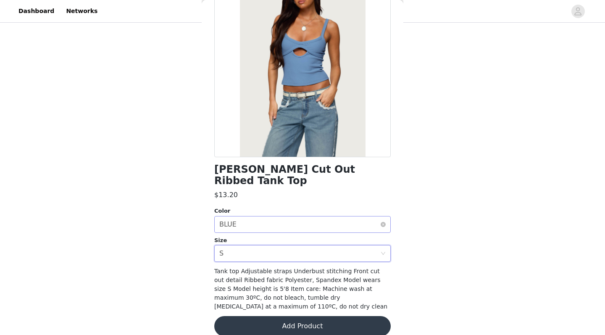
scroll to position [74, 0]
click at [270, 291] on button "Add Product" at bounding box center [302, 326] width 176 height 20
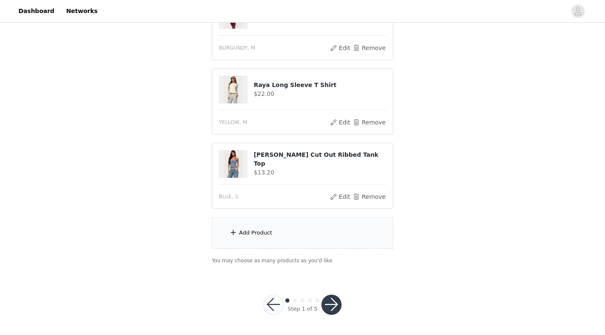
scroll to position [419, 0]
click at [367, 199] on button "Remove" at bounding box center [370, 197] width 34 height 10
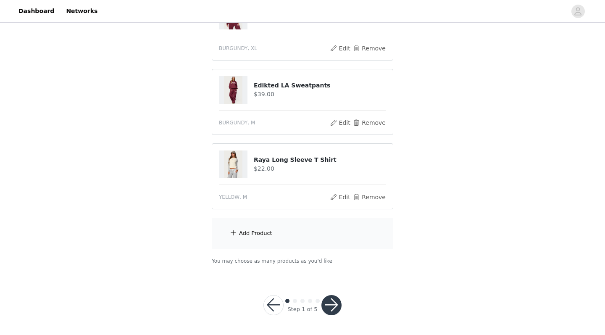
click at [284, 237] on div "Add Product" at bounding box center [303, 234] width 182 height 32
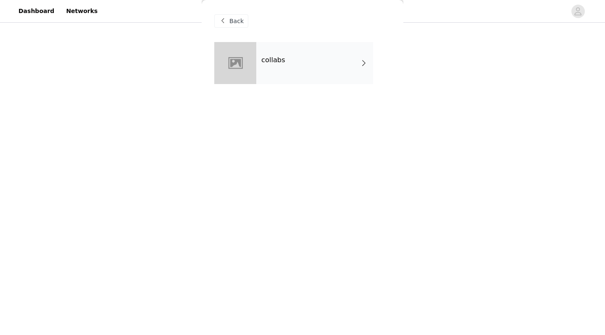
click at [318, 59] on div "collabs" at bounding box center [314, 63] width 117 height 42
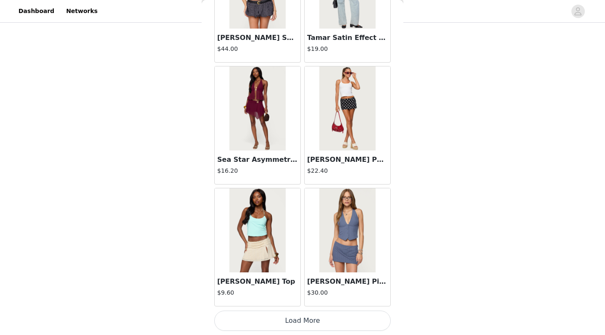
click at [305, 291] on button "Load More" at bounding box center [302, 320] width 176 height 20
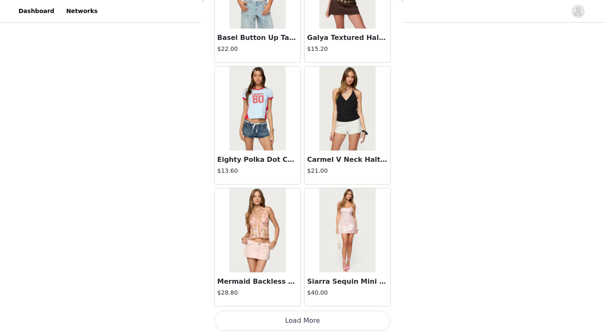
scroll to position [2169, 0]
click at [292, 291] on button "Load More" at bounding box center [302, 320] width 176 height 20
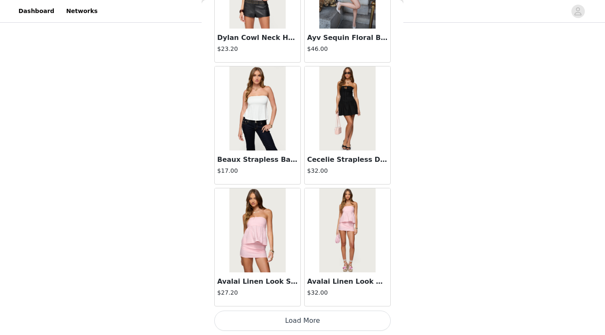
scroll to position [345, 0]
click at [290, 291] on button "Load More" at bounding box center [302, 320] width 176 height 20
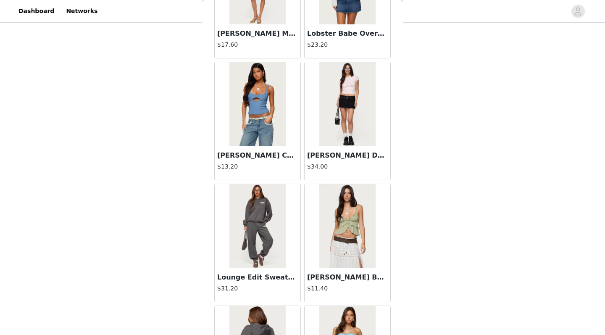
scroll to position [4366, 0]
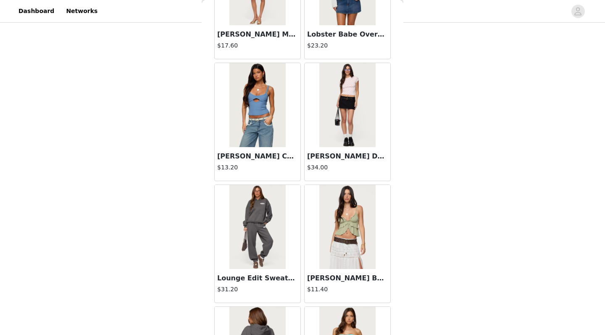
click at [308, 187] on div at bounding box center [348, 227] width 86 height 84
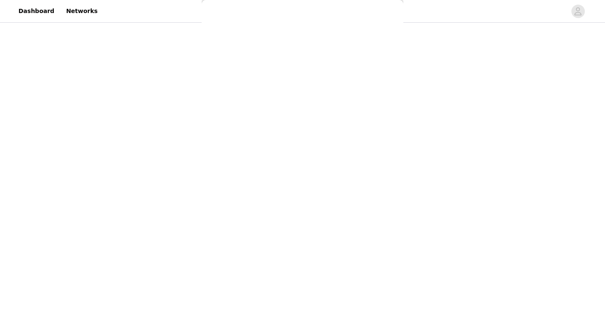
scroll to position [0, 0]
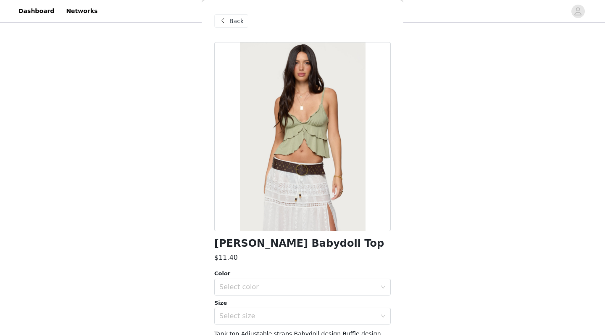
click at [232, 17] on span "Back" at bounding box center [236, 21] width 14 height 9
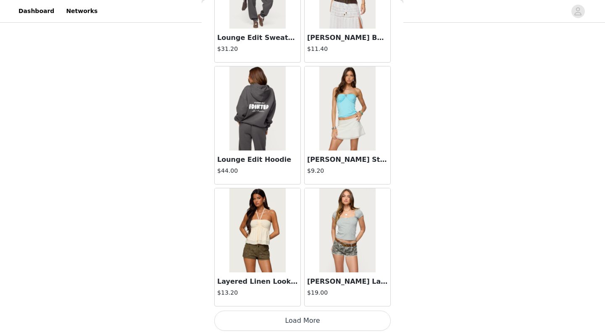
scroll to position [4606, 0]
click at [287, 291] on button "Load More" at bounding box center [302, 320] width 176 height 20
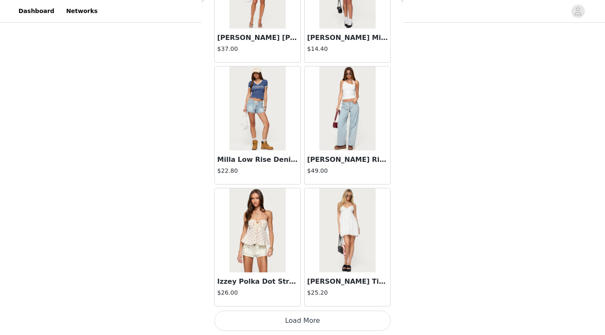
scroll to position [345, 0]
click at [297, 291] on button "Load More" at bounding box center [302, 320] width 176 height 20
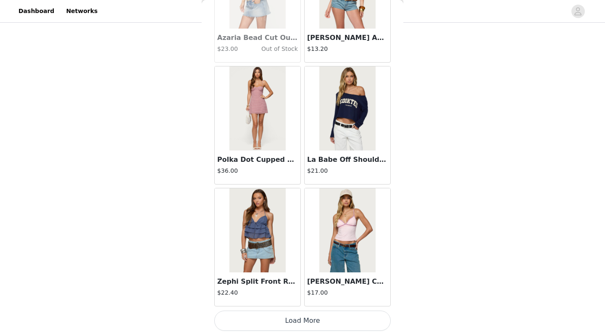
click at [299, 291] on button "Load More" at bounding box center [302, 320] width 176 height 20
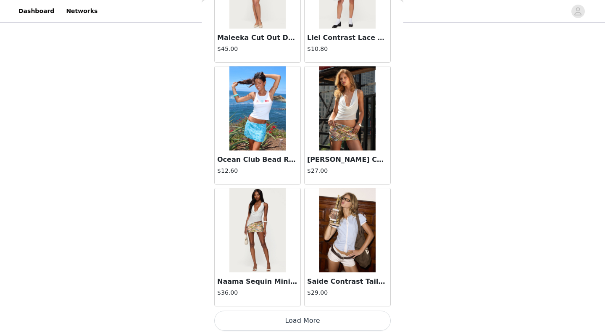
scroll to position [8261, 0]
click at [292, 291] on button "Load More" at bounding box center [302, 320] width 176 height 20
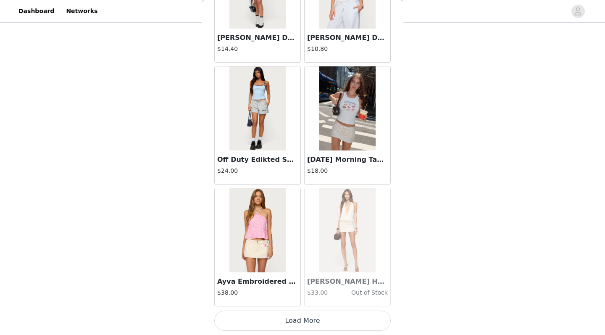
scroll to position [9480, 0]
click at [299, 291] on button "Load More" at bounding box center [302, 320] width 176 height 20
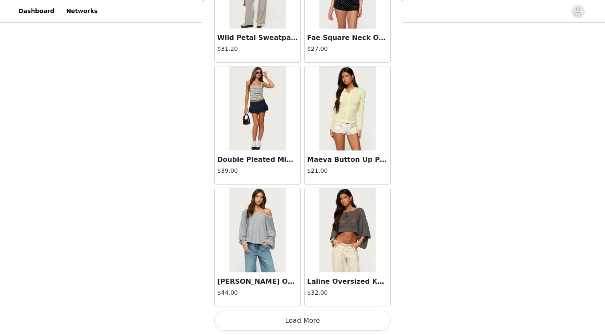
scroll to position [345, 0]
click at [301, 291] on button "Load More" at bounding box center [302, 320] width 176 height 20
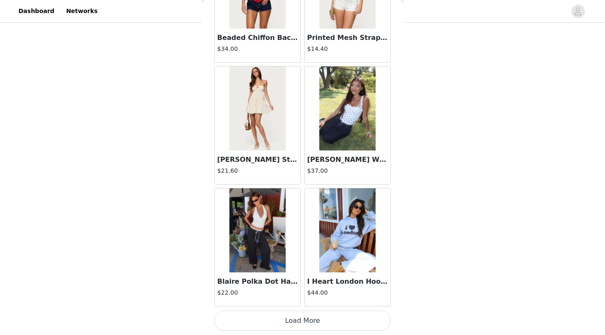
click at [295, 291] on button "Load More" at bounding box center [302, 320] width 176 height 20
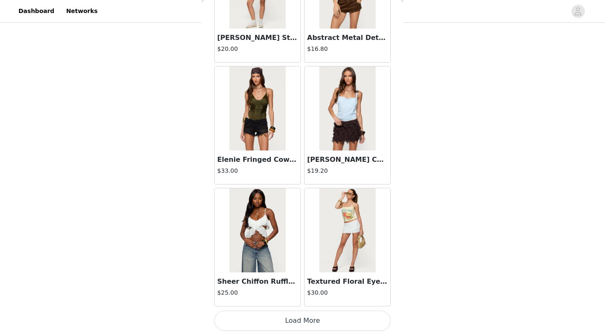
click at [303, 291] on button "Load More" at bounding box center [302, 320] width 176 height 20
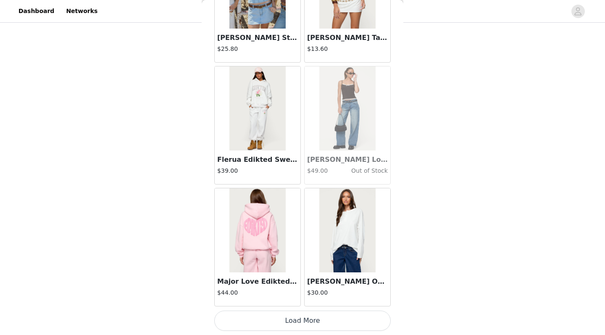
scroll to position [14353, 0]
click at [302, 291] on button "Load More" at bounding box center [302, 320] width 176 height 20
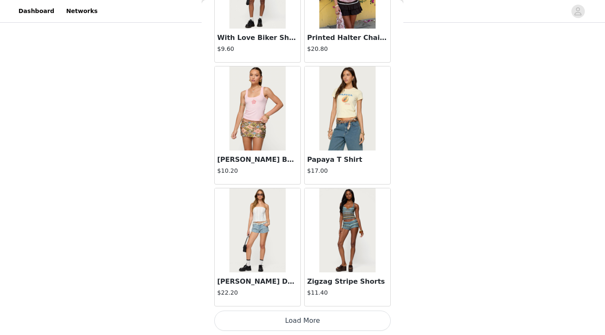
scroll to position [15572, 0]
click at [299, 291] on button "Load More" at bounding box center [302, 320] width 176 height 20
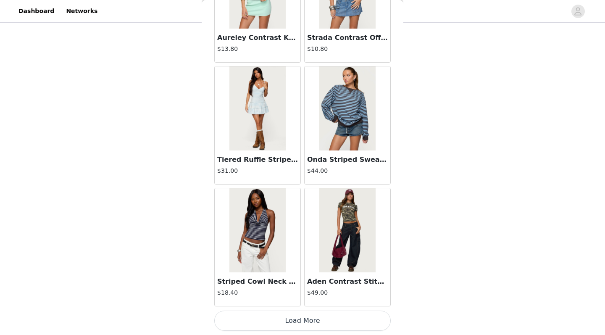
scroll to position [16790, 0]
click at [303, 291] on button "Load More" at bounding box center [302, 320] width 176 height 20
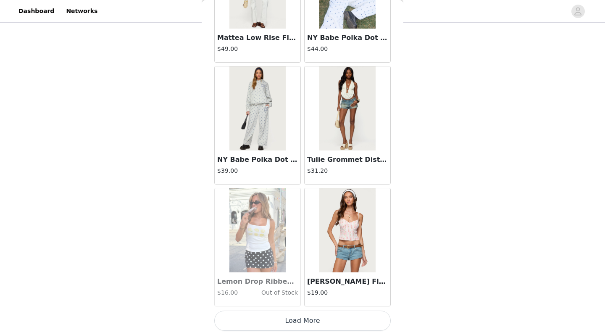
scroll to position [344, 0]
click at [306, 291] on button "Load More" at bounding box center [302, 320] width 176 height 20
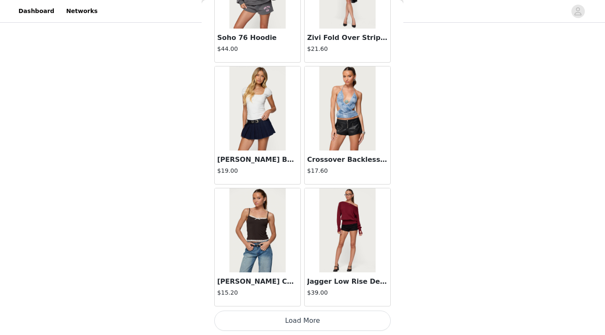
scroll to position [19227, 0]
click at [296, 291] on button "Load More" at bounding box center [302, 320] width 176 height 20
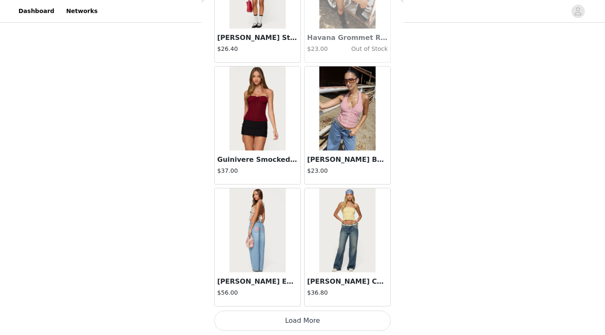
scroll to position [20446, 0]
click at [296, 291] on button "Load More" at bounding box center [302, 320] width 176 height 20
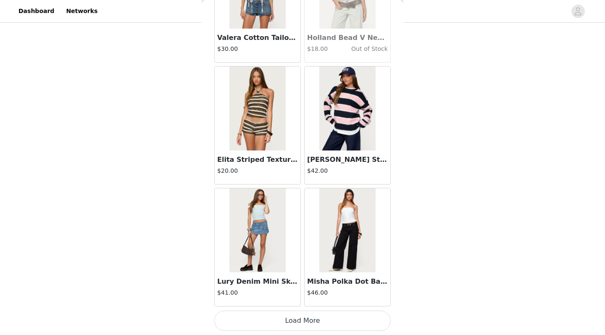
scroll to position [21664, 0]
click at [303, 291] on button "Load More" at bounding box center [302, 320] width 176 height 20
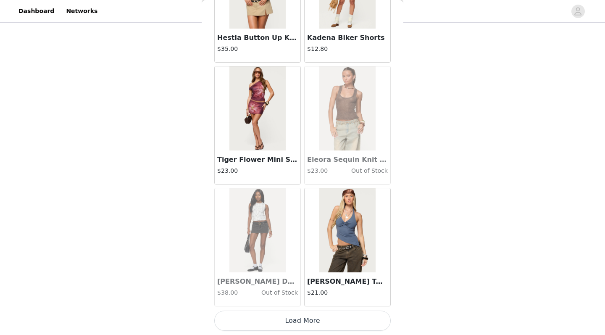
scroll to position [345, 0]
click at [302, 291] on button "Load More" at bounding box center [302, 320] width 176 height 20
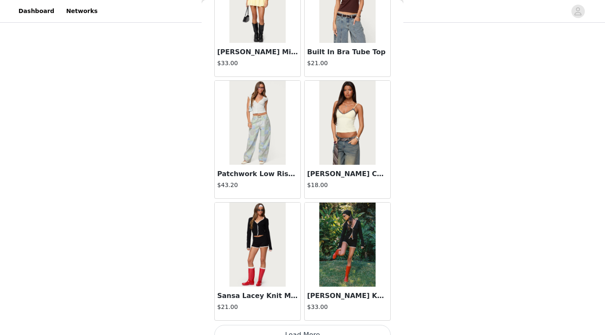
scroll to position [24105, 0]
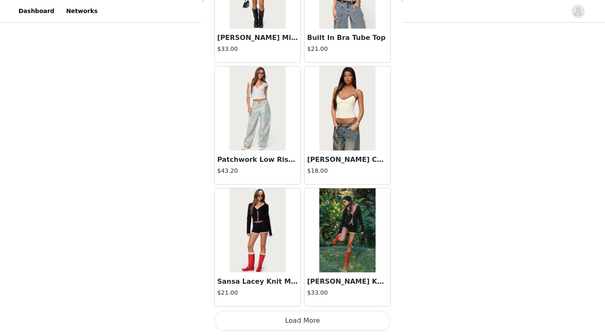
click at [303, 291] on button "Load More" at bounding box center [302, 320] width 176 height 20
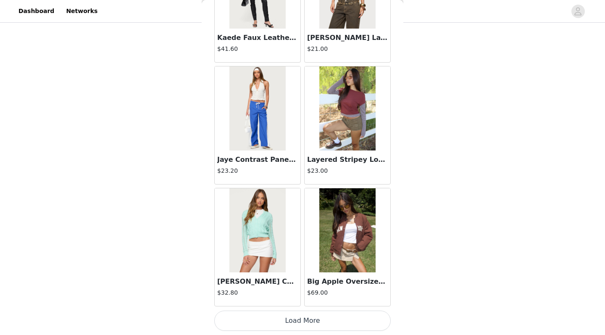
scroll to position [345, 0]
click at [304, 291] on button "Load More" at bounding box center [302, 320] width 176 height 20
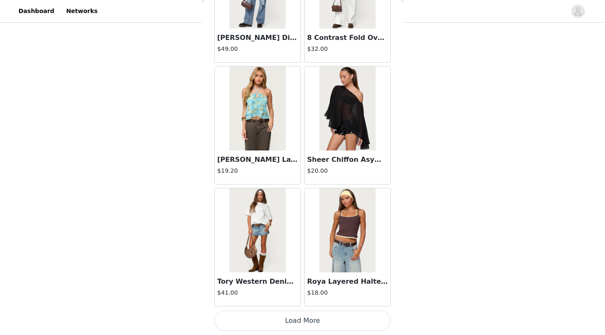
scroll to position [26538, 0]
click at [308, 291] on button "Load More" at bounding box center [302, 320] width 176 height 20
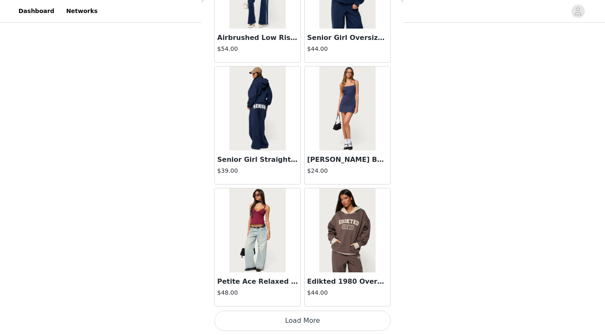
scroll to position [345, 0]
click at [297, 291] on button "Load More" at bounding box center [302, 320] width 176 height 20
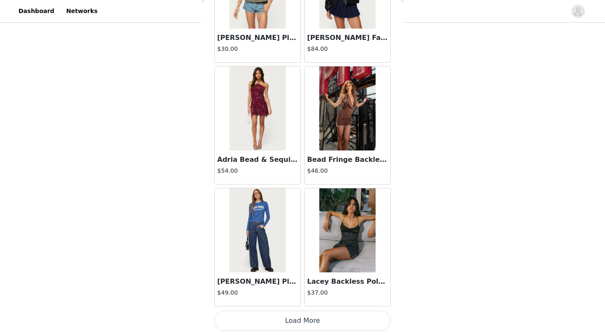
scroll to position [28974, 0]
click at [300, 291] on button "Load More" at bounding box center [302, 320] width 176 height 20
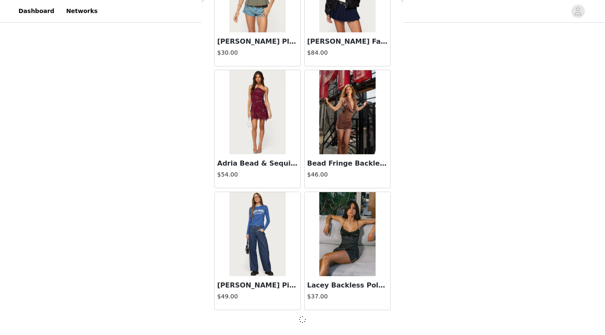
scroll to position [28971, 0]
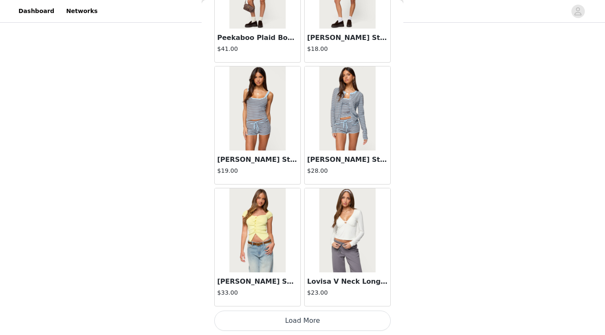
click at [300, 291] on button "Load More" at bounding box center [302, 320] width 176 height 20
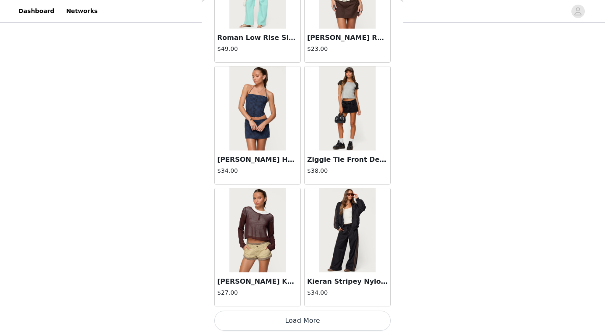
scroll to position [31411, 0]
click at [298, 291] on button "Load More" at bounding box center [302, 320] width 176 height 20
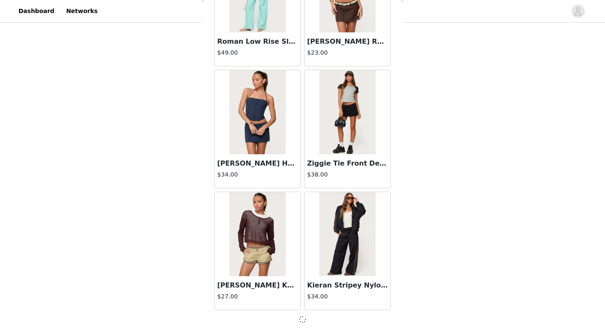
scroll to position [31408, 0]
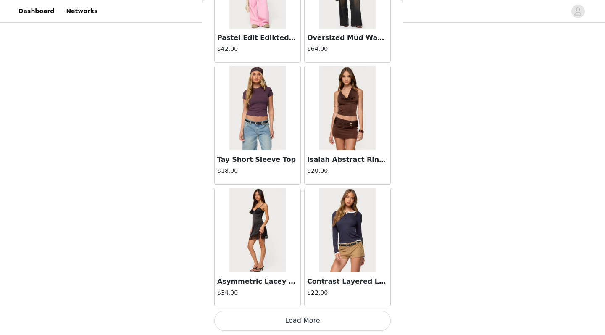
click at [299, 291] on button "Load More" at bounding box center [302, 320] width 176 height 20
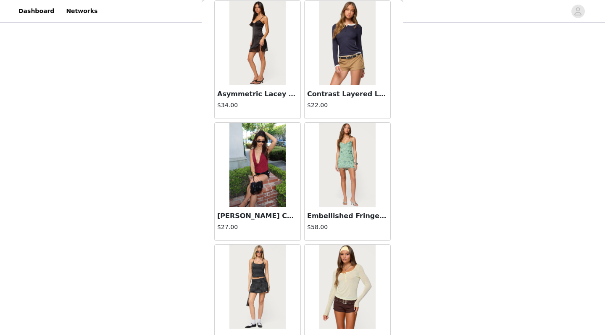
scroll to position [32818, 0]
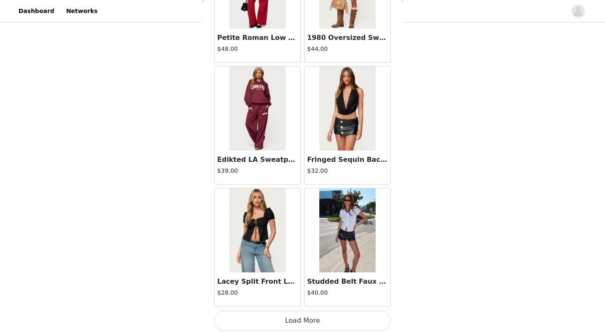
click at [304, 291] on button "Load More" at bounding box center [302, 320] width 176 height 20
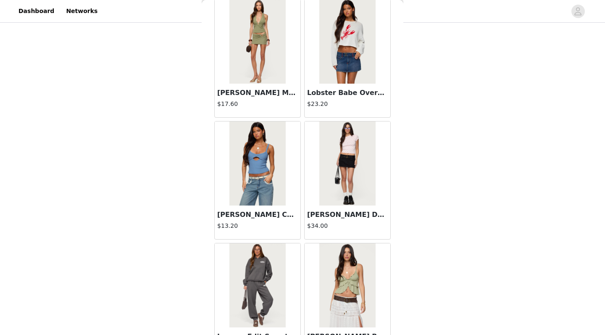
scroll to position [4308, 0]
click at [263, 176] on img at bounding box center [257, 163] width 56 height 84
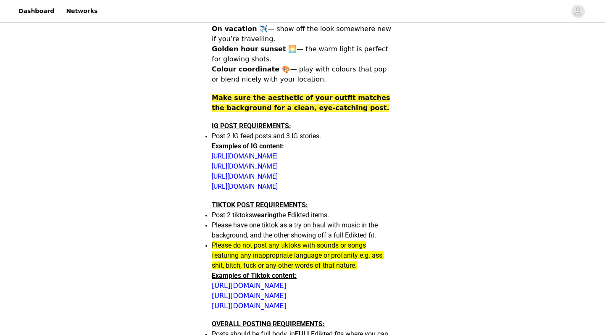
scroll to position [218, 0]
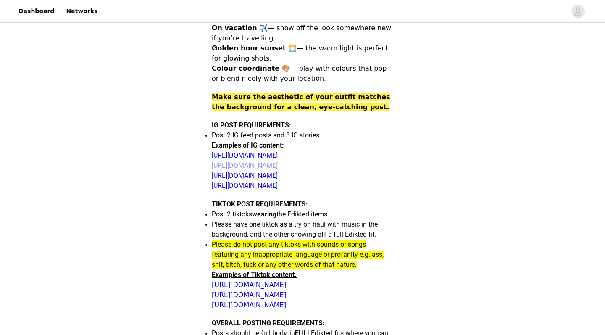
click at [265, 164] on link "https://www.instagram.com/p/C3L_h51u9lu/?img_index=1" at bounding box center [245, 165] width 66 height 8
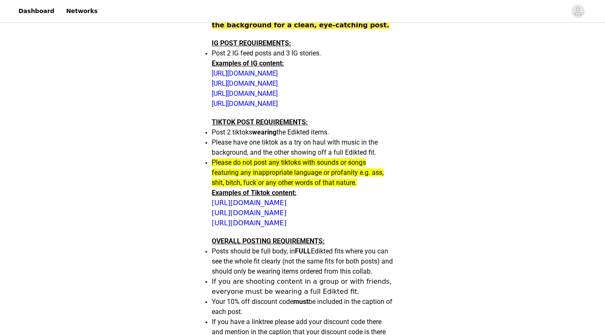
scroll to position [301, 0]
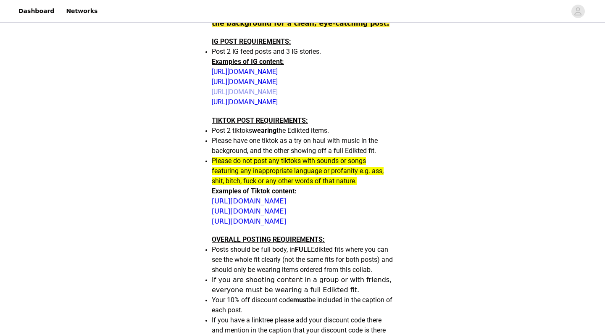
click at [267, 91] on link "[URL][DOMAIN_NAME]" at bounding box center [245, 92] width 66 height 8
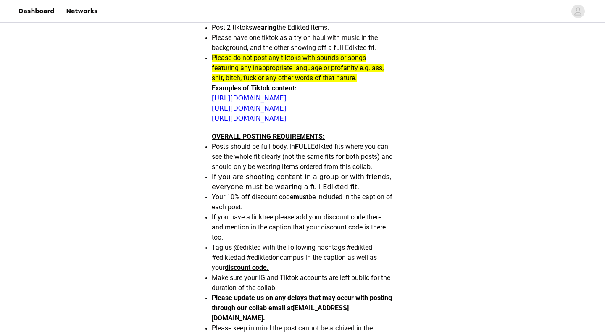
scroll to position [405, 0]
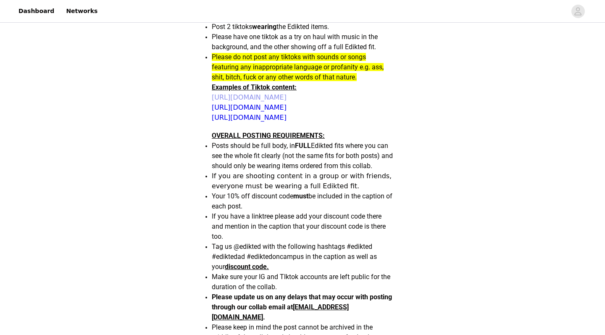
click at [287, 94] on link "https://www.tiktok.com/@edikted/video/7524723797446970655?lang=en" at bounding box center [249, 97] width 75 height 8
click at [239, 111] on link "https://www.tiktok.com/@edikted/video/7524064496458026270?lang=en" at bounding box center [249, 107] width 75 height 8
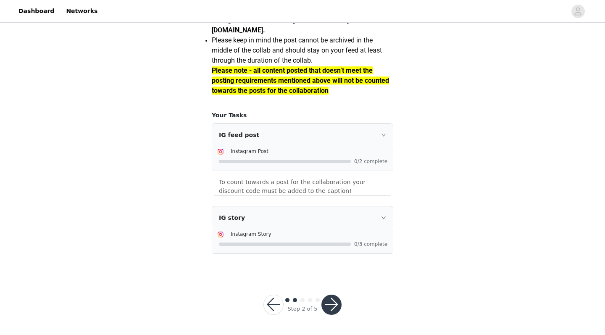
scroll to position [731, 0]
click at [384, 131] on div "IG feed post" at bounding box center [302, 135] width 181 height 23
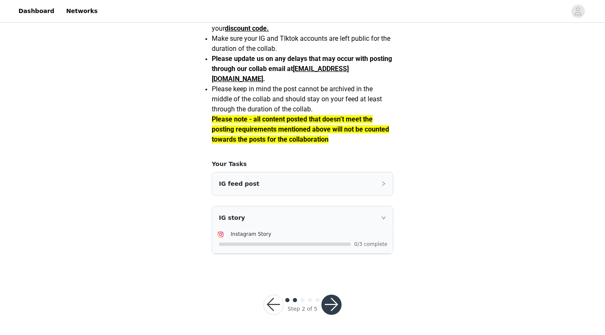
scroll to position [681, 0]
click at [384, 184] on icon "icon: right" at bounding box center [383, 184] width 5 height 5
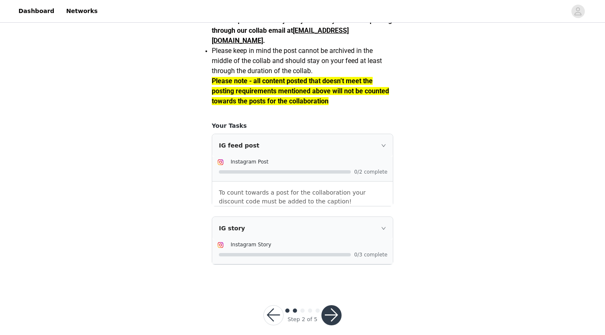
click at [379, 239] on div "IG story" at bounding box center [302, 228] width 181 height 23
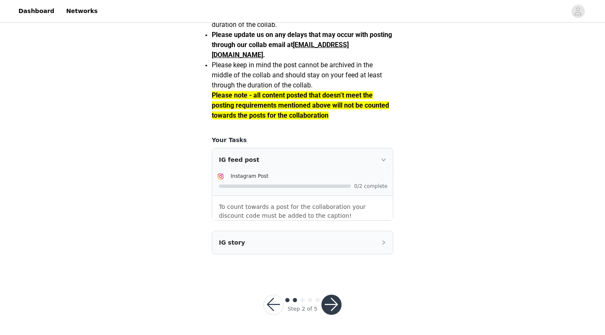
click at [381, 254] on div "IG story" at bounding box center [302, 242] width 181 height 23
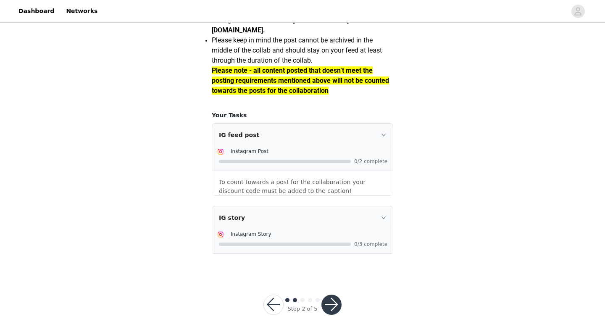
scroll to position [731, 0]
click at [334, 304] on button "button" at bounding box center [331, 305] width 20 height 20
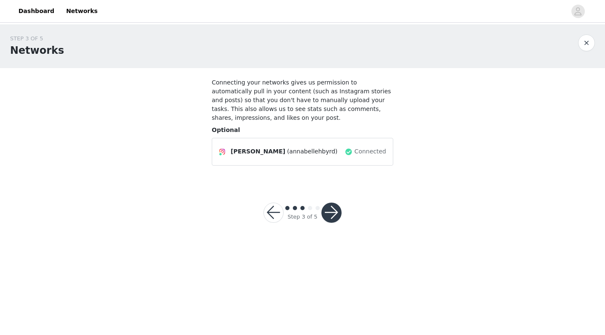
click at [335, 213] on button "button" at bounding box center [331, 213] width 20 height 20
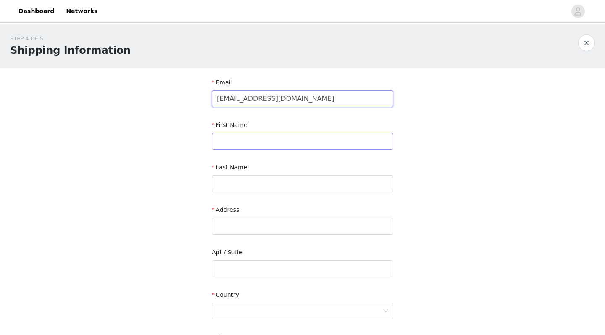
type input "annabellebyrd43@gmail.com"
type input "Annabelle"
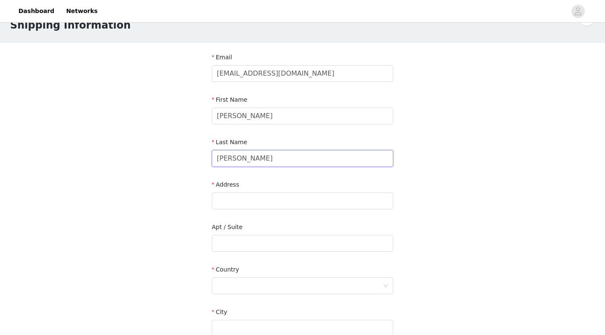
scroll to position [83, 0]
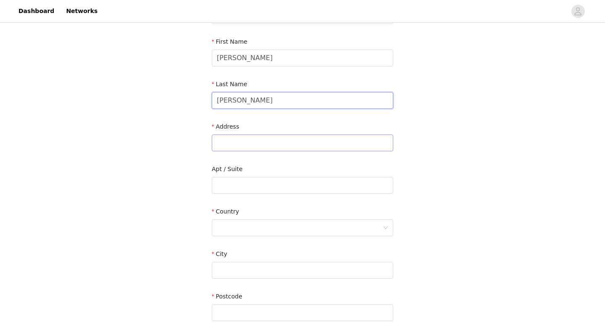
type input "Byrd"
type input "1100 Fairfax St."
click at [248, 226] on div at bounding box center [300, 228] width 166 height 16
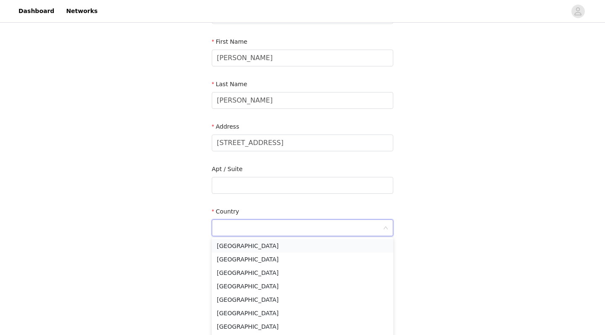
click at [249, 246] on li "United States" at bounding box center [303, 245] width 182 height 13
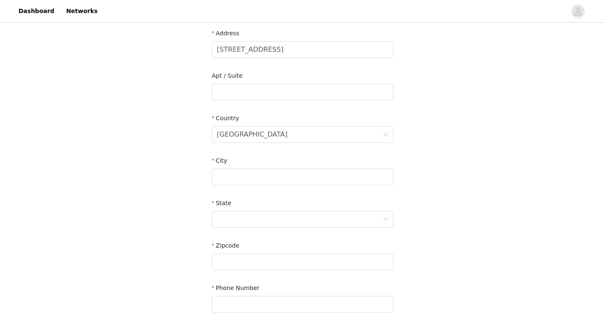
scroll to position [211, 0]
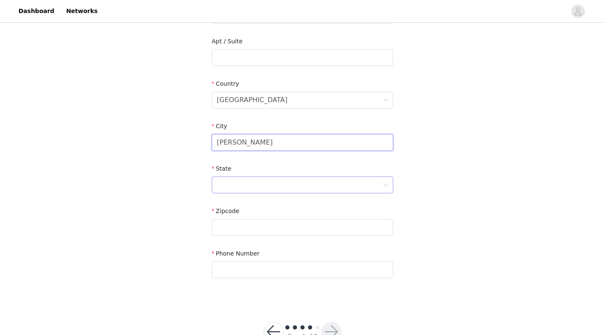
type input "Radford"
click at [256, 186] on div at bounding box center [300, 185] width 166 height 16
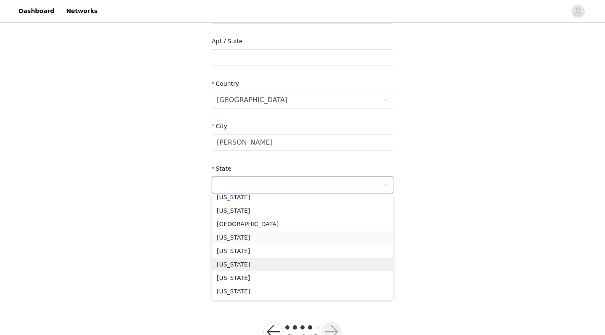
scroll to position [732, 0]
click at [245, 238] on li "Virginia" at bounding box center [303, 237] width 182 height 13
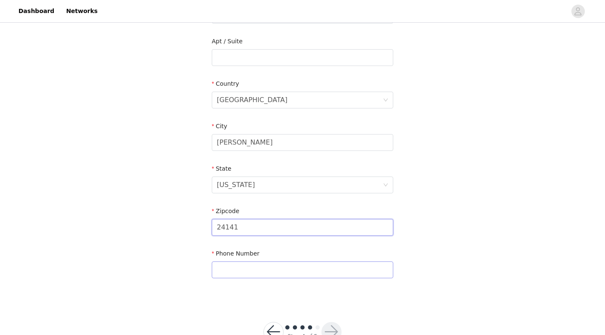
type input "24141"
type input "5408788395"
click at [333, 291] on section "Email annabellebyrd43@gmail.com First Name Annabelle Last Name Byrd Address 110…" at bounding box center [303, 79] width 202 height 445
click at [334, 326] on button "button" at bounding box center [331, 332] width 20 height 20
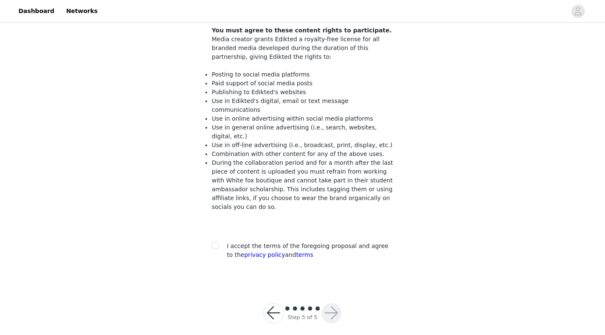
scroll to position [70, 0]
click at [215, 243] on input "checkbox" at bounding box center [215, 246] width 6 height 6
checkbox input "true"
click at [335, 304] on button "button" at bounding box center [331, 314] width 20 height 20
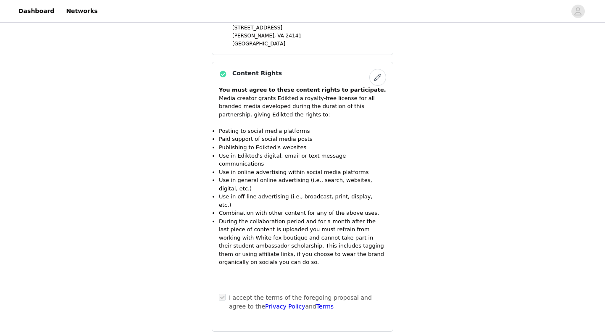
scroll to position [831, 0]
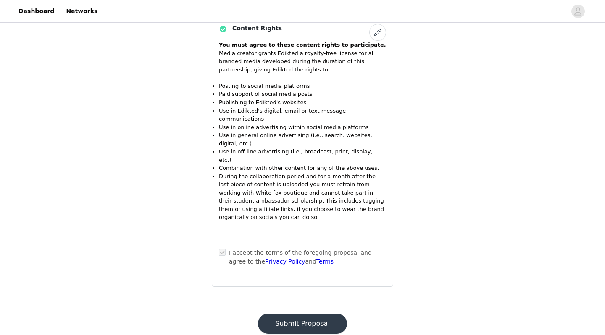
click at [311, 313] on button "Submit Proposal" at bounding box center [302, 323] width 89 height 20
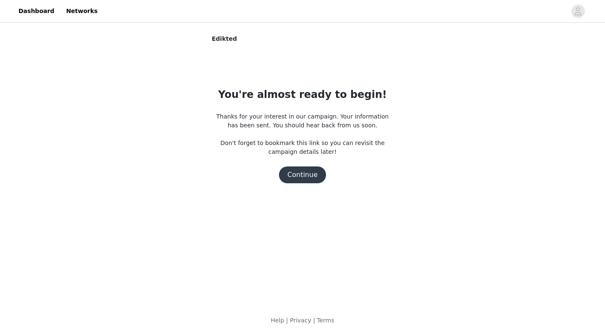
scroll to position [0, 0]
click at [306, 176] on button "Continue" at bounding box center [302, 174] width 47 height 17
